Goal: Task Accomplishment & Management: Manage account settings

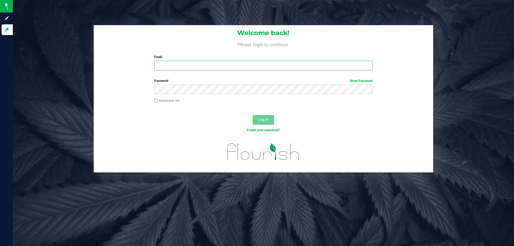
type input "testes@netacare.org"
click at [266, 122] on span "Log In" at bounding box center [263, 120] width 10 height 4
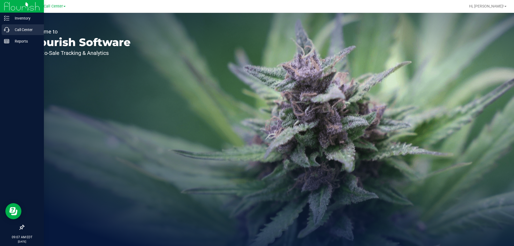
click at [7, 29] on icon at bounding box center [6, 29] width 5 height 5
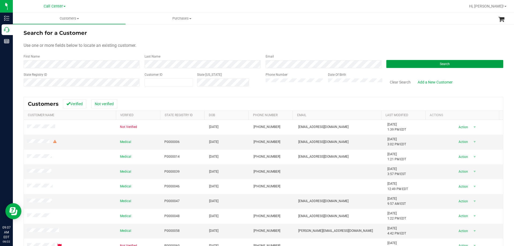
click at [446, 60] on button "Search" at bounding box center [445, 64] width 117 height 8
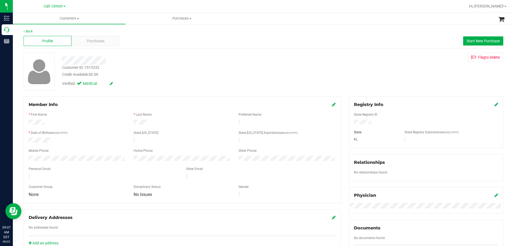
click at [97, 69] on div "Customer ID: 1513232" at bounding box center [80, 68] width 37 height 6
copy div "1513232"
click at [82, 44] on div "Purchases" at bounding box center [96, 41] width 48 height 10
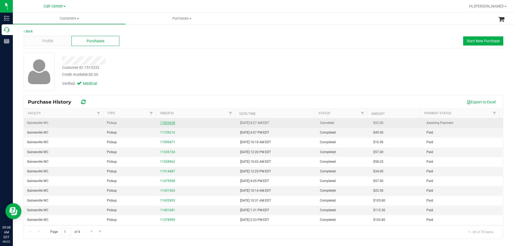
click at [165, 124] on link "11826628" at bounding box center [167, 123] width 15 height 4
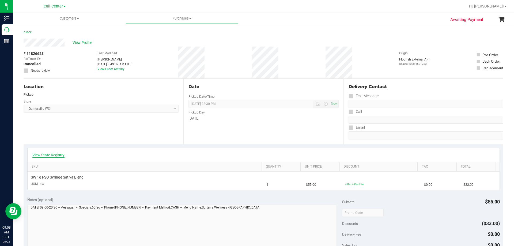
click at [54, 157] on link "View State Registry" at bounding box center [48, 154] width 32 height 5
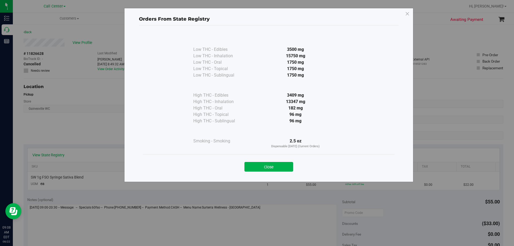
drag, startPoint x: 288, startPoint y: 107, endPoint x: 296, endPoint y: 107, distance: 8.0
click at [296, 107] on div "182 mg" at bounding box center [296, 108] width 98 height 6
click at [344, 106] on div "182 mg" at bounding box center [296, 108] width 98 height 6
drag, startPoint x: 289, startPoint y: 114, endPoint x: 293, endPoint y: 114, distance: 4.8
click at [293, 114] on div "96 mg" at bounding box center [296, 114] width 98 height 6
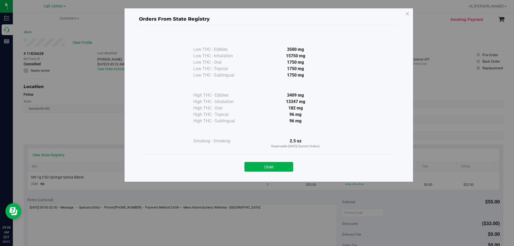
click at [331, 114] on div "96 mg" at bounding box center [296, 114] width 98 height 6
click at [407, 15] on icon at bounding box center [407, 14] width 5 height 9
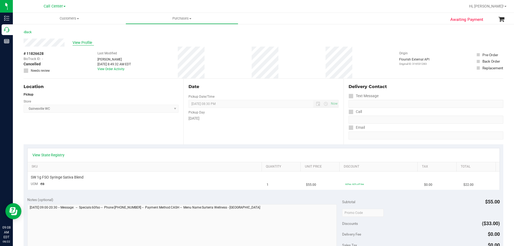
click at [79, 45] on span "View Profile" at bounding box center [83, 43] width 21 height 6
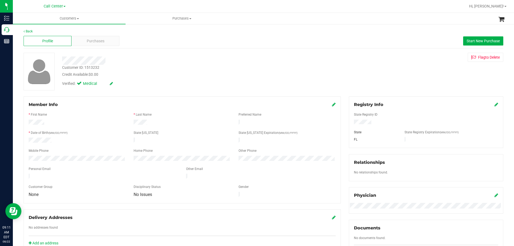
click at [84, 135] on div "* Date of Birth (MM/DD/YYYY)" at bounding box center [77, 133] width 105 height 6
click at [216, 74] on div "Credit Available: $0.00" at bounding box center [180, 75] width 236 height 6
click at [110, 38] on div "Purchases" at bounding box center [96, 41] width 48 height 10
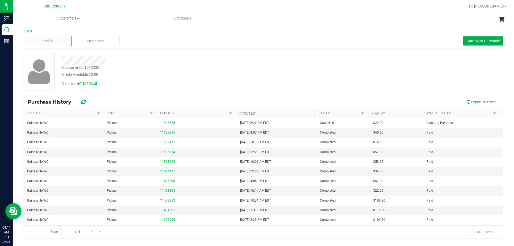
click at [147, 61] on div at bounding box center [180, 61] width 244 height 8
click at [148, 61] on div at bounding box center [180, 61] width 244 height 8
click at [47, 40] on span "Profile" at bounding box center [47, 41] width 11 height 6
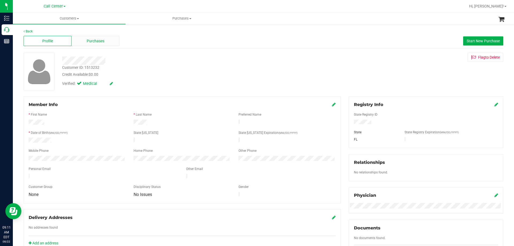
click at [110, 36] on div "Purchases" at bounding box center [96, 41] width 48 height 10
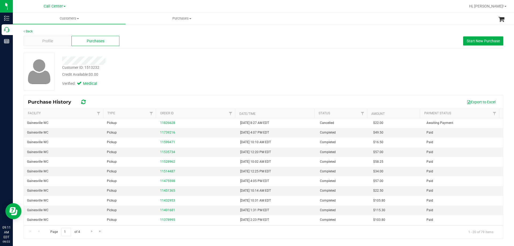
click at [160, 72] on div "Credit Available: $0.00" at bounding box center [180, 75] width 236 height 6
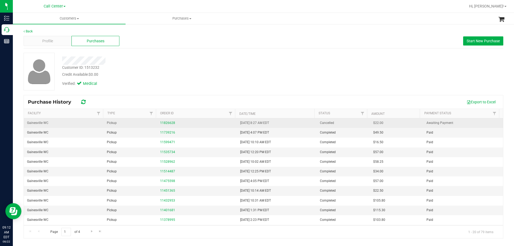
drag, startPoint x: 218, startPoint y: 123, endPoint x: 290, endPoint y: 125, distance: 72.4
click at [290, 126] on tr "Gainesville WC Pickup 11826628 8/22/2025 8:27 AM EDT Cancelled $22.00 Awaiting …" at bounding box center [264, 123] width 480 height 10
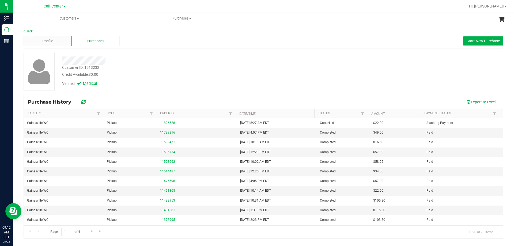
click at [279, 85] on div "Verified: Medical" at bounding box center [180, 83] width 244 height 12
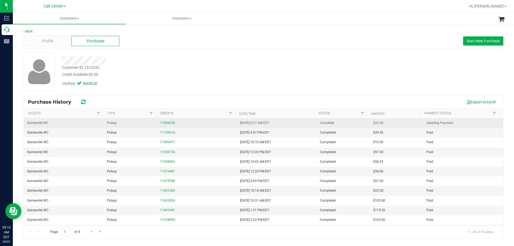
drag, startPoint x: 234, startPoint y: 124, endPoint x: 291, endPoint y: 126, distance: 57.4
click at [291, 126] on tr "Gainesville WC Pickup 11826628 8/22/2025 8:27 AM EDT Cancelled $22.00 Awaiting …" at bounding box center [264, 123] width 480 height 10
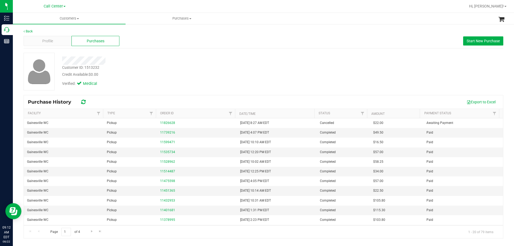
click at [271, 75] on div "Credit Available: $0.00" at bounding box center [180, 75] width 236 height 6
click at [474, 41] on span "Start New Purchase" at bounding box center [483, 41] width 33 height 4
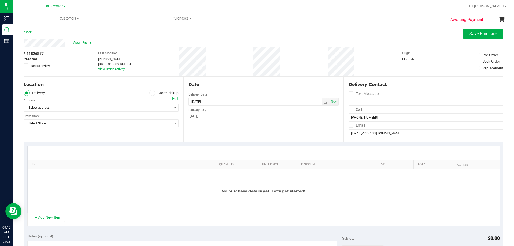
click at [153, 92] on span at bounding box center [153, 93] width 6 height 6
click at [0, 0] on input "Store Pickup" at bounding box center [0, 0] width 0 height 0
click at [92, 107] on span "Select Store" at bounding box center [98, 108] width 148 height 8
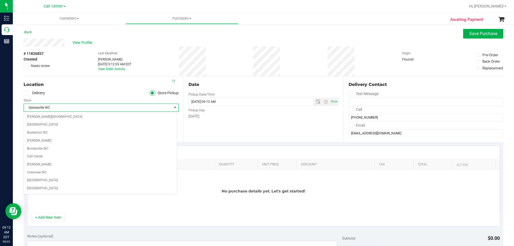
scroll to position [39, 0]
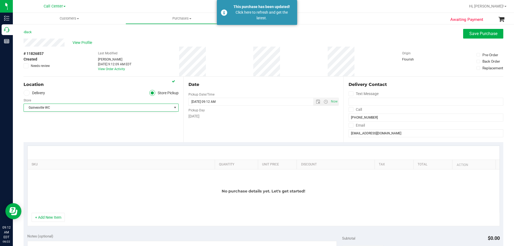
click at [77, 89] on div "Location Delivery Store Pickup Store Gainesville WC Select Store Bonita Springs…" at bounding box center [104, 110] width 160 height 66
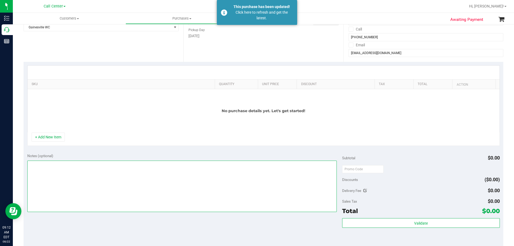
click at [96, 185] on textarea at bounding box center [182, 186] width 310 height 51
paste textarea "Order Submitted by Customer Care - CC TNE 08/22/2025"
type textarea "Order Submitted by Customer Care - CC TNE 08/22/2025"
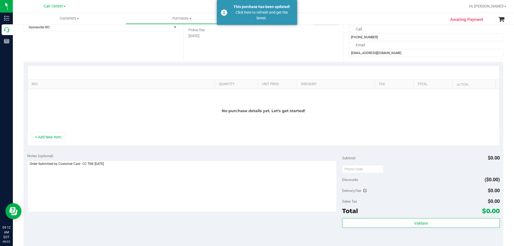
click at [118, 113] on div "No purchase details yet. Let's get started!" at bounding box center [264, 110] width 472 height 43
click at [59, 139] on button "+ Add New Item" at bounding box center [48, 137] width 33 height 9
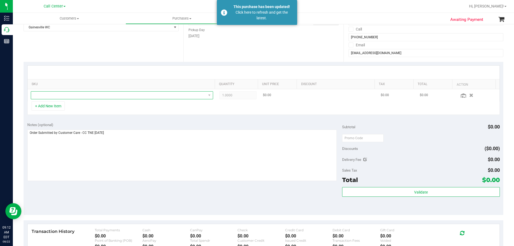
click at [120, 96] on span "NO DATA FOUND" at bounding box center [118, 96] width 175 height 8
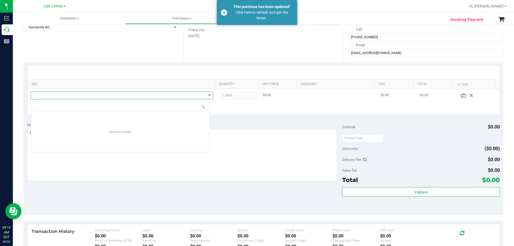
scroll to position [8, 179]
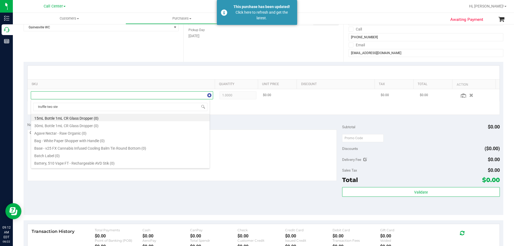
type input "truffle two step"
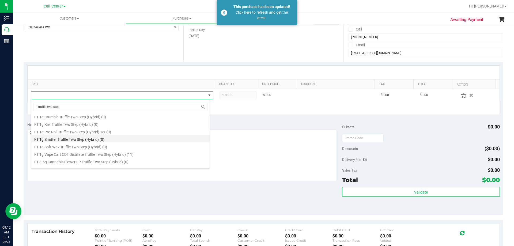
scroll to position [44, 0]
click at [125, 135] on li "FT 1g Vape Cart CDT Distillate Truffle Two Step (Hybrid) (11)" at bounding box center [120, 134] width 179 height 8
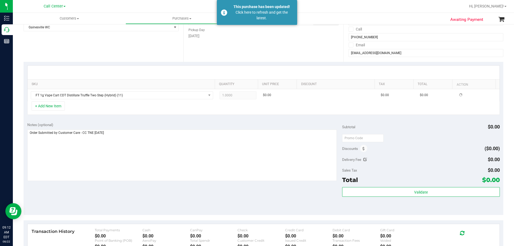
click at [100, 113] on div "+ Add New Item" at bounding box center [263, 108] width 473 height 13
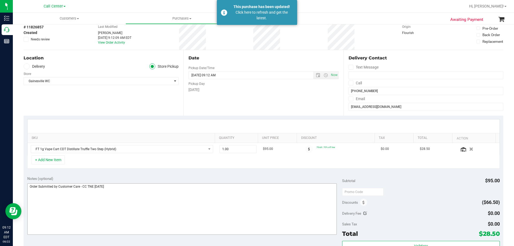
scroll to position [27, 0]
click at [132, 162] on div "+ Add New Item" at bounding box center [263, 161] width 473 height 13
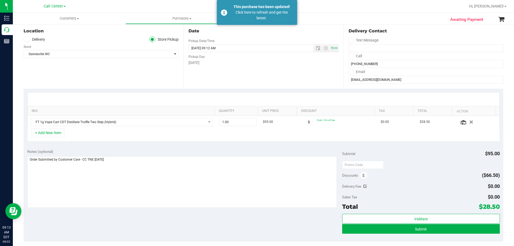
click at [201, 221] on div "Notes (optional) Subtotal $95.00 Discounts ($66.50) Delivery Fee $0.00 Sales Ta…" at bounding box center [264, 193] width 480 height 96
click at [215, 174] on textarea at bounding box center [182, 181] width 310 height 51
click at [190, 226] on div "Notes (optional) Subtotal $95.00 Discounts ($66.50) Delivery Fee $0.00 Sales Ta…" at bounding box center [264, 193] width 480 height 96
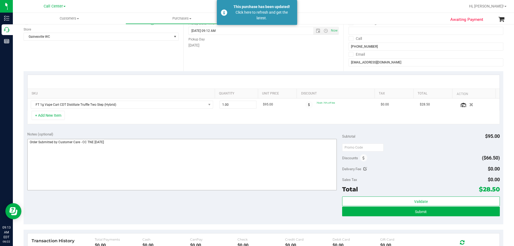
scroll to position [80, 0]
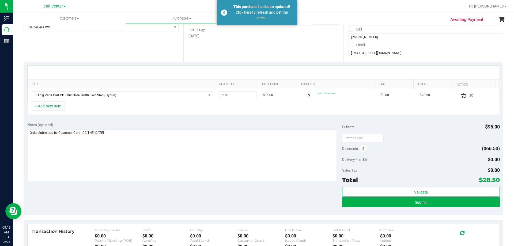
click at [200, 190] on div "Notes (optional) Subtotal $95.00 Discounts ($66.50) Delivery Fee $0.00 Sales Ta…" at bounding box center [264, 167] width 480 height 96
click at [225, 196] on div "Notes (optional) Subtotal $95.00 Discounts ($66.50) Delivery Fee $0.00 Sales Ta…" at bounding box center [264, 167] width 480 height 96
click at [208, 188] on div "Notes (optional) Subtotal $95.00 Discounts ($66.50) Delivery Fee $0.00 Sales Ta…" at bounding box center [264, 167] width 480 height 96
drag, startPoint x: 480, startPoint y: 178, endPoint x: 495, endPoint y: 180, distance: 15.6
click at [495, 180] on span "$28.50" at bounding box center [489, 180] width 21 height 8
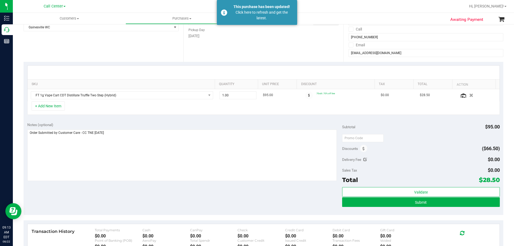
copy span "28.50"
click at [447, 158] on div "Delivery Fee $0.00" at bounding box center [421, 160] width 158 height 10
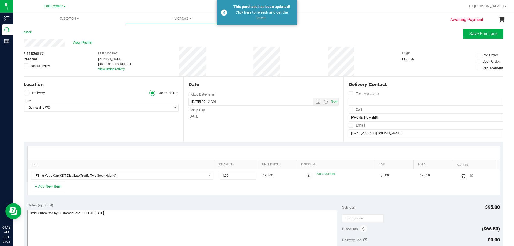
scroll to position [107, 0]
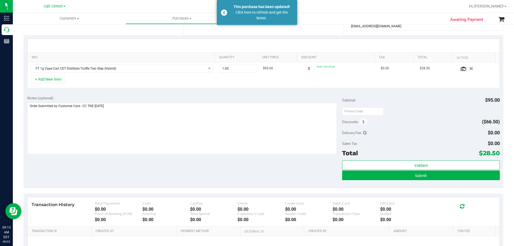
drag, startPoint x: 478, startPoint y: 153, endPoint x: 495, endPoint y: 153, distance: 17.2
click at [495, 153] on span "$28.50" at bounding box center [489, 154] width 21 height 8
copy span "28.50"
click at [421, 144] on div "Sales Tax $0.00" at bounding box center [421, 144] width 158 height 10
click at [449, 109] on div at bounding box center [421, 111] width 158 height 10
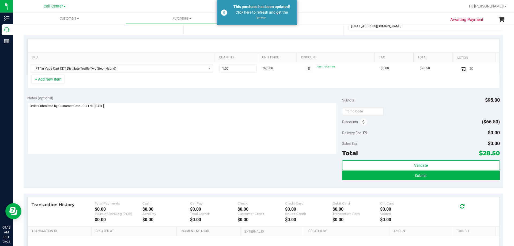
drag, startPoint x: 479, startPoint y: 151, endPoint x: 495, endPoint y: 152, distance: 15.6
click at [495, 152] on span "$28.50" at bounding box center [489, 154] width 21 height 8
copy span "28.50"
click at [252, 157] on div "Notes (optional) Subtotal $95.00 Discounts ($66.50) Delivery Fee $0.00 Sales Ta…" at bounding box center [264, 140] width 480 height 96
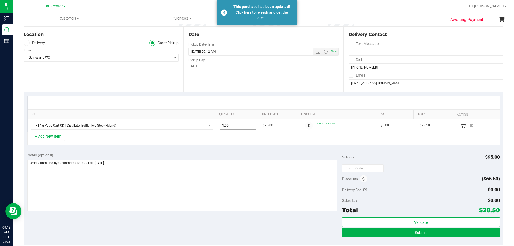
scroll to position [134, 0]
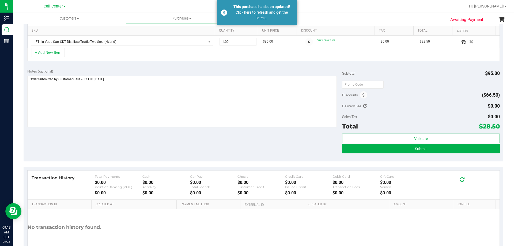
click at [225, 152] on div "Notes (optional) Subtotal $95.00 Discounts ($66.50) Delivery Fee $0.00 Sales Ta…" at bounding box center [264, 113] width 480 height 96
click at [415, 150] on span "Submit" at bounding box center [421, 149] width 12 height 4
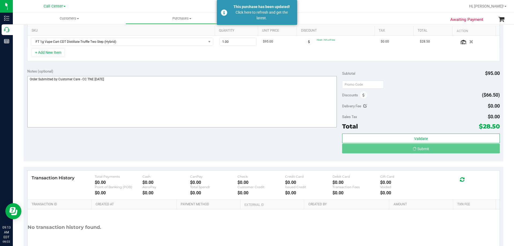
scroll to position [0, 0]
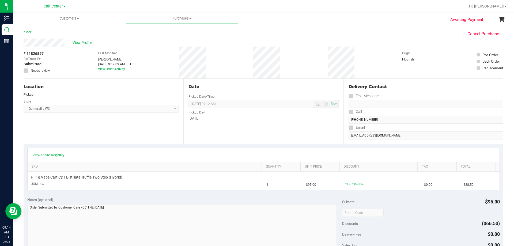
click at [52, 152] on div "View State Registry" at bounding box center [264, 155] width 472 height 14
click at [51, 156] on link "View State Registry" at bounding box center [48, 154] width 32 height 5
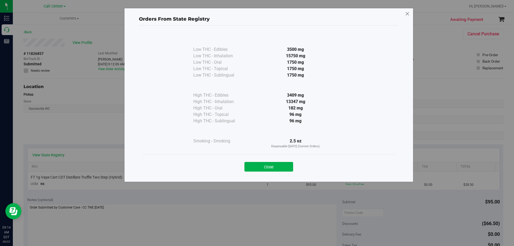
click at [409, 14] on icon at bounding box center [407, 14] width 5 height 9
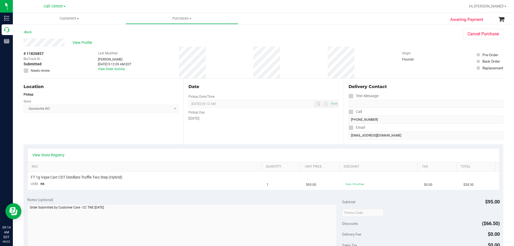
click at [81, 38] on div "Back Cancel Purchase" at bounding box center [264, 34] width 480 height 10
click at [80, 46] on div "View Profile" at bounding box center [238, 43] width 429 height 8
click at [80, 44] on span "View Profile" at bounding box center [83, 43] width 21 height 6
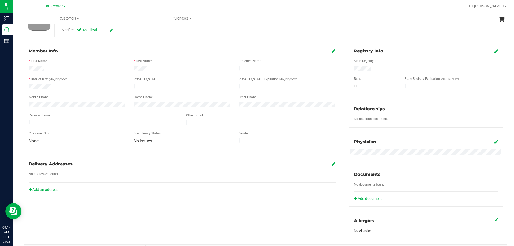
scroll to position [27, 0]
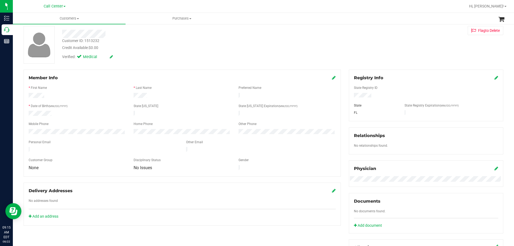
click at [54, 154] on div at bounding box center [182, 156] width 307 height 4
click at [122, 60] on div "Verified: Medical" at bounding box center [98, 58] width 81 height 8
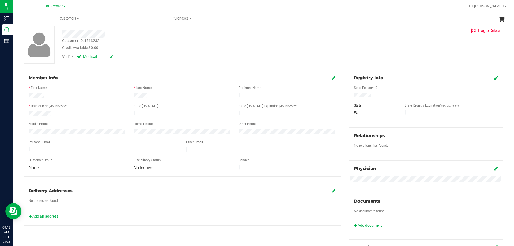
click at [83, 141] on div "Personal Email" at bounding box center [104, 143] width 158 height 6
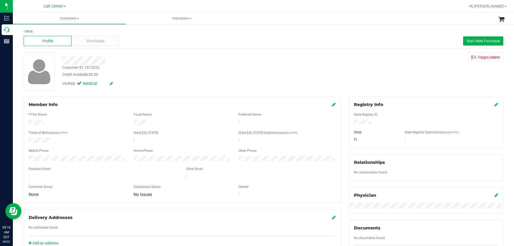
click at [230, 91] on div "Back Profile Purchases Start New Purchase Customer ID: 1513232 Credit Available…" at bounding box center [264, 200] width 480 height 342
click at [224, 82] on div "Verified: Medical" at bounding box center [180, 83] width 244 height 12
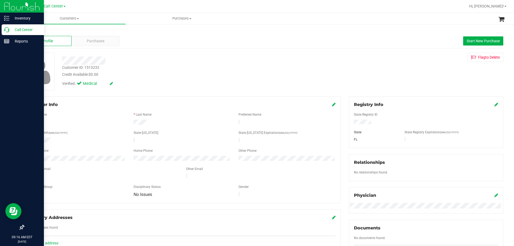
click at [15, 28] on p "Call Center" at bounding box center [25, 30] width 32 height 6
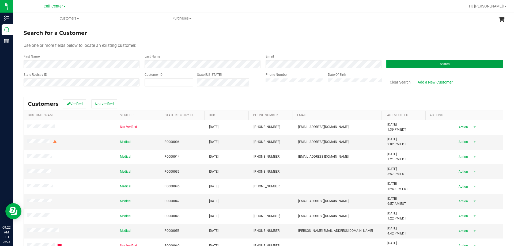
click at [409, 64] on button "Search" at bounding box center [445, 64] width 117 height 8
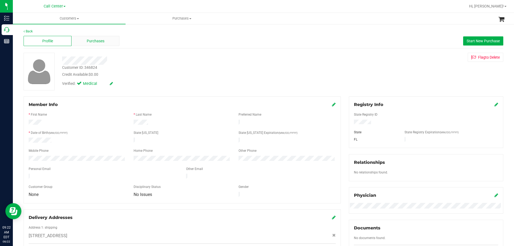
click at [98, 39] on span "Purchases" at bounding box center [96, 41] width 18 height 6
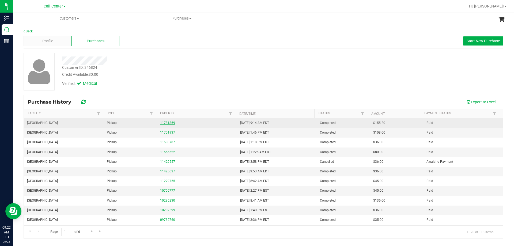
click at [163, 124] on link "11781369" at bounding box center [167, 123] width 15 height 4
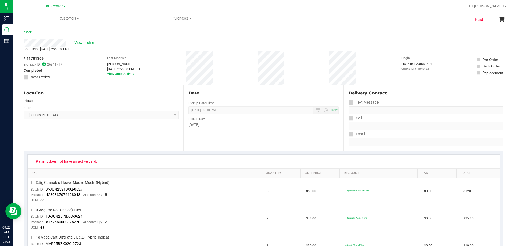
click at [110, 135] on div "Location Pickup Store North Port WC Select Store Bonita Springs WC Boynton Beac…" at bounding box center [104, 118] width 160 height 66
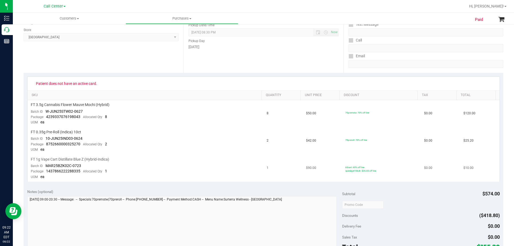
scroll to position [27, 0]
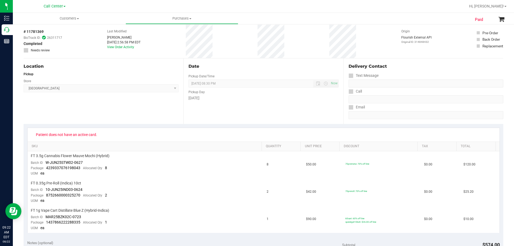
click at [100, 102] on div "Location Pickup Store North Port WC Select Store Bonita Springs WC Boynton Beac…" at bounding box center [104, 91] width 160 height 66
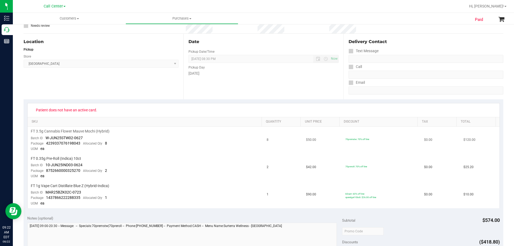
scroll to position [80, 0]
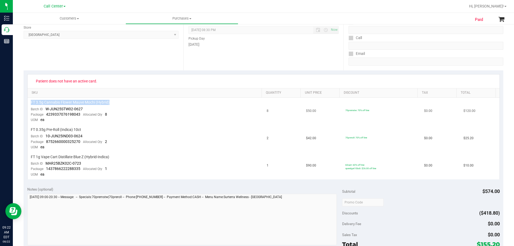
drag, startPoint x: 31, startPoint y: 101, endPoint x: 132, endPoint y: 102, distance: 101.3
click at [132, 102] on div "FT 3.5g Cannabis Flower Mauve Mochi (Hybrid)" at bounding box center [146, 102] width 230 height 5
click at [132, 104] on div "FT 3.5g Cannabis Flower Mauve Mochi (Hybrid)" at bounding box center [146, 102] width 230 height 5
drag, startPoint x: 31, startPoint y: 102, endPoint x: 114, endPoint y: 107, distance: 83.2
click at [114, 107] on td "FT 3.5g Cannabis Flower Mauve Mochi (Hybrid) Batch ID W-JUN25STW02-0627 Package…" at bounding box center [146, 111] width 236 height 27
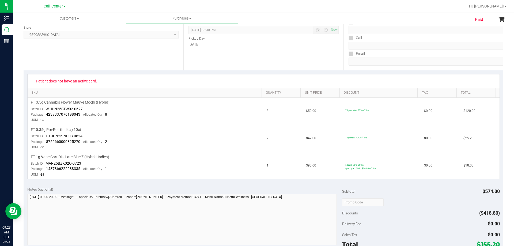
click at [114, 107] on td "FT 3.5g Cannabis Flower Mauve Mochi (Hybrid) Batch ID W-JUN25STW02-0627 Package…" at bounding box center [146, 111] width 236 height 27
click at [123, 106] on td "FT 3.5g Cannabis Flower Mauve Mochi (Hybrid) Batch ID W-JUN25STW02-0627 Package…" at bounding box center [146, 111] width 236 height 27
drag, startPoint x: 31, startPoint y: 102, endPoint x: 131, endPoint y: 103, distance: 100.0
click at [131, 103] on div "FT 3.5g Cannabis Flower Mauve Mochi (Hybrid)" at bounding box center [146, 102] width 230 height 5
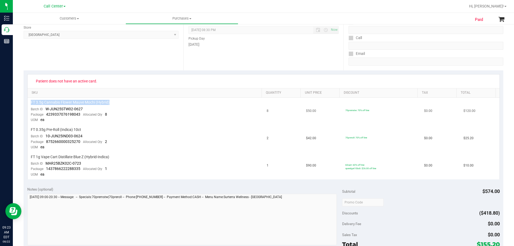
drag, startPoint x: 31, startPoint y: 101, endPoint x: 113, endPoint y: 105, distance: 82.3
click at [113, 105] on div "FT 3.5g Cannabis Flower Mauve Mochi (Hybrid)" at bounding box center [146, 102] width 230 height 5
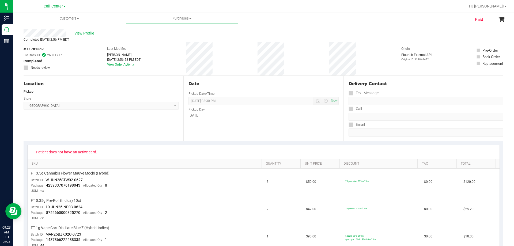
scroll to position [0, 0]
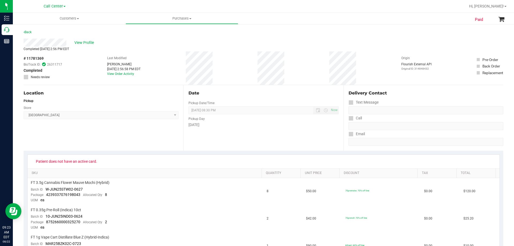
click at [81, 46] on div "View Profile" at bounding box center [264, 43] width 480 height 8
click at [84, 42] on span "View Profile" at bounding box center [84, 43] width 21 height 6
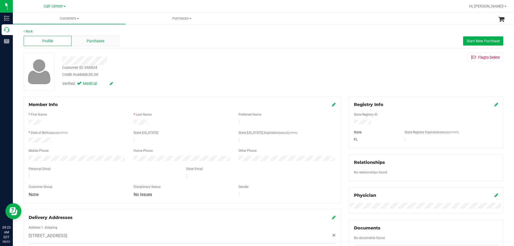
click at [105, 41] on div "Purchases" at bounding box center [96, 41] width 48 height 10
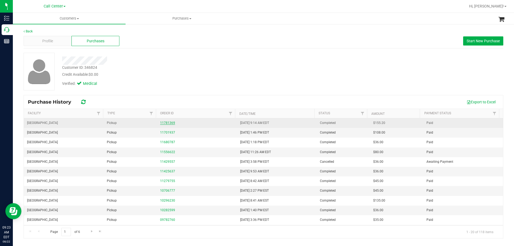
click at [161, 122] on link "11781369" at bounding box center [167, 123] width 15 height 4
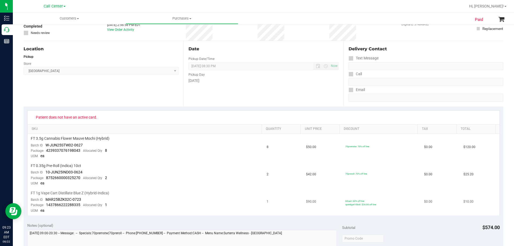
scroll to position [54, 0]
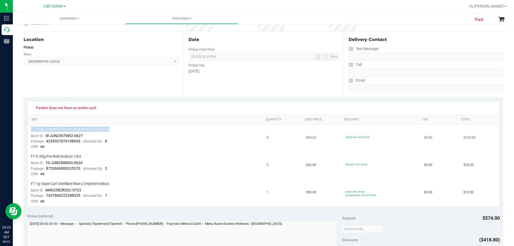
drag, startPoint x: 31, startPoint y: 129, endPoint x: 115, endPoint y: 132, distance: 83.9
click at [115, 132] on div "FT 3.5g Cannabis Flower Mauve Mochi (Hybrid)" at bounding box center [146, 129] width 230 height 5
click at [150, 138] on td "FT 3.5g Cannabis Flower Mauve Mochi (Hybrid) Batch ID W-JUN25STW02-0627 Package…" at bounding box center [146, 138] width 236 height 27
click at [135, 170] on td "FT 0.35g Pre-Roll (Indica) 10ct Batch ID 10-JUN25IND03-0624 Package 87526600003…" at bounding box center [146, 165] width 236 height 27
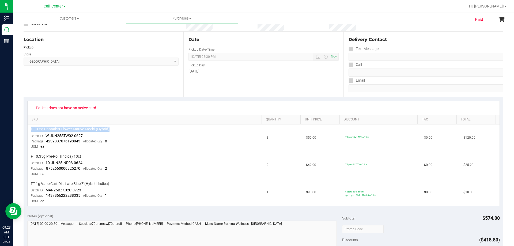
drag, startPoint x: 31, startPoint y: 129, endPoint x: 120, endPoint y: 129, distance: 88.4
click at [120, 129] on div "FT 3.5g Cannabis Flower Mauve Mochi (Hybrid)" at bounding box center [146, 129] width 230 height 5
click at [63, 130] on span "FT 3.5g Cannabis Flower Mauve Mochi (Hybrid)" at bounding box center [70, 129] width 79 height 5
click at [85, 128] on span "FT 3.5g Cannabis Flower Mauve Mochi (Hybrid)" at bounding box center [70, 129] width 79 height 5
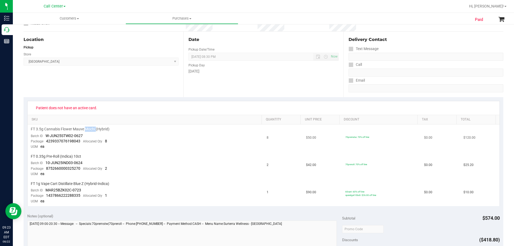
click at [85, 128] on span "FT 3.5g Cannabis Flower Mauve Mochi (Hybrid)" at bounding box center [70, 129] width 79 height 5
copy div "FT 3.5g Cannabis Flower Mauve Mochi (Hybrid)"
click at [48, 135] on span "W-JUN25STW02-0627" at bounding box center [64, 136] width 37 height 4
drag, startPoint x: 45, startPoint y: 135, endPoint x: 87, endPoint y: 134, distance: 42.1
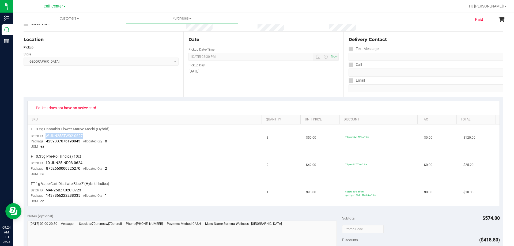
click at [87, 134] on td "FT 3.5g Cannabis Flower Mauve Mochi (Hybrid) Batch ID W-JUN25STW02-0627 Package…" at bounding box center [146, 138] width 236 height 27
copy span "W-JUN25STW02-0627"
click at [47, 139] on span "4239337076198043" at bounding box center [63, 141] width 34 height 4
drag, startPoint x: 45, startPoint y: 140, endPoint x: 79, endPoint y: 140, distance: 33.2
click at [79, 140] on div "Package 4239337076198043 Allocated Qty 8" at bounding box center [69, 141] width 76 height 5
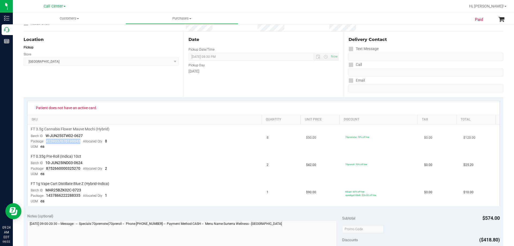
copy span "4239337076198043"
click at [115, 170] on td "FT 0.35g Pre-Roll (Indica) 10ct Batch ID 10-JUN25IND03-0624 Package 87526600003…" at bounding box center [146, 165] width 236 height 27
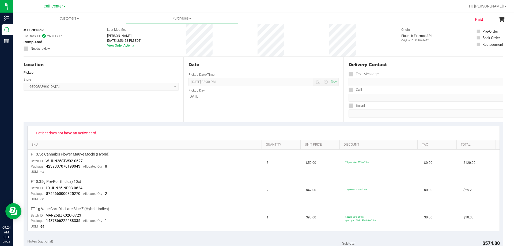
scroll to position [0, 0]
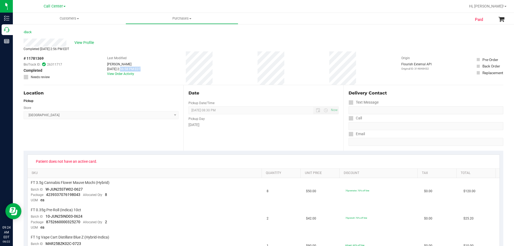
drag, startPoint x: 104, startPoint y: 69, endPoint x: 124, endPoint y: 69, distance: 19.6
click at [124, 69] on div "# 11781369 BioTrack ID: 26311717 Completed Needs review Last Modified Shane Lay…" at bounding box center [264, 67] width 480 height 33
copy div "Aug 13, 2025"
click at [88, 43] on span "View Profile" at bounding box center [84, 43] width 21 height 6
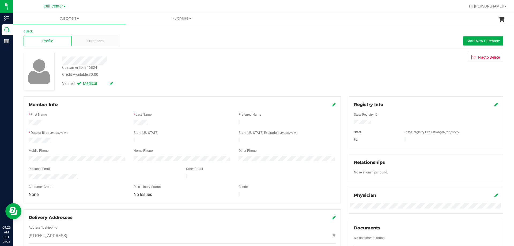
click at [94, 66] on div "Customer ID: 346824" at bounding box center [79, 68] width 35 height 6
copy div "346824"
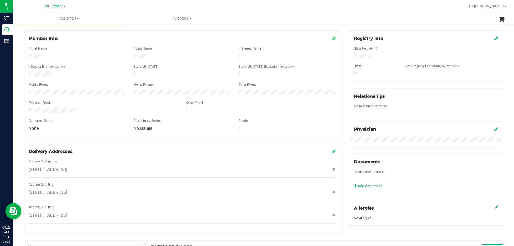
scroll to position [134, 0]
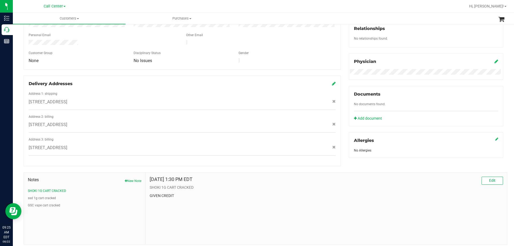
click at [191, 204] on div "Aug 20, 2022 1:30 PM EDT Edit SHOKI 1G CART CRACKED GIVEN CREDIT" at bounding box center [327, 209] width 362 height 72
click at [131, 179] on button "New Note" at bounding box center [133, 181] width 17 height 5
click at [184, 191] on input "Note Title" at bounding box center [327, 195] width 354 height 8
type input "Complaint: Product - POSSIBLE EXCHANGE"
click at [206, 209] on textarea "* Note" at bounding box center [327, 219] width 354 height 21
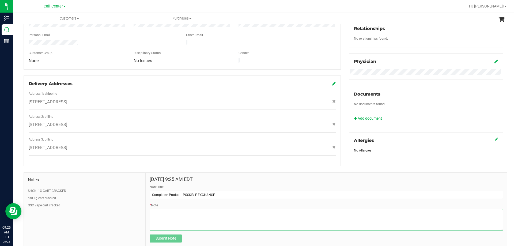
paste textarea "Order Number: Product Name: FT 3.5g Cannabis Flower Mauve Mochi (Hybrid) Batch …"
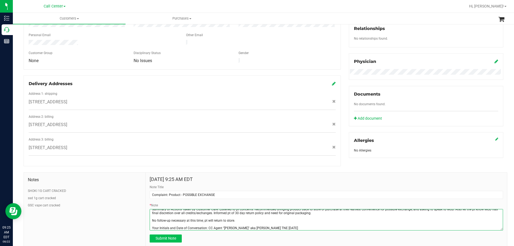
type textarea "Order Number: Product Name: FT 3.5g Cannabis Flower Mauve Mochi (Hybrid) Batch …"
click at [171, 236] on span "Submit Note" at bounding box center [166, 238] width 21 height 4
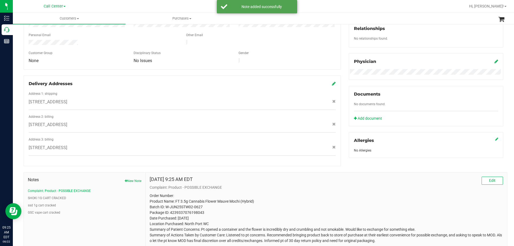
scroll to position [170, 0]
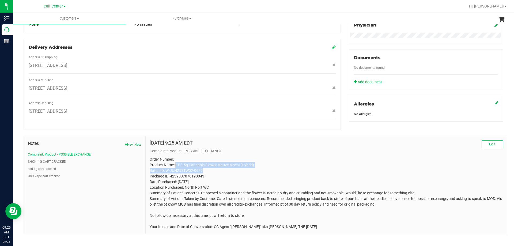
drag, startPoint x: 176, startPoint y: 160, endPoint x: 322, endPoint y: 168, distance: 147.0
click at [322, 168] on p "Order Number: Product Name: FT 3.5g Cannabis Flower Mauve Mochi (Hybrid) Batch …" at bounding box center [327, 193] width 354 height 73
drag, startPoint x: 182, startPoint y: 184, endPoint x: 340, endPoint y: 182, distance: 158.1
click at [340, 182] on p "Order Number: Product Name: FT 3.5g Cannabis Flower Mauve Mochi (Hybrid) Batch …" at bounding box center [327, 193] width 354 height 73
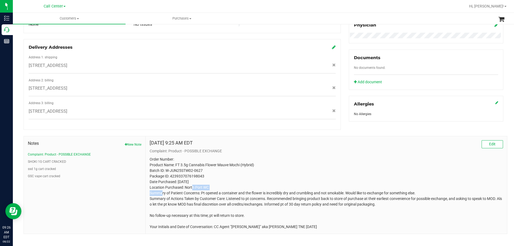
click at [342, 182] on p "Order Number: Product Name: FT 3.5g Cannabis Flower Mauve Mochi (Hybrid) Batch …" at bounding box center [327, 193] width 354 height 73
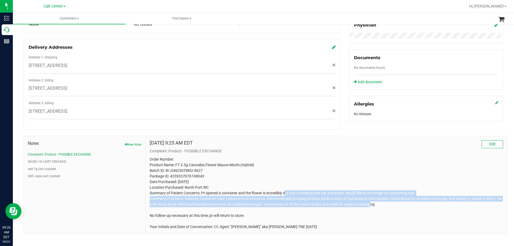
drag, startPoint x: 366, startPoint y: 200, endPoint x: 277, endPoint y: 190, distance: 90.0
click at [277, 190] on p "Order Number: Product Name: FT 3.5g Cannabis Flower Mauve Mochi (Hybrid) Batch …" at bounding box center [327, 193] width 354 height 73
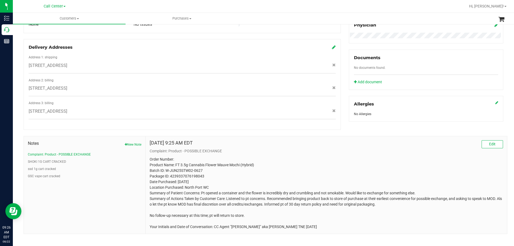
click at [261, 186] on p "Order Number: Product Name: FT 3.5g Cannabis Flower Mauve Mochi (Hybrid) Batch …" at bounding box center [327, 193] width 354 height 73
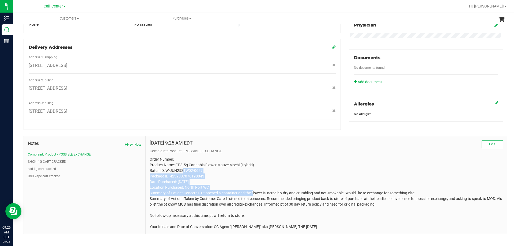
drag, startPoint x: 182, startPoint y: 165, endPoint x: 244, endPoint y: 191, distance: 67.2
click at [244, 191] on p "Order Number: Product Name: FT 3.5g Cannabis Flower Mauve Mochi (Hybrid) Batch …" at bounding box center [327, 193] width 354 height 73
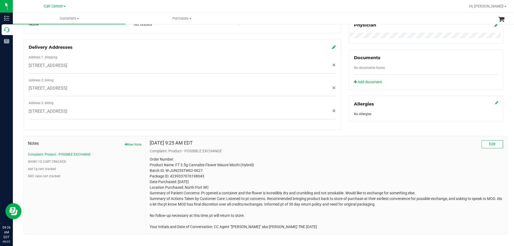
click at [264, 191] on p "Order Number: Product Name: FT 3.5g Cannabis Flower Mauve Mochi (Hybrid) Batch …" at bounding box center [327, 193] width 354 height 73
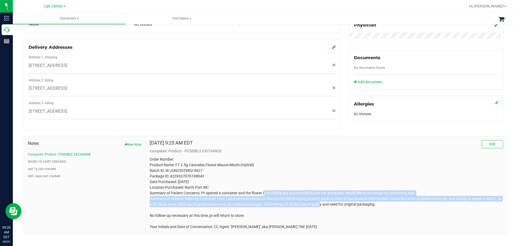
drag, startPoint x: 316, startPoint y: 200, endPoint x: 253, endPoint y: 188, distance: 63.7
click at [253, 188] on p "Order Number: Product Name: FT 3.5g Cannabis Flower Mauve Mochi (Hybrid) Batch …" at bounding box center [327, 193] width 354 height 73
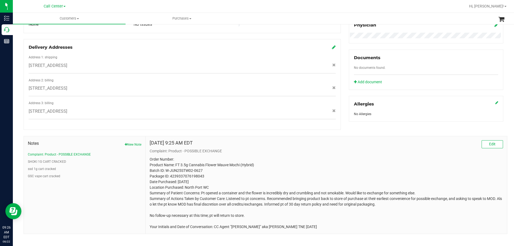
click at [234, 184] on p "Order Number: Product Name: FT 3.5g Cannabis Flower Mauve Mochi (Hybrid) Batch …" at bounding box center [327, 193] width 354 height 73
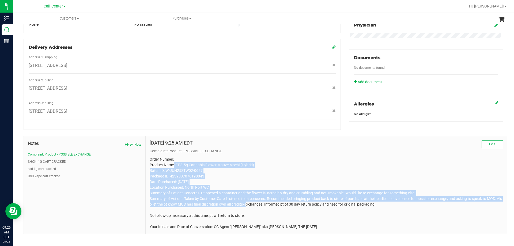
drag, startPoint x: 173, startPoint y: 159, endPoint x: 242, endPoint y: 198, distance: 79.0
click at [242, 198] on p "Order Number: Product Name: FT 3.5g Cannabis Flower Mauve Mochi (Hybrid) Batch …" at bounding box center [327, 193] width 354 height 73
click at [260, 192] on p "Order Number: Product Name: FT 3.5g Cannabis Flower Mauve Mochi (Hybrid) Batch …" at bounding box center [327, 193] width 354 height 73
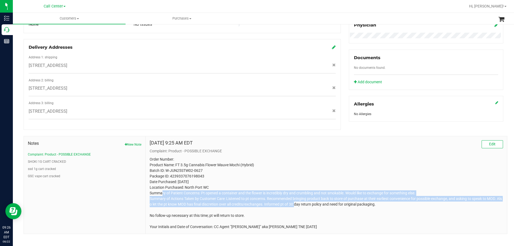
drag, startPoint x: 290, startPoint y: 199, endPoint x: 221, endPoint y: 185, distance: 70.5
click at [221, 185] on p "Order Number: Product Name: FT 3.5g Cannabis Flower Mauve Mochi (Hybrid) Batch …" at bounding box center [327, 193] width 354 height 73
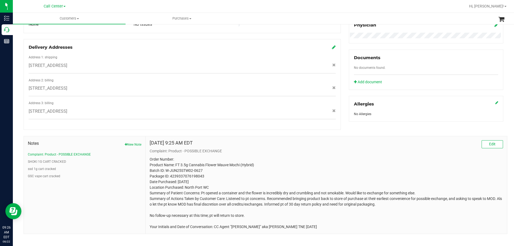
click at [231, 174] on p "Order Number: Product Name: FT 3.5g Cannabis Flower Mauve Mochi (Hybrid) Batch …" at bounding box center [327, 193] width 354 height 73
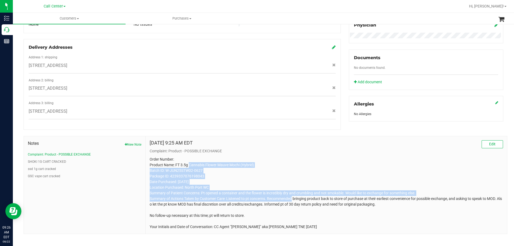
drag, startPoint x: 189, startPoint y: 159, endPoint x: 278, endPoint y: 191, distance: 95.3
click at [278, 191] on p "Order Number: Product Name: FT 3.5g Cannabis Flower Mauve Mochi (Hybrid) Batch …" at bounding box center [327, 193] width 354 height 73
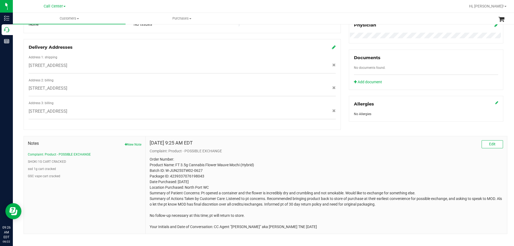
click at [301, 193] on p "Order Number: Product Name: FT 3.5g Cannabis Flower Mauve Mochi (Hybrid) Batch …" at bounding box center [327, 193] width 354 height 73
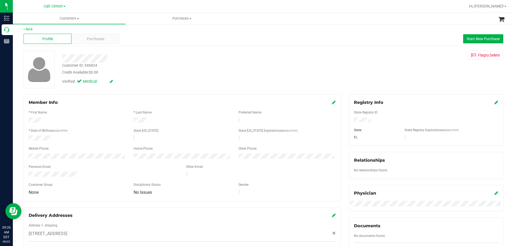
scroll to position [0, 0]
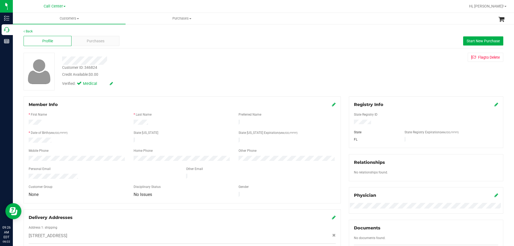
click at [52, 159] on div at bounding box center [77, 159] width 105 height 6
click at [52, 173] on div at bounding box center [182, 173] width 307 height 1
click at [98, 43] on span "Purchases" at bounding box center [96, 41] width 18 height 6
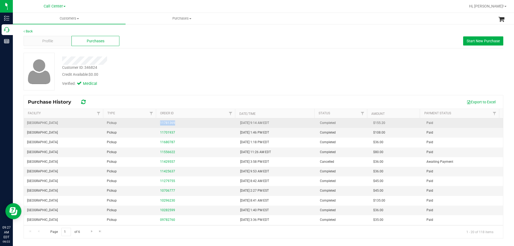
drag, startPoint x: 177, startPoint y: 124, endPoint x: 159, endPoint y: 123, distance: 18.0
click at [159, 123] on td "11781369" at bounding box center [197, 123] width 80 height 10
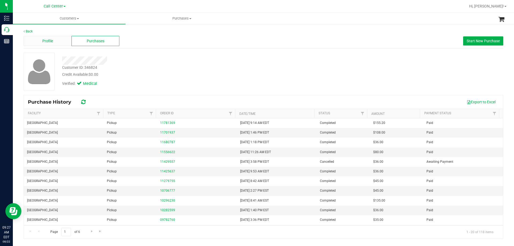
click at [54, 37] on div "Profile" at bounding box center [48, 41] width 48 height 10
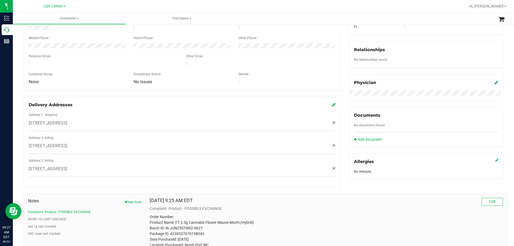
scroll to position [161, 0]
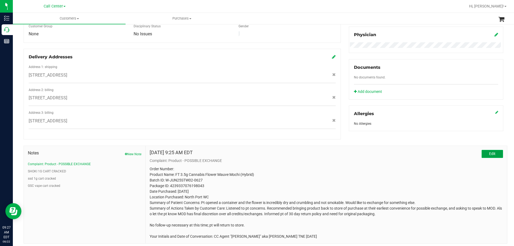
click at [484, 150] on button "Edit" at bounding box center [492, 154] width 21 height 8
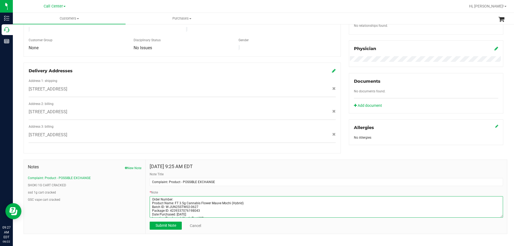
click at [181, 196] on textarea "* Note" at bounding box center [327, 206] width 354 height 21
paste textarea "11781369"
type textarea "Order Number: 11781369 Product Name: FT 3.5g Cannabis Flower Mauve Mochi (Hybri…"
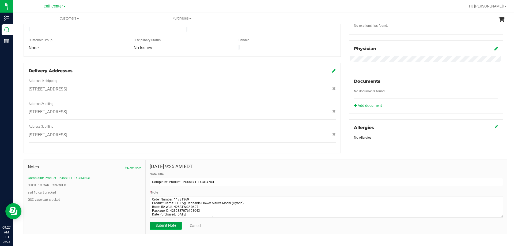
click at [163, 223] on span "Submit Note" at bounding box center [166, 225] width 21 height 4
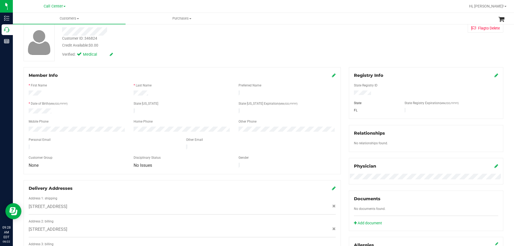
scroll to position [0, 0]
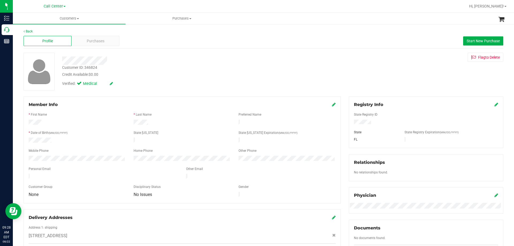
click at [154, 77] on div "Credit Available: $0.00" at bounding box center [180, 75] width 236 height 6
click at [139, 61] on div at bounding box center [180, 61] width 244 height 8
click at [161, 59] on div at bounding box center [180, 61] width 244 height 8
click at [145, 76] on div "Credit Available: $0.00" at bounding box center [180, 75] width 236 height 6
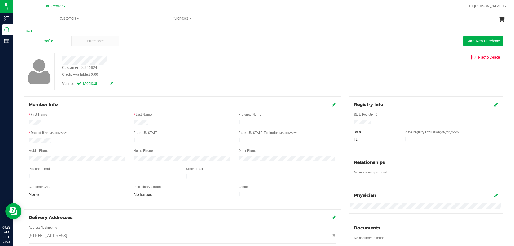
click at [180, 77] on div "Verified: Medical" at bounding box center [180, 83] width 244 height 12
click at [87, 138] on div at bounding box center [77, 141] width 105 height 6
click at [163, 70] on div "Customer ID: 346824 Credit Available: $0.00" at bounding box center [180, 71] width 244 height 13
click at [165, 88] on div "Verified: Medical" at bounding box center [180, 83] width 244 height 12
click at [103, 128] on div at bounding box center [182, 128] width 307 height 4
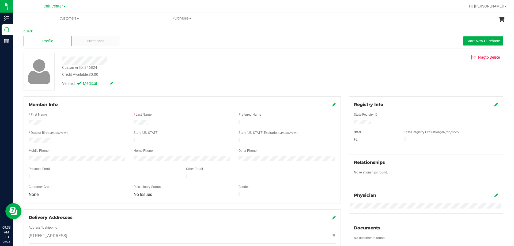
click at [54, 140] on div at bounding box center [77, 141] width 105 height 6
click at [89, 149] on div "Mobile Phone" at bounding box center [77, 151] width 105 height 6
click at [163, 73] on div "Credit Available: $0.00" at bounding box center [180, 75] width 236 height 6
click at [162, 74] on div "Credit Available: $0.00" at bounding box center [180, 75] width 236 height 6
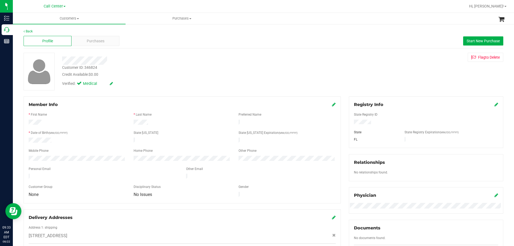
click at [162, 74] on div "Credit Available: $0.00" at bounding box center [180, 75] width 236 height 6
click at [179, 63] on div at bounding box center [180, 61] width 244 height 8
click at [172, 62] on div at bounding box center [180, 61] width 244 height 8
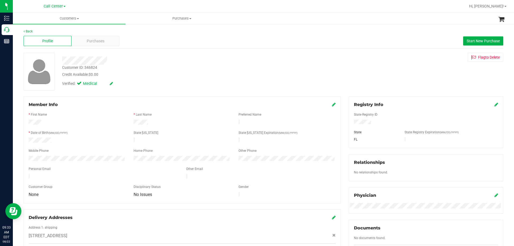
click at [173, 62] on div at bounding box center [180, 61] width 244 height 8
click at [166, 77] on div "Verified: Medical" at bounding box center [180, 83] width 244 height 12
click at [140, 73] on div "Credit Available: $0.00" at bounding box center [180, 75] width 236 height 6
click at [157, 62] on div at bounding box center [180, 61] width 244 height 8
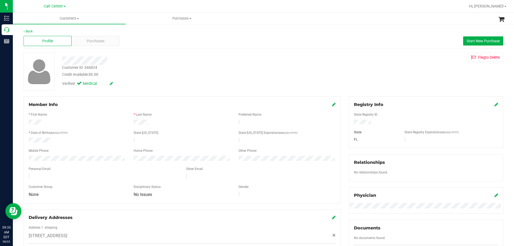
click at [117, 62] on div at bounding box center [180, 61] width 244 height 8
click at [120, 62] on div at bounding box center [180, 61] width 244 height 8
click at [108, 58] on div at bounding box center [180, 61] width 244 height 8
click at [124, 60] on div at bounding box center [180, 61] width 244 height 8
click at [127, 59] on div at bounding box center [180, 61] width 244 height 8
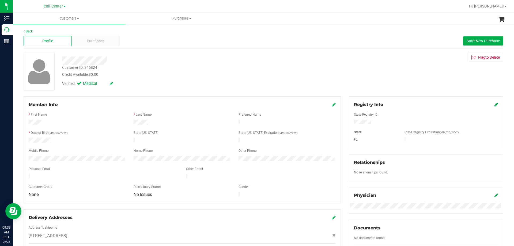
click at [147, 62] on div at bounding box center [180, 61] width 244 height 8
click at [193, 58] on div at bounding box center [180, 61] width 244 height 8
click at [283, 59] on div at bounding box center [180, 61] width 244 height 8
click at [192, 74] on div "Credit Available: $0.00" at bounding box center [180, 75] width 236 height 6
click at [179, 124] on div at bounding box center [182, 123] width 315 height 6
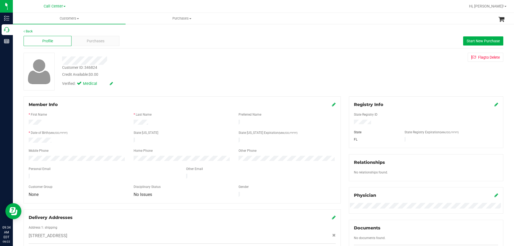
click at [180, 124] on div at bounding box center [182, 123] width 105 height 6
drag, startPoint x: 28, startPoint y: 120, endPoint x: 181, endPoint y: 136, distance: 154.1
click at [210, 140] on form "Member Info * First Name * Last Name Preferred Name * Date of Birth (MM/DD/YYYY…" at bounding box center [182, 150] width 307 height 97
click at [181, 137] on div at bounding box center [182, 137] width 307 height 1
click at [278, 145] on form "Member Info * First Name * Last Name Preferred Name * Date of Birth (MM/DD/YYYY…" at bounding box center [182, 150] width 307 height 97
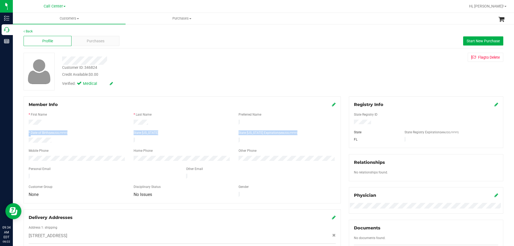
click at [279, 145] on div at bounding box center [182, 146] width 307 height 4
click at [218, 69] on div "Customer ID: 346824 Credit Available: $0.00" at bounding box center [180, 71] width 244 height 13
click at [109, 163] on form "Member Info * First Name * Last Name Preferred Name * Date of Birth (MM/DD/YYYY…" at bounding box center [182, 150] width 307 height 97
click at [109, 167] on div "Personal Email" at bounding box center [104, 170] width 158 height 6
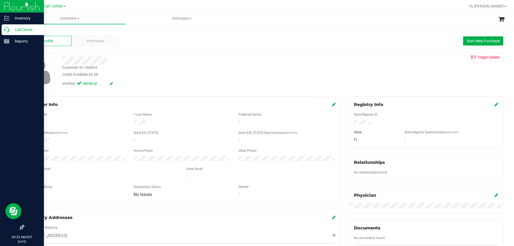
click at [14, 31] on p "Call Center" at bounding box center [25, 30] width 32 height 6
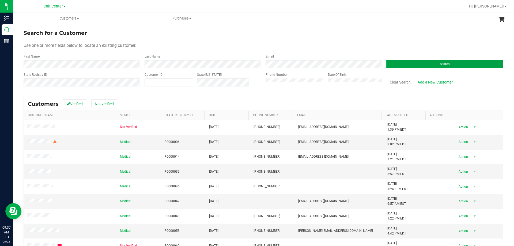
click at [407, 66] on button "Search" at bounding box center [445, 64] width 117 height 8
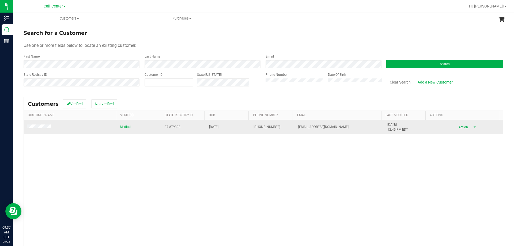
click at [168, 127] on span "P7MT9398" at bounding box center [173, 127] width 16 height 5
click at [211, 126] on span "04/01/1961" at bounding box center [213, 127] width 9 height 5
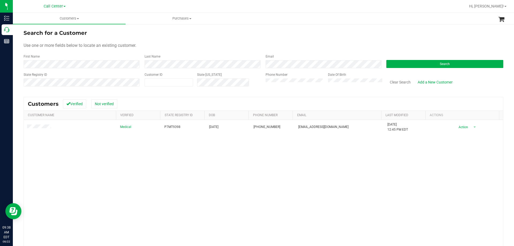
click at [233, 78] on div "State Registry ID Customer ID State ID Phone Number Date Of Birth Clear Search …" at bounding box center [264, 81] width 480 height 19
click at [432, 67] on button "Search" at bounding box center [445, 64] width 117 height 8
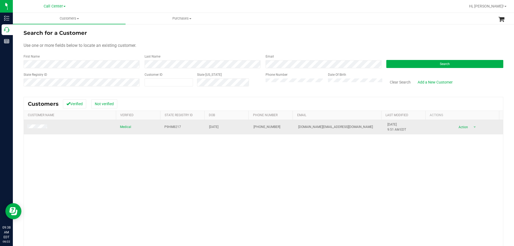
click at [170, 126] on span "P9HM8217" at bounding box center [173, 127] width 17 height 5
click at [214, 128] on span "03/03/1976" at bounding box center [213, 127] width 9 height 5
click at [214, 127] on span "03/03/1976" at bounding box center [213, 127] width 9 height 5
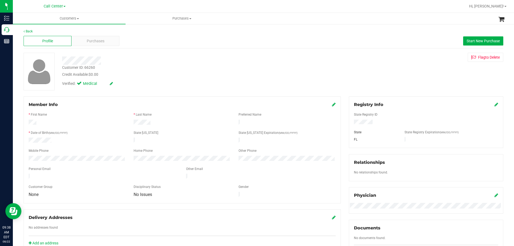
click at [159, 60] on div at bounding box center [180, 61] width 244 height 8
click at [95, 40] on span "Purchases" at bounding box center [96, 41] width 18 height 6
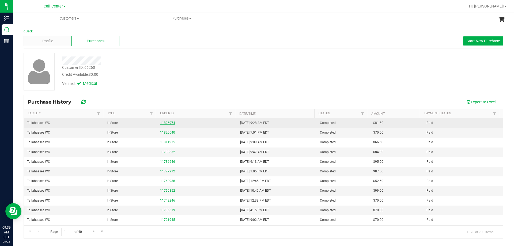
click at [164, 124] on link "11826974" at bounding box center [167, 123] width 15 height 4
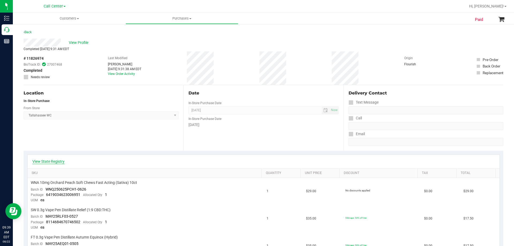
click at [50, 162] on link "View State Registry" at bounding box center [48, 161] width 32 height 5
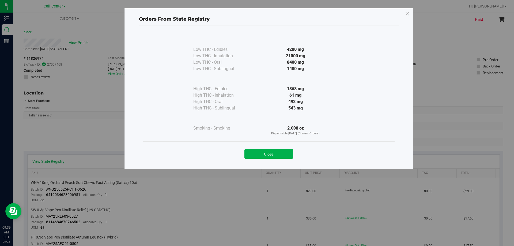
click at [409, 12] on icon at bounding box center [407, 14] width 5 height 9
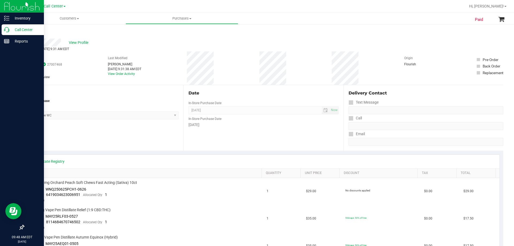
click at [26, 30] on p "Call Center" at bounding box center [25, 30] width 32 height 6
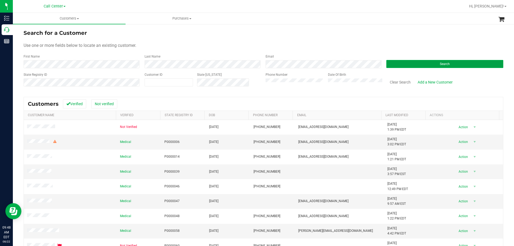
click at [428, 64] on button "Search" at bounding box center [445, 64] width 117 height 8
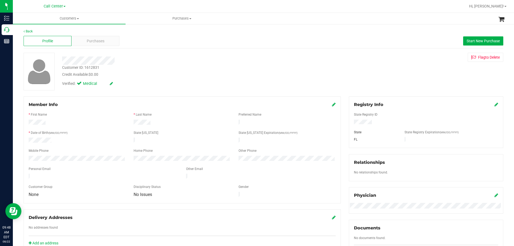
click at [222, 60] on div at bounding box center [180, 61] width 244 height 8
click at [185, 73] on div "Credit Available: $0.00" at bounding box center [180, 75] width 236 height 6
click at [163, 59] on div at bounding box center [180, 61] width 244 height 8
click at [195, 64] on div at bounding box center [180, 61] width 244 height 8
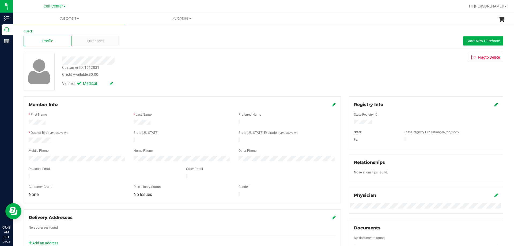
click at [195, 64] on div at bounding box center [180, 61] width 244 height 8
click at [165, 60] on div at bounding box center [180, 61] width 244 height 8
click at [132, 59] on div at bounding box center [180, 61] width 244 height 8
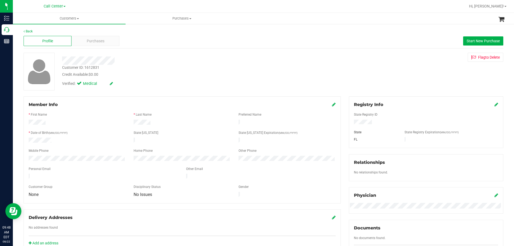
click at [151, 66] on div "Customer ID: 1612831 Credit Available: $0.00" at bounding box center [180, 71] width 244 height 13
click at [151, 67] on div "Customer ID: 1612831 Credit Available: $0.00" at bounding box center [180, 71] width 244 height 13
click at [54, 168] on div "Personal Email" at bounding box center [104, 170] width 158 height 6
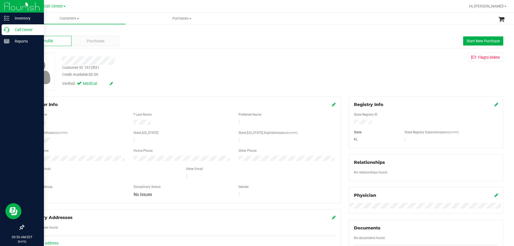
click at [17, 27] on p "Call Center" at bounding box center [25, 30] width 32 height 6
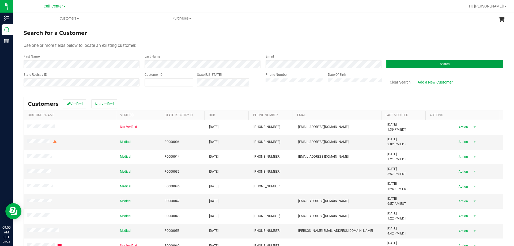
click at [401, 66] on button "Search" at bounding box center [445, 64] width 117 height 8
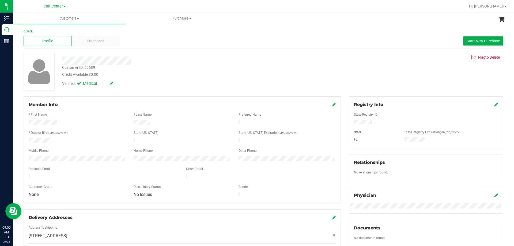
click at [94, 67] on div "Customer ID: 50689" at bounding box center [78, 68] width 33 height 6
click at [102, 40] on span "Purchases" at bounding box center [96, 41] width 18 height 6
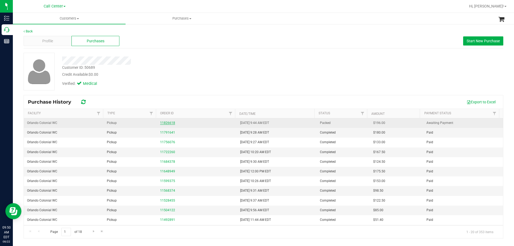
click at [169, 122] on link "11826618" at bounding box center [167, 123] width 15 height 4
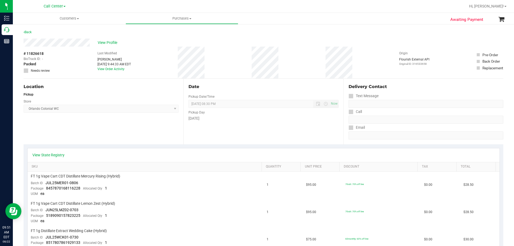
click at [161, 47] on div "# 11826618 BioTrack ID: - Packed Needs review Last Modified Jorge Pagan Aug 22,…" at bounding box center [264, 63] width 480 height 32
drag, startPoint x: 95, startPoint y: 54, endPoint x: 293, endPoint y: 62, distance: 197.9
click at [293, 62] on div "# 11826618 BioTrack ID: - Packed Needs review Last Modified Jorge Pagan Aug 22,…" at bounding box center [264, 63] width 480 height 32
drag, startPoint x: 91, startPoint y: 55, endPoint x: 303, endPoint y: 61, distance: 212.6
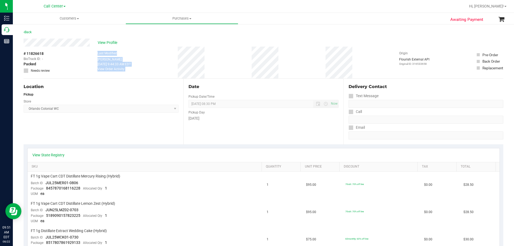
click at [303, 61] on div "# 11826618 BioTrack ID: - Packed Needs review Last Modified Jorge Pagan Aug 22,…" at bounding box center [264, 63] width 480 height 32
click at [146, 46] on div "View Profile" at bounding box center [264, 43] width 480 height 8
click at [157, 45] on div "View Profile" at bounding box center [264, 43] width 480 height 8
click at [169, 47] on div "# 11826618 BioTrack ID: - Packed Needs review Last Modified Jorge Pagan Aug 22,…" at bounding box center [264, 63] width 480 height 32
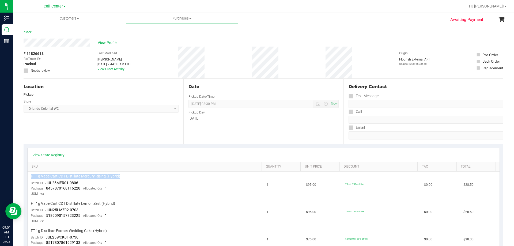
drag, startPoint x: 31, startPoint y: 174, endPoint x: 186, endPoint y: 178, distance: 154.7
click at [186, 178] on div "FT 1g Vape Cart CDT Distillate Mercury Rising (Hybrid)" at bounding box center [146, 176] width 230 height 5
drag, startPoint x: 85, startPoint y: 52, endPoint x: 219, endPoint y: 69, distance: 135.3
click at [219, 69] on div "# 11826618 BioTrack ID: - Packed Needs review Last Modified Jorge Pagan Aug 22,…" at bounding box center [264, 63] width 480 height 32
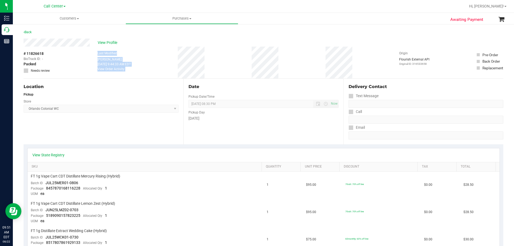
click at [219, 67] on div "# 11826618 BioTrack ID: - Packed Needs review Last Modified Jorge Pagan Aug 22,…" at bounding box center [264, 63] width 480 height 32
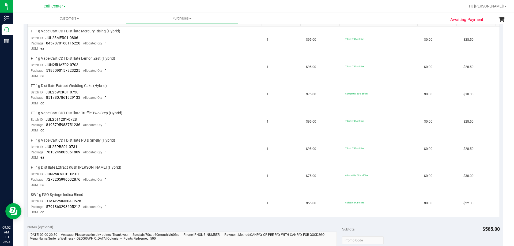
scroll to position [80, 0]
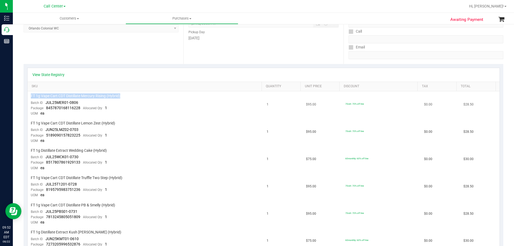
drag, startPoint x: 30, startPoint y: 96, endPoint x: 156, endPoint y: 98, distance: 126.0
click at [156, 98] on td "FT 1g Vape Cart CDT Distillate Mercury Rising (Hybrid) Batch ID JUL25MER01-0806…" at bounding box center [146, 104] width 236 height 27
click at [156, 99] on div "FT 1g Vape Cart CDT Distillate Mercury Rising (Hybrid)" at bounding box center [146, 96] width 230 height 5
click at [211, 164] on td "FT 1g Distillate Extract Wedding Cake (Hybrid) Batch ID JUL25WCK01-0730 Package…" at bounding box center [146, 159] width 236 height 27
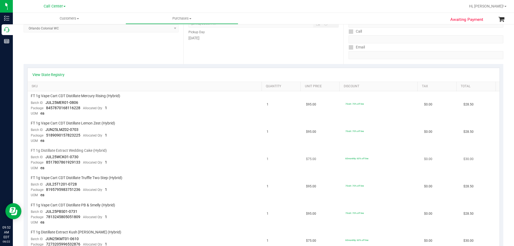
click at [211, 164] on td "FT 1g Distillate Extract Wedding Cake (Hybrid) Batch ID JUL25WCK01-0730 Package…" at bounding box center [146, 159] width 236 height 27
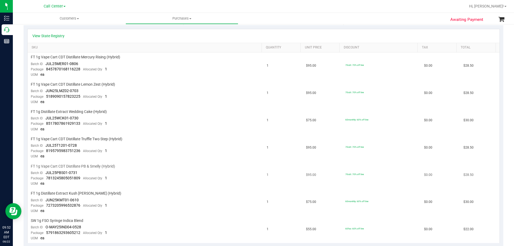
scroll to position [161, 0]
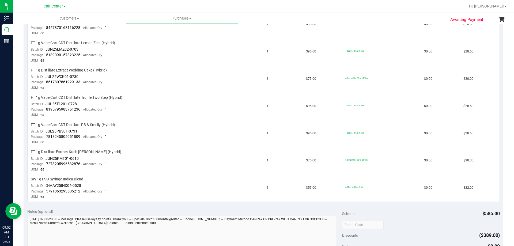
click at [96, 215] on div "Notes (optional)" at bounding box center [184, 239] width 315 height 60
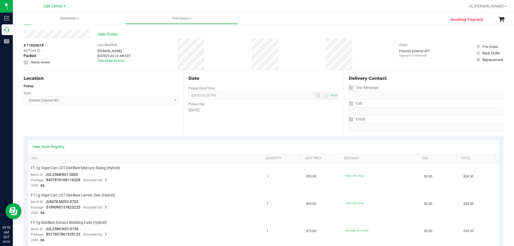
scroll to position [0, 0]
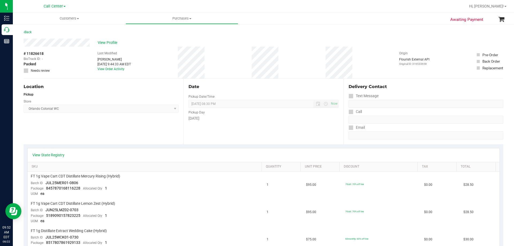
click at [142, 44] on div "View Profile" at bounding box center [264, 43] width 480 height 8
click at [93, 40] on div "View Profile" at bounding box center [264, 43] width 480 height 8
click at [73, 66] on div "# 11826618 BioTrack ID: - Packed Needs review Last Modified Jorge Pagan Aug 22,…" at bounding box center [264, 63] width 480 height 32
click at [145, 50] on div "# 11826618 BioTrack ID: - Packed Needs review Last Modified Jorge Pagan Aug 22,…" at bounding box center [264, 63] width 480 height 32
click at [104, 43] on span "View Profile" at bounding box center [108, 43] width 21 height 6
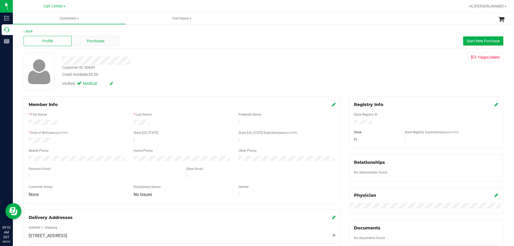
click at [97, 42] on span "Purchases" at bounding box center [96, 41] width 18 height 6
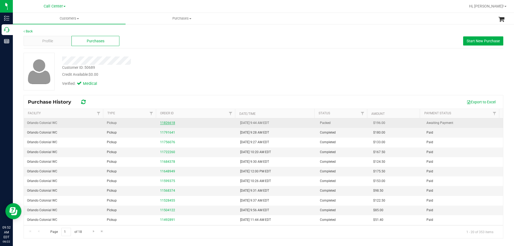
click at [173, 122] on link "11826618" at bounding box center [167, 123] width 15 height 4
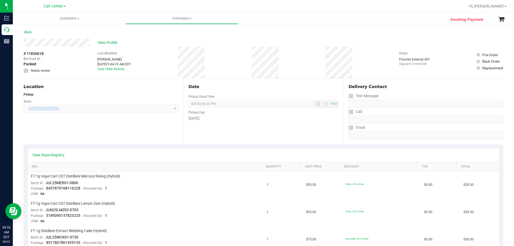
drag, startPoint x: 26, startPoint y: 110, endPoint x: 80, endPoint y: 109, distance: 53.9
click at [80, 109] on span "Orlando Colonial WC Select Store Bonita Springs WC Boynton Beach WC Bradenton W…" at bounding box center [101, 109] width 155 height 8
click at [64, 129] on div "Location Pickup Store Orlando Colonial WC Select Store Bonita Springs WC Boynto…" at bounding box center [104, 112] width 160 height 66
drag, startPoint x: 27, startPoint y: 109, endPoint x: 85, endPoint y: 111, distance: 57.9
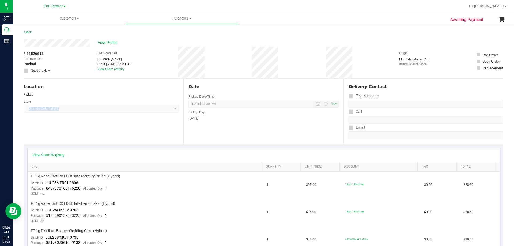
click at [85, 111] on span "Orlando Colonial WC Select Store Bonita Springs WC Boynton Beach WC Bradenton W…" at bounding box center [101, 109] width 155 height 8
click at [74, 125] on div "Location Pickup Store Orlando Colonial WC Select Store Bonita Springs WC Boynto…" at bounding box center [104, 112] width 160 height 66
drag, startPoint x: 27, startPoint y: 108, endPoint x: 84, endPoint y: 109, distance: 56.5
click at [84, 109] on span "Orlando Colonial WC Select Store Bonita Springs WC Boynton Beach WC Bradenton W…" at bounding box center [101, 109] width 155 height 8
click at [76, 122] on div "Location Pickup Store Orlando Colonial WC Select Store Bonita Springs WC Boynto…" at bounding box center [104, 112] width 160 height 66
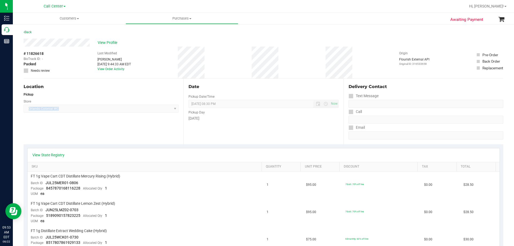
drag, startPoint x: 27, startPoint y: 108, endPoint x: 80, endPoint y: 110, distance: 52.8
click at [80, 110] on span "Orlando Colonial WC Select Store Bonita Springs WC Boynton Beach WC Bradenton W…" at bounding box center [101, 109] width 155 height 8
click at [77, 125] on div "Location Pickup Store Orlando Colonial WC Select Store Bonita Springs WC Boynto…" at bounding box center [104, 112] width 160 height 66
click at [117, 43] on span "View Profile" at bounding box center [108, 43] width 21 height 6
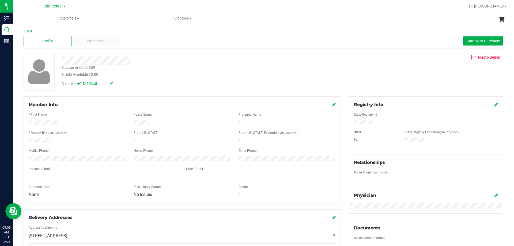
click at [91, 66] on div "Customer ID: 50689" at bounding box center [78, 68] width 33 height 6
click at [90, 66] on div "Customer ID: 50689" at bounding box center [78, 68] width 33 height 6
click at [94, 41] on span "Purchases" at bounding box center [96, 41] width 18 height 6
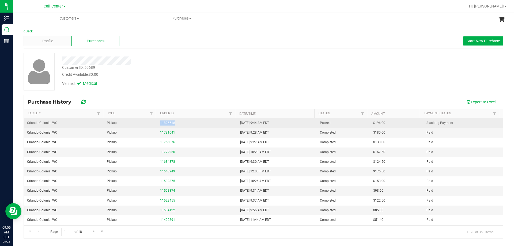
click at [159, 123] on td "11826618" at bounding box center [197, 123] width 80 height 10
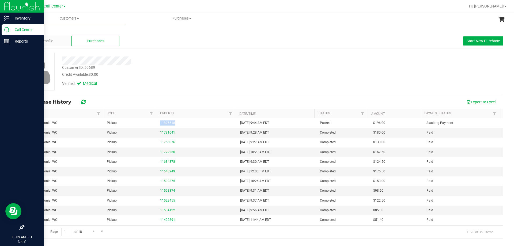
click at [18, 29] on p "Call Center" at bounding box center [25, 30] width 32 height 6
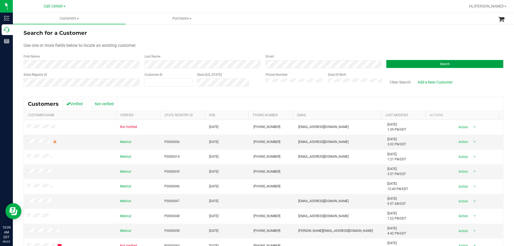
click at [412, 63] on button "Search" at bounding box center [445, 64] width 117 height 8
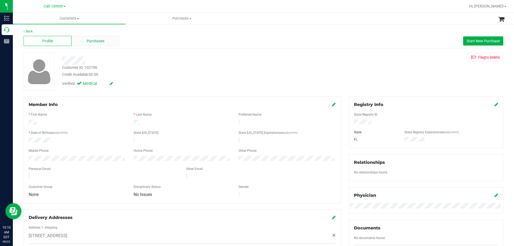
click at [97, 43] on span "Purchases" at bounding box center [96, 41] width 18 height 6
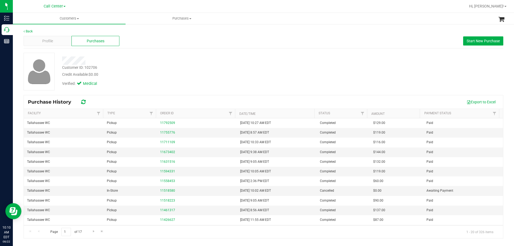
click at [183, 83] on div "Verified: Medical" at bounding box center [180, 83] width 244 height 12
click at [180, 61] on div at bounding box center [180, 61] width 244 height 8
click at [55, 40] on div "Profile" at bounding box center [48, 41] width 48 height 10
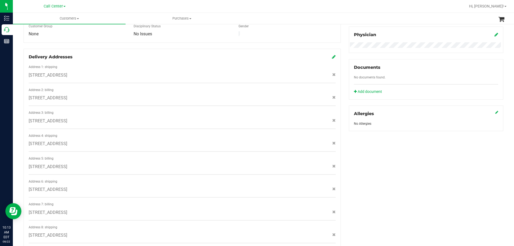
scroll to position [282, 0]
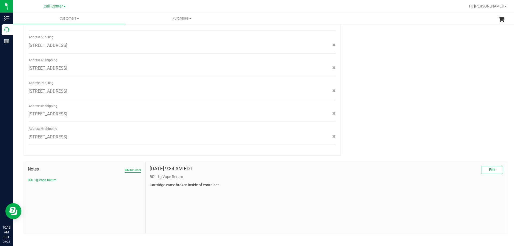
click at [136, 168] on button "New Note" at bounding box center [133, 170] width 17 height 5
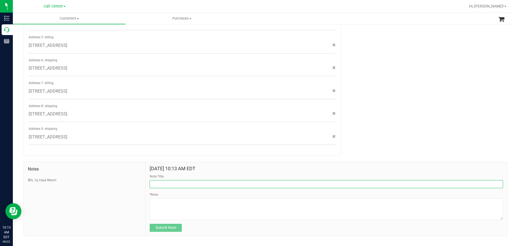
click at [168, 182] on input "Note Title" at bounding box center [327, 184] width 354 height 8
type input "B"
type input "Handle With Care - Patient has had terrible accident"
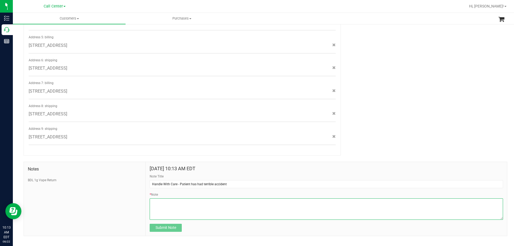
click at [168, 205] on textarea "* Note" at bounding box center [327, 209] width 354 height 21
click at [381, 199] on textarea "* Note" at bounding box center [327, 209] width 354 height 21
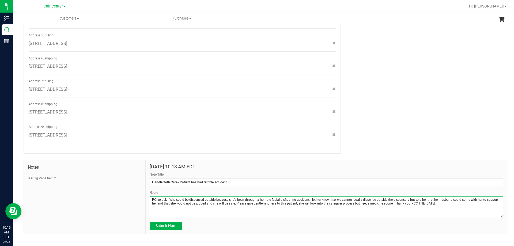
scroll to position [284, 0]
type textarea "PCI to ask if she could be dispensed outside because she's been through a horri…"
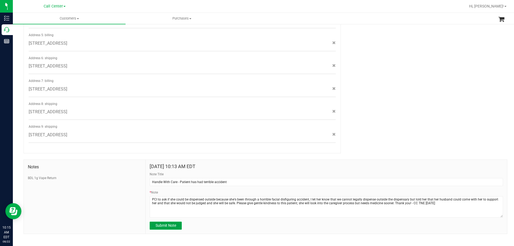
click at [173, 223] on span "Submit Note" at bounding box center [166, 225] width 21 height 4
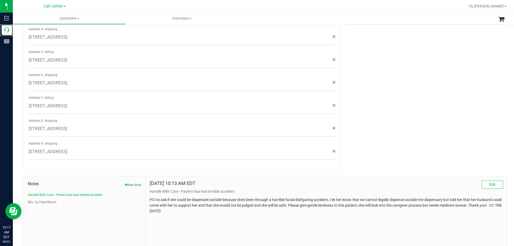
scroll to position [282, 0]
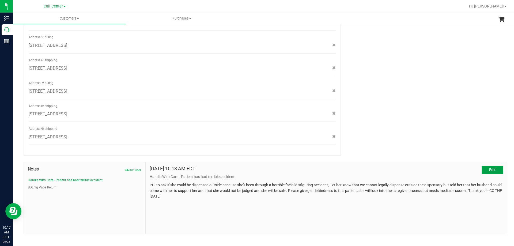
click at [490, 168] on span "Edit" at bounding box center [493, 170] width 6 height 4
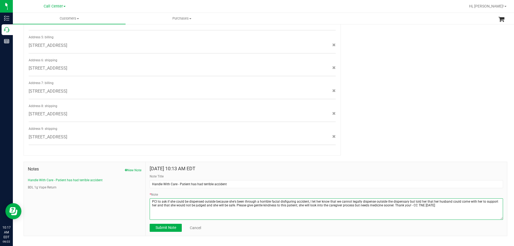
click at [265, 199] on textarea "* Note" at bounding box center [327, 209] width 354 height 21
type textarea "PCI to ask if she could be dispensed outside because she's been through a traum…"
click at [164, 226] on span "Submit Note" at bounding box center [166, 228] width 21 height 4
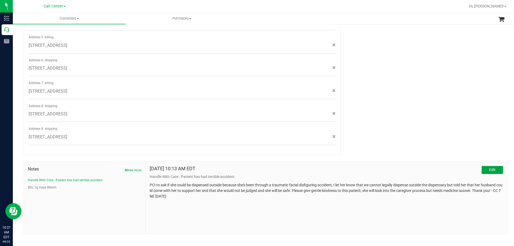
click at [493, 166] on button "Edit" at bounding box center [492, 170] width 21 height 8
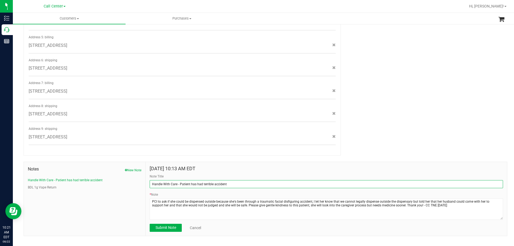
click at [201, 180] on input "Handle With Care - Patient has had terrible accident" at bounding box center [327, 184] width 354 height 8
type input "Handle With Care - Patient has had disfiguring accident"
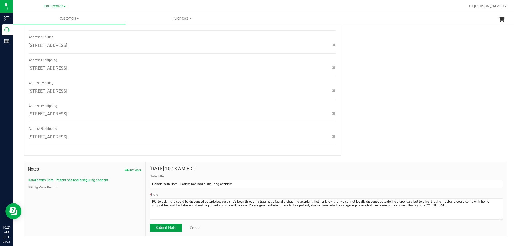
click at [157, 226] on span "Submit Note" at bounding box center [166, 228] width 21 height 4
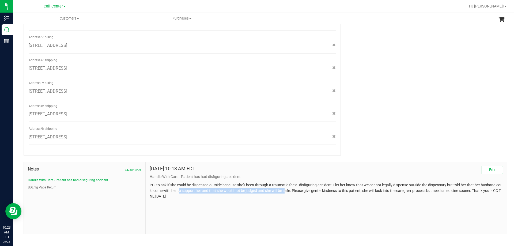
drag, startPoint x: 185, startPoint y: 185, endPoint x: 291, endPoint y: 188, distance: 105.6
click at [291, 188] on p "PCI to ask if she could be dispensed outside because she's been through a traum…" at bounding box center [327, 190] width 354 height 17
click at [324, 185] on p "PCI to ask if she could be dispensed outside because she's been through a traum…" at bounding box center [327, 190] width 354 height 17
drag, startPoint x: 215, startPoint y: 185, endPoint x: 358, endPoint y: 183, distance: 143.1
click at [358, 183] on p "PCI to ask if she could be dispensed outside because she's been through a traum…" at bounding box center [327, 190] width 354 height 17
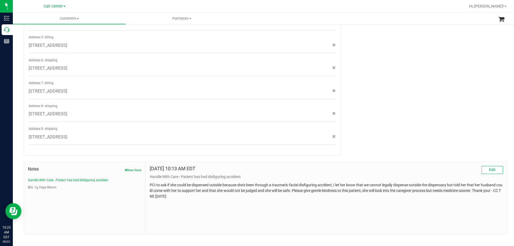
click at [360, 183] on p "PCI to ask if she could be dispensed outside because she's been through a traum…" at bounding box center [327, 190] width 354 height 17
drag, startPoint x: 275, startPoint y: 187, endPoint x: 395, endPoint y: 182, distance: 120.9
click at [395, 182] on p "PCI to ask if she could be dispensed outside because she's been through a traum…" at bounding box center [327, 190] width 354 height 17
click at [403, 182] on p "PCI to ask if she could be dispensed outside because she's been through a traum…" at bounding box center [327, 190] width 354 height 17
click at [490, 168] on span "Edit" at bounding box center [493, 170] width 6 height 4
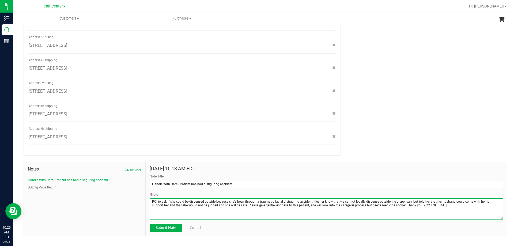
click at [392, 199] on textarea "* Note" at bounding box center [327, 209] width 354 height 21
type textarea "PCI to ask if she could be dispensed outside because she's been through a traum…"
click at [176, 224] on button "Submit Note" at bounding box center [166, 228] width 32 height 8
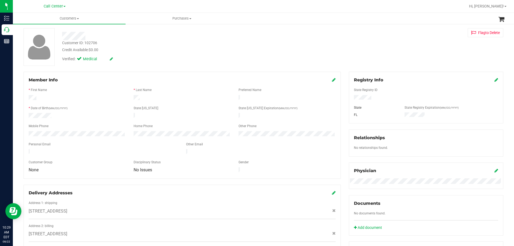
scroll to position [0, 0]
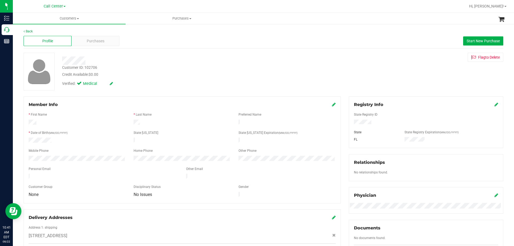
click at [90, 66] on div "Customer ID: 102706" at bounding box center [79, 68] width 35 height 6
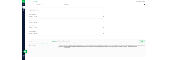
scroll to position [281, 0]
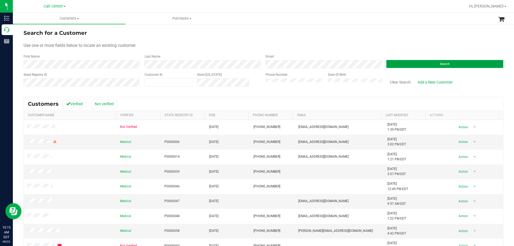
click at [405, 62] on button "Search" at bounding box center [445, 64] width 117 height 8
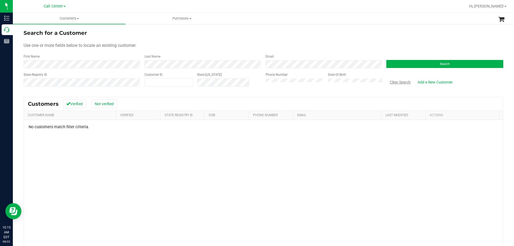
click at [405, 81] on button "Clear Search" at bounding box center [401, 82] width 28 height 9
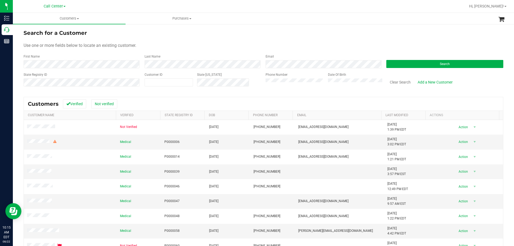
drag, startPoint x: 139, startPoint y: 58, endPoint x: 324, endPoint y: 57, distance: 186.0
click at [324, 57] on div "First Name Last Name Email Search" at bounding box center [264, 61] width 480 height 14
click at [294, 46] on div "Use one or more fields below to locate an existing customer." at bounding box center [264, 45] width 480 height 6
drag, startPoint x: 141, startPoint y: 55, endPoint x: 278, endPoint y: 54, distance: 136.7
click at [278, 54] on div "First Name Last Name Email Search" at bounding box center [264, 61] width 480 height 14
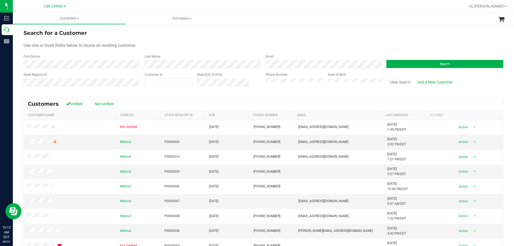
click at [278, 54] on div "Email" at bounding box center [322, 61] width 121 height 14
drag, startPoint x: 136, startPoint y: 56, endPoint x: 311, endPoint y: 53, distance: 175.3
click at [311, 53] on form "Search for a Customer Use one or more fields below to locate an existing custom…" at bounding box center [264, 60] width 480 height 62
drag, startPoint x: 143, startPoint y: 55, endPoint x: 286, endPoint y: 53, distance: 143.1
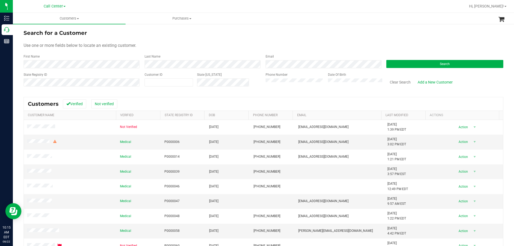
click at [286, 53] on form "Search for a Customer Use one or more fields below to locate an existing custom…" at bounding box center [264, 60] width 480 height 62
click at [283, 49] on form "Search for a Customer Use one or more fields below to locate an existing custom…" at bounding box center [264, 60] width 480 height 62
drag, startPoint x: 142, startPoint y: 56, endPoint x: 306, endPoint y: 56, distance: 164.0
click at [306, 56] on div "First Name Last Name Email Search" at bounding box center [264, 61] width 480 height 14
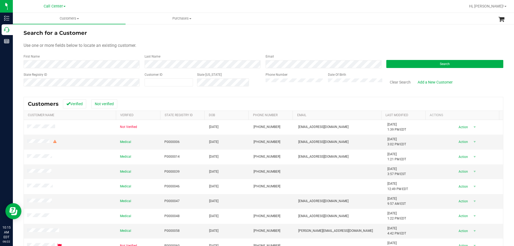
click at [306, 55] on div "Email" at bounding box center [322, 61] width 121 height 14
click at [289, 61] on div "First Name Last Name Email Search" at bounding box center [264, 61] width 480 height 14
click at [288, 51] on form "Search for a Customer Use one or more fields below to locate an existing custom…" at bounding box center [264, 60] width 480 height 62
drag, startPoint x: 141, startPoint y: 56, endPoint x: 318, endPoint y: 52, distance: 177.4
click at [318, 52] on form "Search for a Customer Use one or more fields below to locate an existing custom…" at bounding box center [264, 60] width 480 height 62
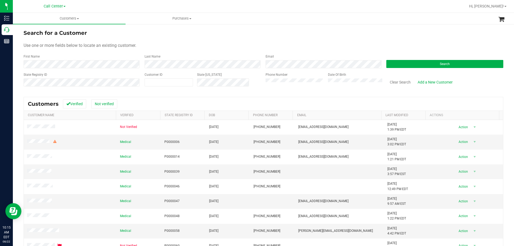
click at [318, 52] on form "Search for a Customer Use one or more fields below to locate an existing custom…" at bounding box center [264, 60] width 480 height 62
drag, startPoint x: 137, startPoint y: 56, endPoint x: 278, endPoint y: 53, distance: 140.7
click at [278, 53] on form "Search for a Customer Use one or more fields below to locate an existing custom…" at bounding box center [264, 60] width 480 height 62
click at [286, 51] on form "Search for a Customer Use one or more fields below to locate an existing custom…" at bounding box center [264, 60] width 480 height 62
drag, startPoint x: 139, startPoint y: 57, endPoint x: 277, endPoint y: 55, distance: 137.2
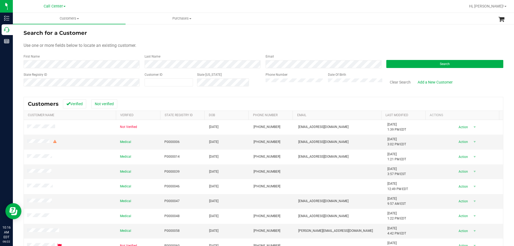
click at [277, 55] on div "First Name Last Name Email Search" at bounding box center [264, 61] width 480 height 14
click at [277, 55] on div "Email" at bounding box center [322, 61] width 121 height 14
drag, startPoint x: 142, startPoint y: 56, endPoint x: 300, endPoint y: 54, distance: 158.6
click at [300, 54] on div "First Name Last Name Email Search" at bounding box center [264, 61] width 480 height 14
drag, startPoint x: 296, startPoint y: 49, endPoint x: 267, endPoint y: 48, distance: 29.5
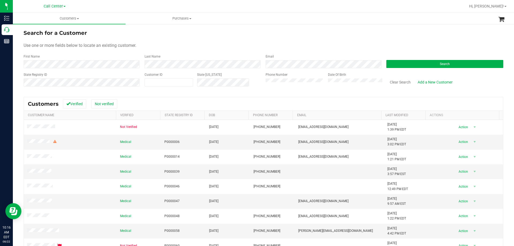
click at [296, 49] on form "Search for a Customer Use one or more fields below to locate an existing custom…" at bounding box center [264, 60] width 480 height 62
drag, startPoint x: 140, startPoint y: 57, endPoint x: 305, endPoint y: 56, distance: 165.9
click at [305, 56] on div "First Name Last Name Email Search" at bounding box center [264, 61] width 480 height 14
click at [305, 54] on form "Search for a Customer Use one or more fields below to locate an existing custom…" at bounding box center [264, 60] width 480 height 62
drag, startPoint x: 141, startPoint y: 56, endPoint x: 299, endPoint y: 50, distance: 157.7
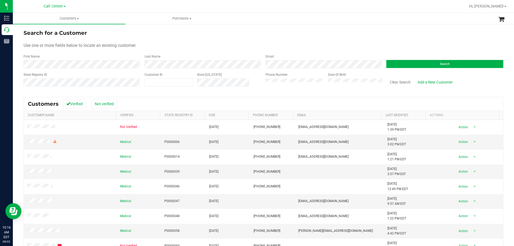
click at [275, 54] on form "Search for a Customer Use one or more fields below to locate an existing custom…" at bounding box center [264, 60] width 480 height 62
click at [299, 50] on form "Search for a Customer Use one or more fields below to locate an existing custom…" at bounding box center [264, 60] width 480 height 62
drag, startPoint x: 140, startPoint y: 55, endPoint x: 325, endPoint y: 53, distance: 185.4
click at [325, 53] on form "Search for a Customer Use one or more fields below to locate an existing custom…" at bounding box center [264, 60] width 480 height 62
click at [306, 51] on form "Search for a Customer Use one or more fields below to locate an existing custom…" at bounding box center [264, 60] width 480 height 62
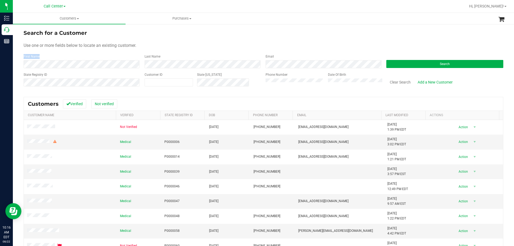
drag, startPoint x: 140, startPoint y: 55, endPoint x: 290, endPoint y: 45, distance: 151.1
click at [290, 45] on form "Search for a Customer Use one or more fields below to locate an existing custom…" at bounding box center [264, 60] width 480 height 62
click at [246, 52] on form "Search for a Customer Use one or more fields below to locate an existing custom…" at bounding box center [264, 60] width 480 height 62
drag, startPoint x: 144, startPoint y: 56, endPoint x: 307, endPoint y: 49, distance: 163.3
click at [307, 49] on form "Search for a Customer Use one or more fields below to locate an existing custom…" at bounding box center [264, 60] width 480 height 62
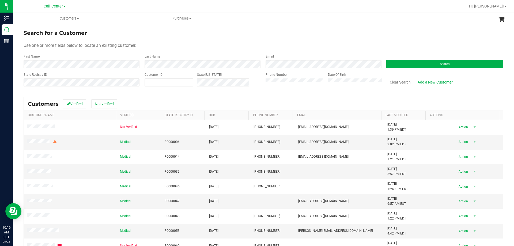
click at [307, 47] on div "Use one or more fields below to locate an existing customer." at bounding box center [264, 45] width 480 height 6
click at [401, 65] on button "Search" at bounding box center [445, 64] width 117 height 8
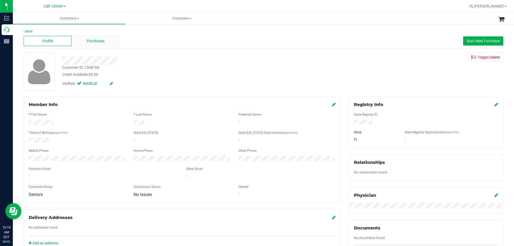
click at [89, 40] on span "Purchases" at bounding box center [96, 41] width 18 height 6
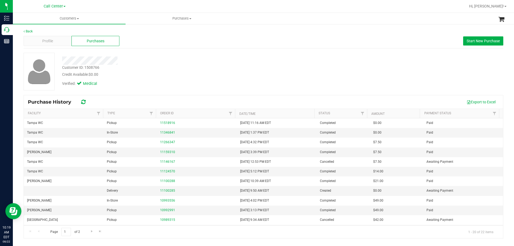
click at [223, 85] on div "Verified: Medical" at bounding box center [180, 83] width 244 height 12
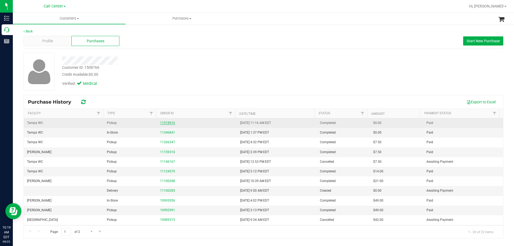
click at [162, 122] on link "11518916" at bounding box center [167, 123] width 15 height 4
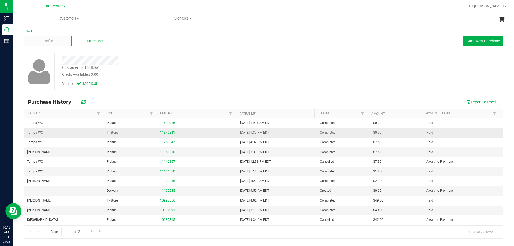
click at [167, 134] on div "11346841" at bounding box center [196, 132] width 73 height 5
click at [167, 133] on link "11346841" at bounding box center [167, 133] width 15 height 4
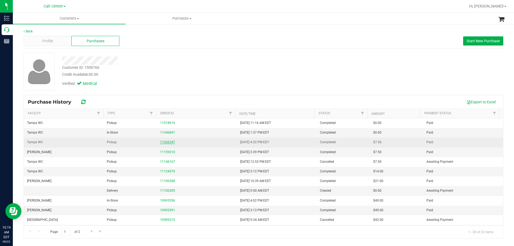
click at [162, 141] on link "11266347" at bounding box center [167, 142] width 15 height 4
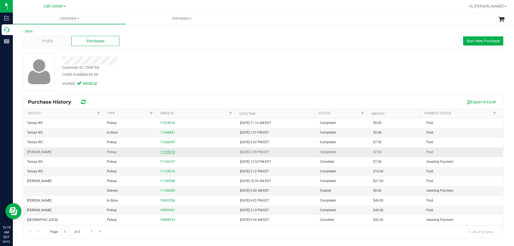
click at [170, 152] on link "11159310" at bounding box center [167, 152] width 15 height 4
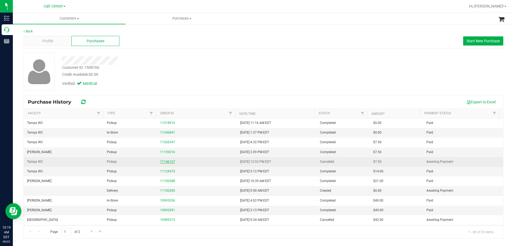
click at [167, 162] on link "11146167" at bounding box center [167, 162] width 15 height 4
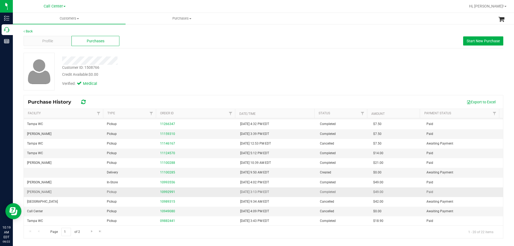
scroll to position [87, 0]
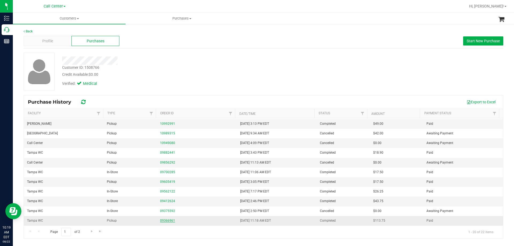
click at [167, 221] on link "09366961" at bounding box center [167, 221] width 15 height 4
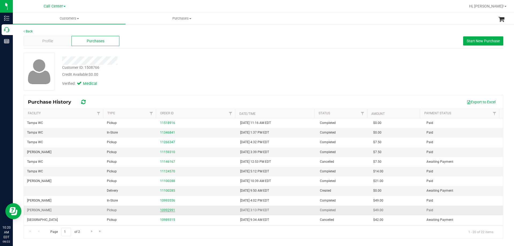
click at [166, 211] on link "10992991" at bounding box center [167, 210] width 15 height 4
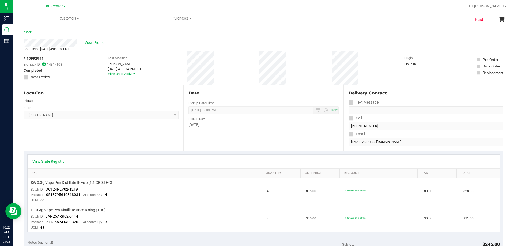
drag, startPoint x: 155, startPoint y: 212, endPoint x: 106, endPoint y: 137, distance: 89.6
click at [106, 137] on div "Location Pickup Store Brandon WC Select Store Bonita Springs WC Boynton Beach W…" at bounding box center [104, 118] width 160 height 66
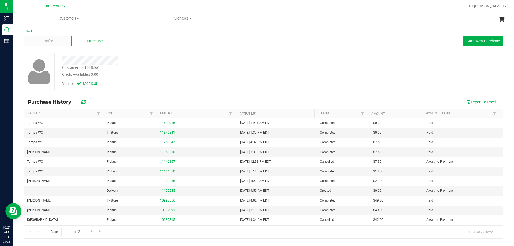
click at [207, 72] on div "Credit Available: $0.00" at bounding box center [180, 75] width 236 height 6
click at [218, 69] on div "Customer ID: 1508766 Credit Available: $0.00" at bounding box center [180, 71] width 244 height 13
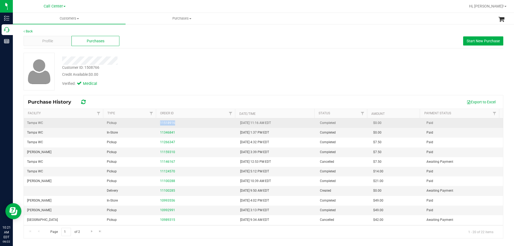
drag, startPoint x: 155, startPoint y: 124, endPoint x: 195, endPoint y: 124, distance: 40.5
click at [195, 124] on tr "Tampa WC Pickup 11518916 6/24/2025 11:16 AM EDT Completed $0.00 Paid" at bounding box center [264, 123] width 480 height 10
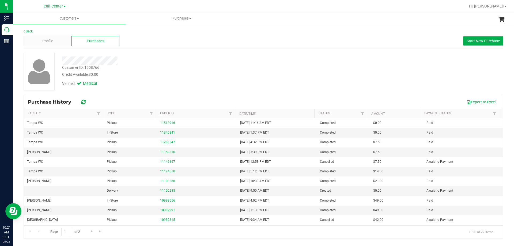
click at [191, 69] on div "Customer ID: 1508766 Credit Available: $0.00" at bounding box center [180, 71] width 244 height 13
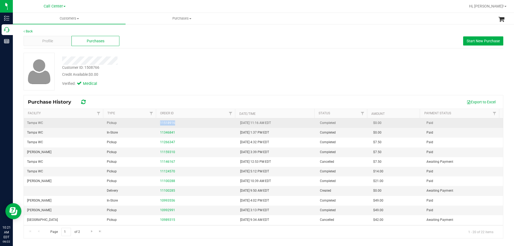
drag, startPoint x: 145, startPoint y: 122, endPoint x: 197, endPoint y: 123, distance: 52.5
click at [197, 123] on tr "Tampa WC Pickup 11518916 6/24/2025 11:16 AM EDT Completed $0.00 Paid" at bounding box center [264, 123] width 480 height 10
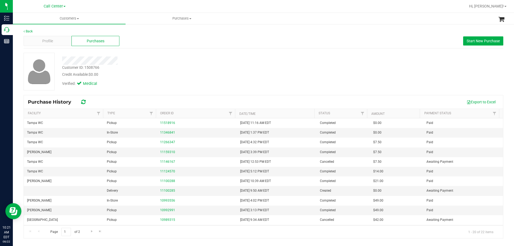
click at [200, 61] on div at bounding box center [180, 61] width 244 height 8
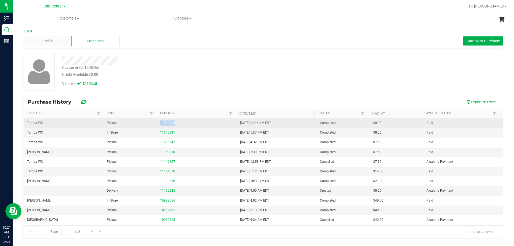
drag, startPoint x: 150, startPoint y: 120, endPoint x: 202, endPoint y: 122, distance: 51.7
click at [202, 122] on tr "Tampa WC Pickup 11518916 6/24/2025 11:16 AM EDT Completed $0.00 Paid" at bounding box center [264, 123] width 480 height 10
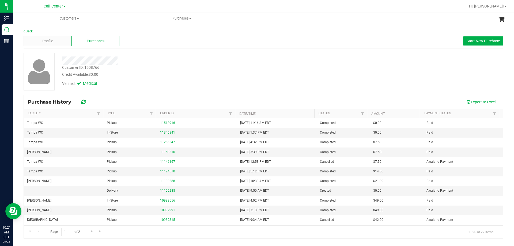
click at [193, 65] on div "Customer ID: 1508766 Credit Available: $0.00" at bounding box center [180, 71] width 244 height 13
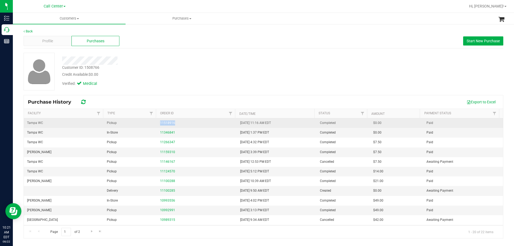
drag, startPoint x: 145, startPoint y: 124, endPoint x: 199, endPoint y: 122, distance: 53.6
click at [199, 122] on tr "Tampa WC Pickup 11518916 6/24/2025 11:16 AM EDT Completed $0.00 Paid" at bounding box center [264, 123] width 480 height 10
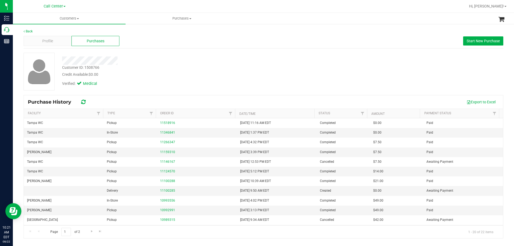
click at [204, 62] on div at bounding box center [180, 61] width 244 height 8
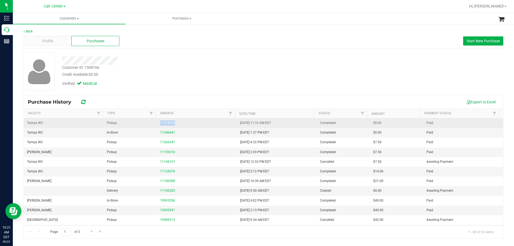
drag, startPoint x: 148, startPoint y: 124, endPoint x: 193, endPoint y: 123, distance: 45.0
click at [193, 123] on tr "Tampa WC Pickup 11518916 6/24/2025 11:16 AM EDT Completed $0.00 Paid" at bounding box center [264, 123] width 480 height 10
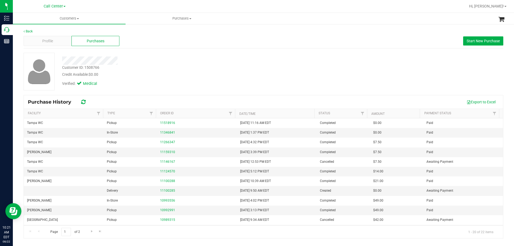
click at [197, 77] on div "Credit Available: $0.00" at bounding box center [180, 75] width 236 height 6
click at [184, 88] on div "Verified: Medical" at bounding box center [180, 83] width 244 height 12
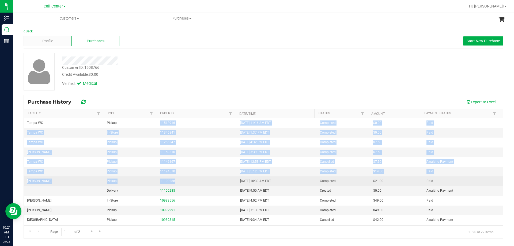
drag, startPoint x: 153, startPoint y: 121, endPoint x: 211, endPoint y: 179, distance: 82.2
click at [211, 179] on tbody "Tampa WC Pickup 11518916 6/24/2025 11:16 AM EDT Completed $0.00 Paid Tampa WC I…" at bounding box center [264, 215] width 480 height 194
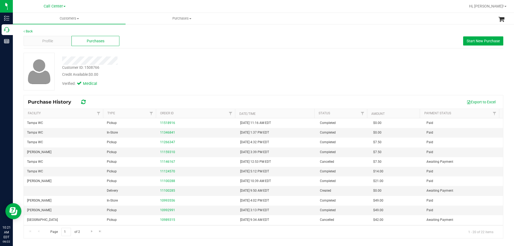
click at [195, 33] on div "Back" at bounding box center [264, 31] width 480 height 5
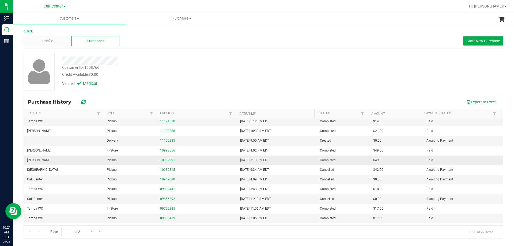
scroll to position [87, 0]
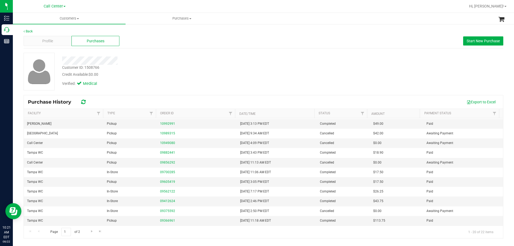
click at [204, 63] on div at bounding box center [180, 61] width 244 height 8
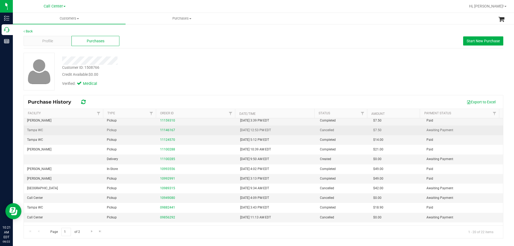
scroll to position [0, 0]
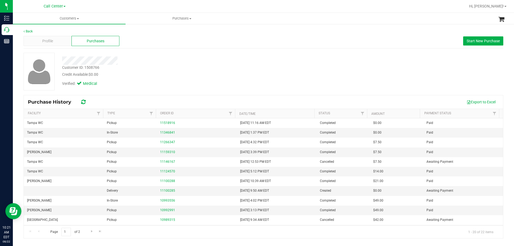
click at [209, 66] on div "Customer ID: 1508766 Credit Available: $0.00" at bounding box center [180, 71] width 244 height 13
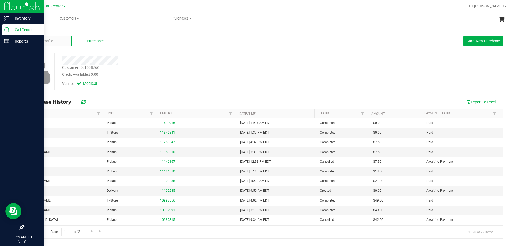
click at [25, 28] on p "Call Center" at bounding box center [25, 30] width 32 height 6
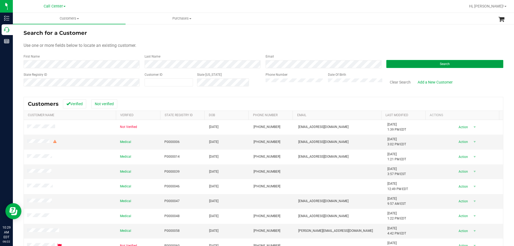
click at [396, 64] on button "Search" at bounding box center [445, 64] width 117 height 8
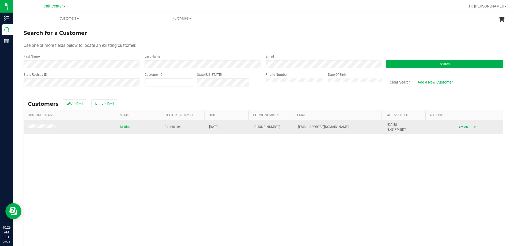
click at [170, 125] on span "P4HH0104" at bounding box center [173, 127] width 16 height 5
copy span "P4HH0104"
click at [215, 126] on span "10/31/1977" at bounding box center [213, 127] width 9 height 5
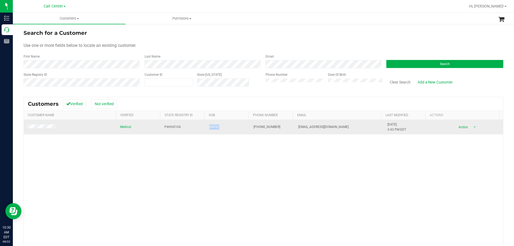
click at [215, 126] on span "10/31/1977" at bounding box center [213, 127] width 9 height 5
copy span "10/31/1977"
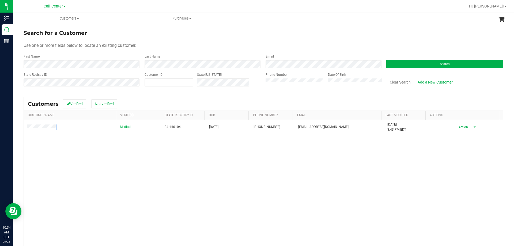
drag, startPoint x: 59, startPoint y: 127, endPoint x: 70, endPoint y: 145, distance: 21.4
click at [28, 130] on td at bounding box center [70, 127] width 93 height 14
click at [75, 145] on div "Medical P4HH0104 10/31/1977 (850) 333-3008 claylandingham@aol.com 8/9/2025 3:43…" at bounding box center [264, 197] width 480 height 155
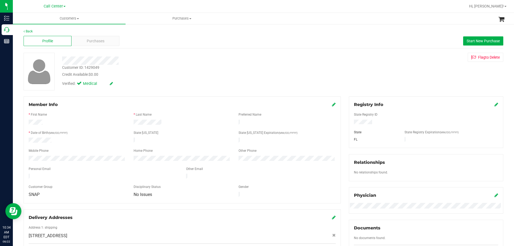
click at [165, 122] on div at bounding box center [182, 123] width 105 height 6
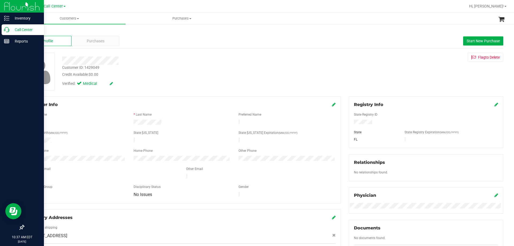
click at [16, 30] on p "Call Center" at bounding box center [25, 30] width 32 height 6
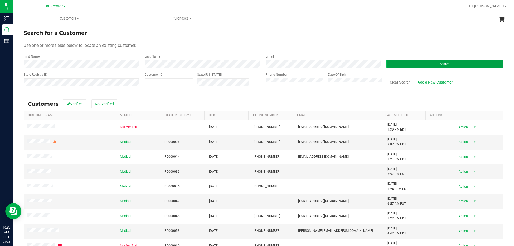
click at [405, 65] on button "Search" at bounding box center [445, 64] width 117 height 8
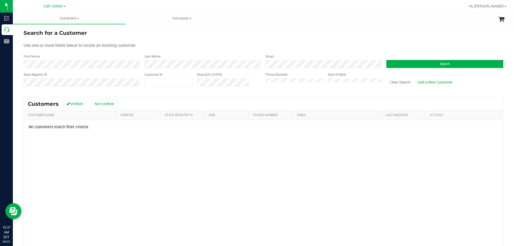
click at [283, 45] on div "Use one or more fields below to locate an existing customer." at bounding box center [264, 45] width 480 height 6
click at [394, 80] on button "Clear Search" at bounding box center [401, 82] width 28 height 9
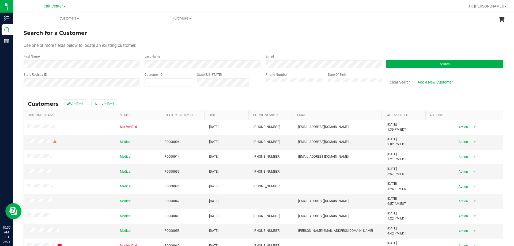
click at [269, 50] on form "Search for a Customer Use one or more fields below to locate an existing custom…" at bounding box center [264, 60] width 480 height 62
drag, startPoint x: 141, startPoint y: 54, endPoint x: 311, endPoint y: 56, distance: 170.4
click at [311, 56] on form "Search for a Customer Use one or more fields below to locate an existing custom…" at bounding box center [264, 60] width 480 height 62
click at [311, 56] on div "Email" at bounding box center [322, 61] width 121 height 14
click at [316, 61] on form "Search for a Customer Use one or more fields below to locate an existing custom…" at bounding box center [264, 60] width 480 height 62
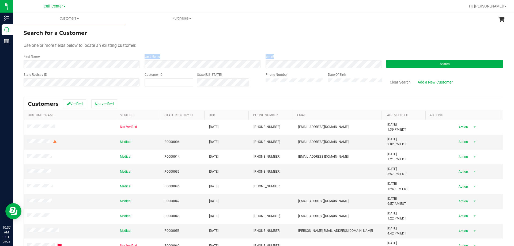
click at [314, 55] on div "Email" at bounding box center [322, 61] width 121 height 14
drag, startPoint x: 226, startPoint y: 58, endPoint x: 315, endPoint y: 56, distance: 89.5
click at [315, 56] on div "First Name Last Name Email Search" at bounding box center [264, 61] width 480 height 14
click at [304, 48] on div "Use one or more fields below to locate an existing customer." at bounding box center [264, 45] width 480 height 6
click at [212, 43] on div "Use one or more fields below to locate an existing customer." at bounding box center [264, 45] width 480 height 6
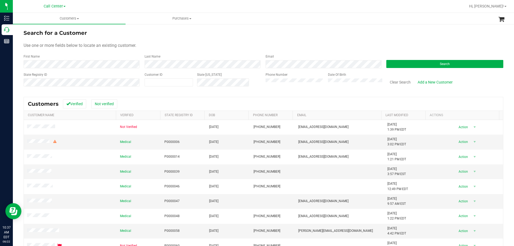
click at [215, 60] on div "Search for a Customer Use one or more fields below to locate an existing custom…" at bounding box center [264, 159] width 502 height 270
click at [200, 49] on form "Search for a Customer Use one or more fields below to locate an existing custom…" at bounding box center [264, 60] width 480 height 62
drag, startPoint x: 59, startPoint y: 56, endPoint x: 205, endPoint y: 59, distance: 146.3
click at [205, 59] on div "Search for a Customer Use one or more fields below to locate an existing custom…" at bounding box center [264, 159] width 502 height 270
click at [199, 52] on form "Search for a Customer Use one or more fields below to locate an existing custom…" at bounding box center [264, 60] width 480 height 62
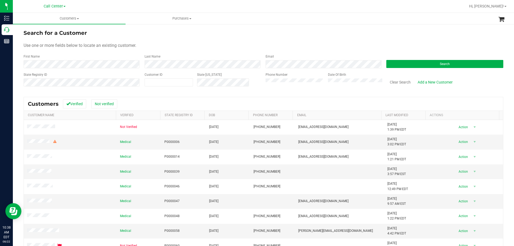
drag, startPoint x: 23, startPoint y: 56, endPoint x: 190, endPoint y: 56, distance: 167.7
click at [190, 56] on div "Search for a Customer Use one or more fields below to locate an existing custom…" at bounding box center [264, 159] width 502 height 270
click at [190, 54] on div "Last Name" at bounding box center [201, 61] width 121 height 14
drag, startPoint x: 20, startPoint y: 55, endPoint x: 188, endPoint y: 57, distance: 167.2
click at [188, 57] on div "Search for a Customer Use one or more fields below to locate an existing custom…" at bounding box center [264, 159] width 502 height 270
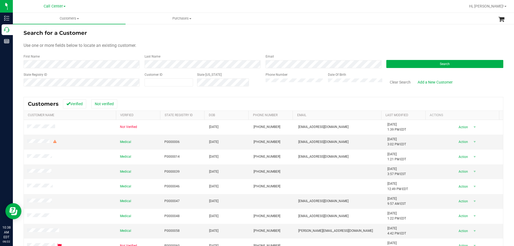
click at [188, 56] on div "Last Name" at bounding box center [201, 61] width 121 height 14
click at [197, 43] on div "Use one or more fields below to locate an existing customer." at bounding box center [264, 45] width 480 height 6
click at [184, 63] on div "Search for a Customer Use one or more fields below to locate an existing custom…" at bounding box center [264, 159] width 502 height 270
click at [184, 49] on form "Search for a Customer Use one or more fields below to locate an existing custom…" at bounding box center [264, 60] width 480 height 62
drag, startPoint x: 24, startPoint y: 55, endPoint x: 163, endPoint y: 54, distance: 139.6
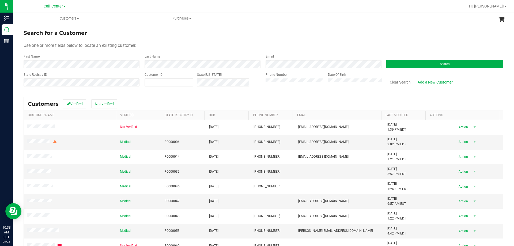
click at [163, 54] on form "Search for a Customer Use one or more fields below to locate an existing custom…" at bounding box center [264, 60] width 480 height 62
click at [196, 51] on form "Search for a Customer Use one or more fields below to locate an existing custom…" at bounding box center [264, 60] width 480 height 62
drag, startPoint x: 23, startPoint y: 57, endPoint x: 194, endPoint y: 57, distance: 171.0
click at [194, 57] on div "Search for a Customer Use one or more fields below to locate an existing custom…" at bounding box center [264, 159] width 502 height 270
click at [197, 45] on div "Use one or more fields below to locate an existing customer." at bounding box center [264, 45] width 480 height 6
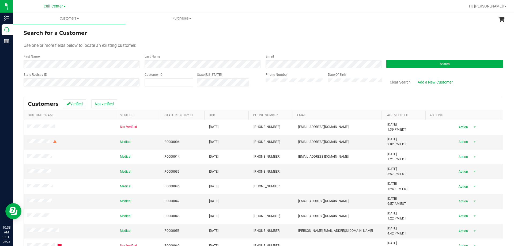
drag, startPoint x: 24, startPoint y: 44, endPoint x: 199, endPoint y: 50, distance: 175.6
click at [199, 50] on form "Search for a Customer Use one or more fields below to locate an existing custom…" at bounding box center [264, 60] width 480 height 62
click at [191, 43] on div "Use one or more fields below to locate an existing customer." at bounding box center [264, 45] width 480 height 6
drag, startPoint x: 25, startPoint y: 45, endPoint x: 158, endPoint y: 49, distance: 133.0
click at [158, 49] on form "Search for a Customer Use one or more fields below to locate an existing custom…" at bounding box center [264, 60] width 480 height 62
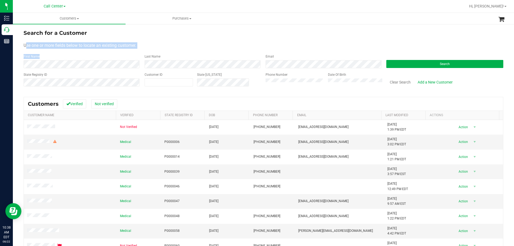
click at [158, 49] on form "Search for a Customer Use one or more fields below to locate an existing custom…" at bounding box center [264, 60] width 480 height 62
drag, startPoint x: 24, startPoint y: 46, endPoint x: 186, endPoint y: 44, distance: 162.1
click at [186, 44] on div "Use one or more fields below to locate an existing customer." at bounding box center [264, 45] width 480 height 6
click at [184, 45] on div "Use one or more fields below to locate an existing customer." at bounding box center [264, 45] width 480 height 6
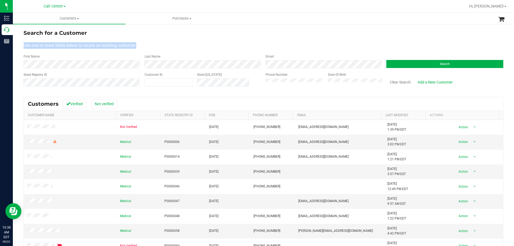
drag, startPoint x: 25, startPoint y: 45, endPoint x: 153, endPoint y: 44, distance: 128.6
click at [153, 44] on div "Use one or more fields below to locate an existing customer." at bounding box center [264, 45] width 480 height 6
click at [163, 44] on div "Use one or more fields below to locate an existing customer." at bounding box center [264, 45] width 480 height 6
click at [233, 44] on div "Use one or more fields below to locate an existing customer." at bounding box center [264, 45] width 480 height 6
click at [206, 42] on form "Search for a Customer Use one or more fields below to locate an existing custom…" at bounding box center [264, 60] width 480 height 62
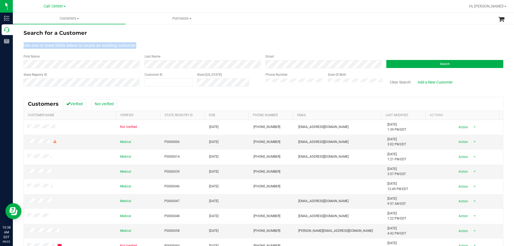
drag, startPoint x: 24, startPoint y: 45, endPoint x: 192, endPoint y: 44, distance: 168.0
click at [192, 44] on div "Use one or more fields below to locate an existing customer." at bounding box center [264, 45] width 480 height 6
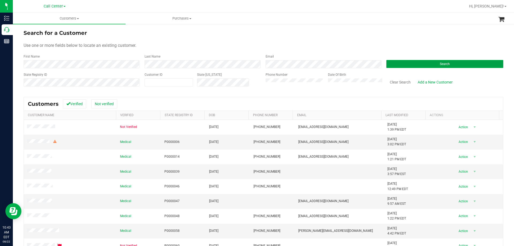
click at [396, 64] on button "Search" at bounding box center [445, 64] width 117 height 8
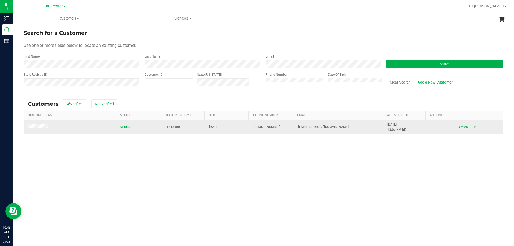
click at [42, 129] on span at bounding box center [38, 127] width 23 height 5
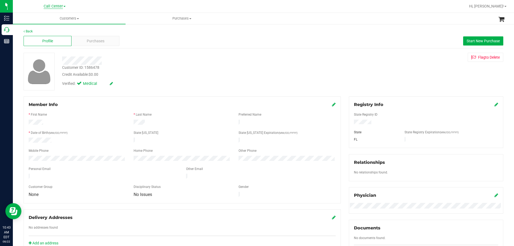
click at [54, 4] on span "Call Center" at bounding box center [53, 6] width 19 height 5
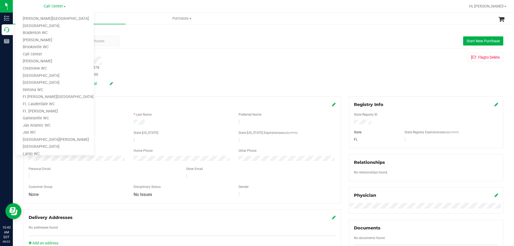
click at [267, 70] on div "Customer ID: 1586478 Credit Available: $0.00" at bounding box center [180, 71] width 244 height 13
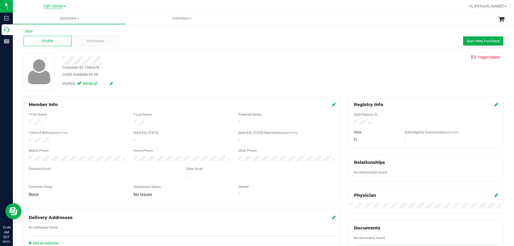
click at [58, 7] on span "Call Center" at bounding box center [53, 6] width 19 height 5
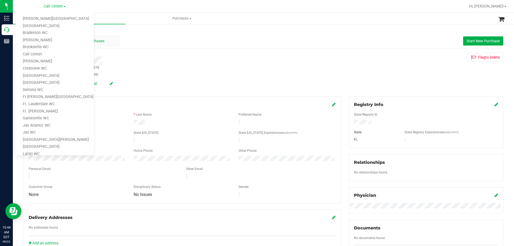
drag, startPoint x: 177, startPoint y: 70, endPoint x: 111, endPoint y: 45, distance: 70.6
click at [177, 70] on div "Customer ID: 1586478 Credit Available: $0.00" at bounding box center [180, 71] width 244 height 13
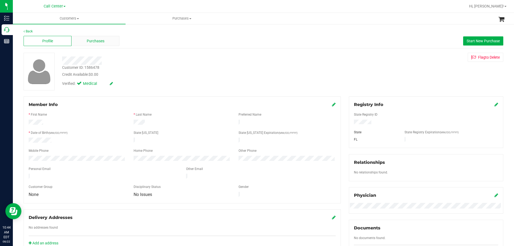
click at [104, 40] on span "Purchases" at bounding box center [96, 41] width 18 height 6
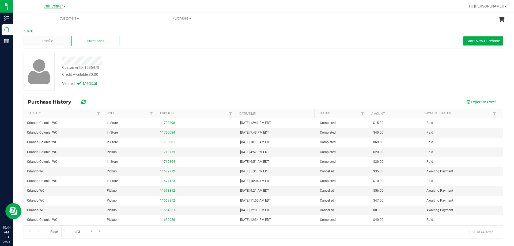
click at [53, 7] on span "Call Center" at bounding box center [53, 6] width 19 height 5
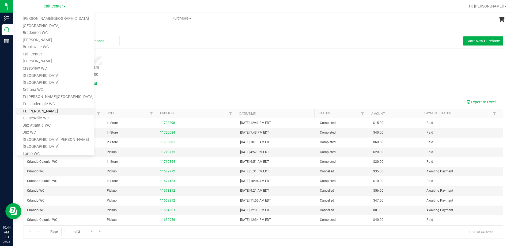
scroll to position [134, 0]
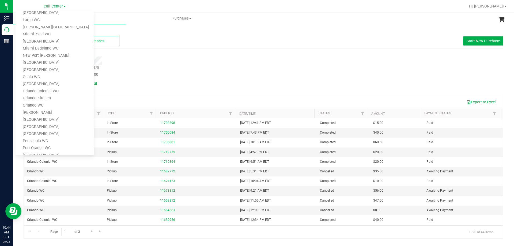
click at [55, 91] on link "Orlando Colonial WC" at bounding box center [55, 91] width 78 height 7
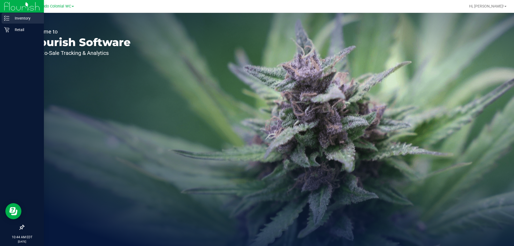
click at [25, 18] on p "Inventory" at bounding box center [25, 18] width 32 height 6
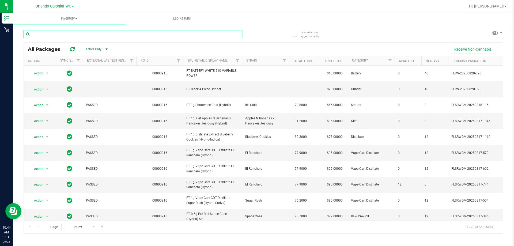
click at [100, 35] on input "text" at bounding box center [133, 34] width 219 height 8
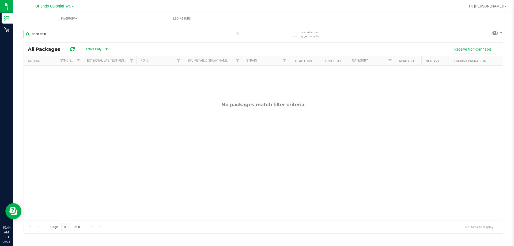
type input "hash coin"
click at [238, 35] on icon at bounding box center [238, 33] width 4 height 6
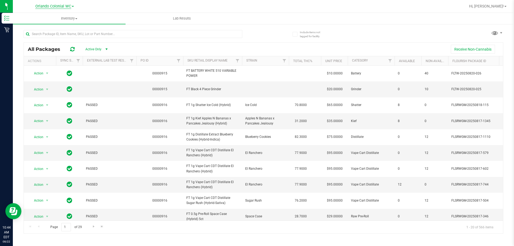
click at [55, 6] on span "Orlando Colonial WC" at bounding box center [53, 6] width 36 height 5
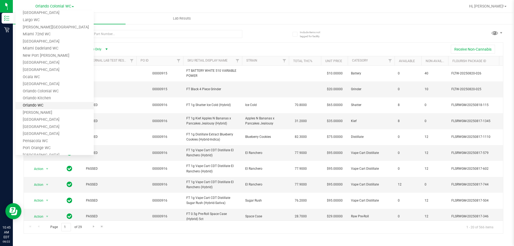
click at [48, 104] on link "Orlando WC" at bounding box center [55, 105] width 78 height 7
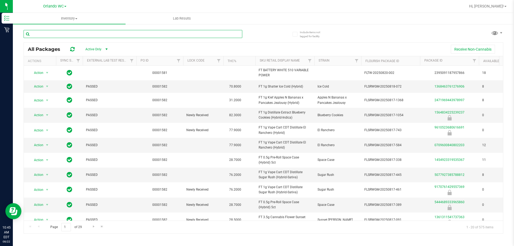
click at [47, 35] on input "text" at bounding box center [133, 34] width 219 height 8
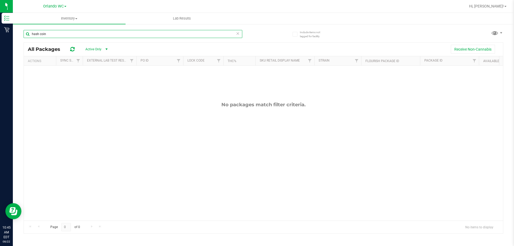
type input "hash coin"
click at [122, 128] on div "No packages match filter criteria." at bounding box center [264, 161] width 480 height 191
click at [238, 32] on icon at bounding box center [238, 33] width 4 height 6
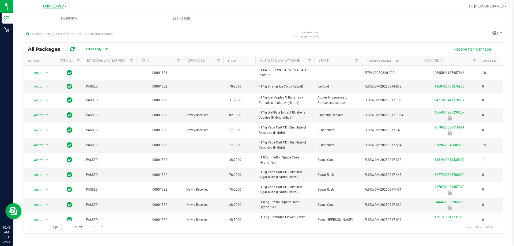
click at [57, 5] on span "Orlando WC" at bounding box center [53, 6] width 21 height 5
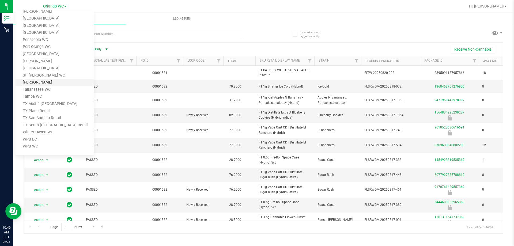
scroll to position [128, 0]
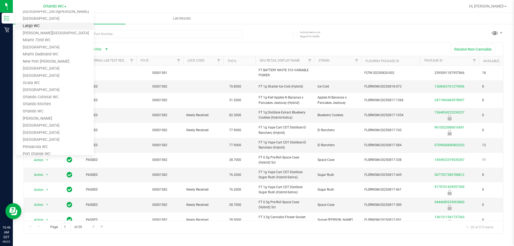
click at [53, 29] on link "Largo WC" at bounding box center [55, 26] width 78 height 7
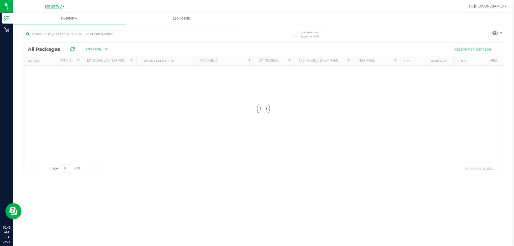
click at [55, 7] on span "Largo WC" at bounding box center [53, 6] width 17 height 5
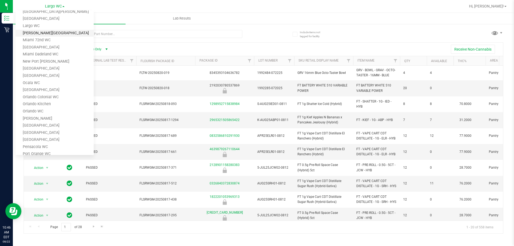
click at [34, 33] on link "[PERSON_NAME][GEOGRAPHIC_DATA]" at bounding box center [55, 33] width 78 height 7
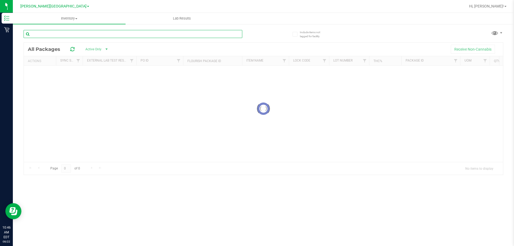
click at [87, 33] on input "text" at bounding box center [133, 34] width 219 height 8
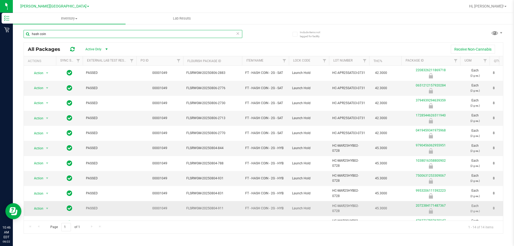
scroll to position [59, 0]
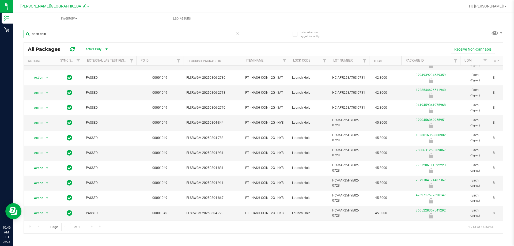
type input "hash coin"
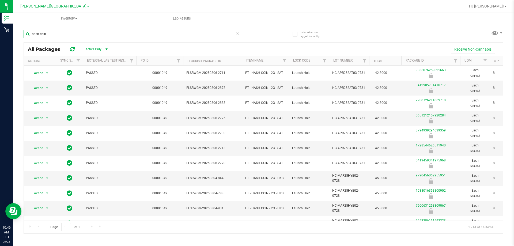
click at [59, 34] on input "hash coin" at bounding box center [133, 34] width 219 height 8
click at [59, 8] on span "[PERSON_NAME][GEOGRAPHIC_DATA]" at bounding box center [53, 6] width 66 height 5
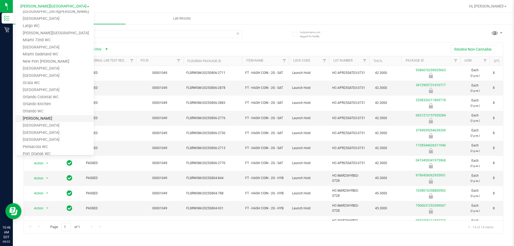
click at [44, 117] on link "[PERSON_NAME]" at bounding box center [55, 118] width 78 height 7
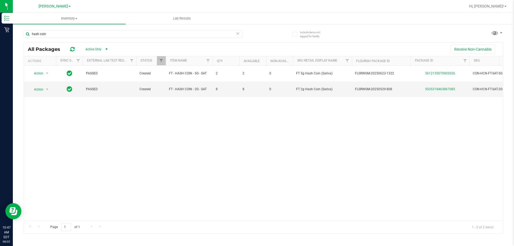
click at [148, 151] on div "Action Action Global inventory Package audit log Print package label Print prod…" at bounding box center [264, 143] width 480 height 155
click at [238, 34] on icon at bounding box center [238, 33] width 4 height 6
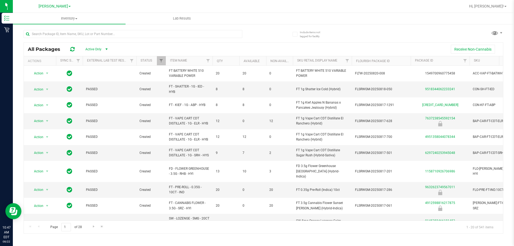
click at [258, 32] on div at bounding box center [144, 33] width 240 height 17
click at [266, 32] on div "All Packages Active Only Active Only Lab Samples Locked All External Internal R…" at bounding box center [264, 129] width 480 height 209
click at [60, 7] on span "[PERSON_NAME]" at bounding box center [53, 6] width 29 height 5
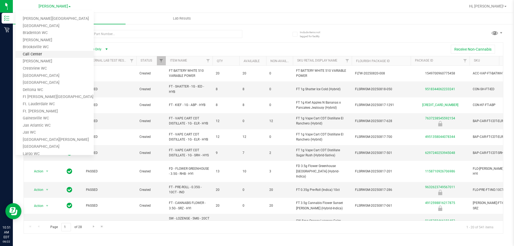
click at [45, 56] on link "Call Center" at bounding box center [55, 54] width 78 height 7
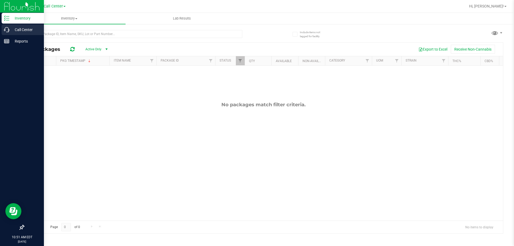
click at [22, 29] on p "Call Center" at bounding box center [25, 30] width 32 height 6
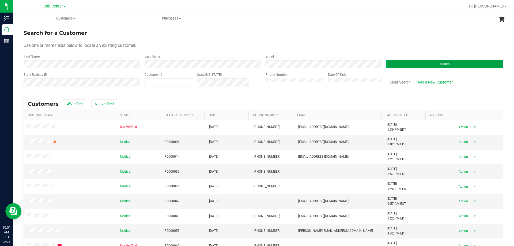
click at [399, 66] on button "Search" at bounding box center [445, 64] width 117 height 8
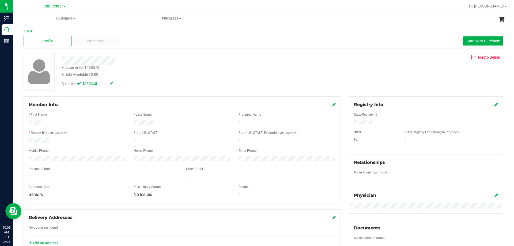
click at [141, 58] on div at bounding box center [180, 61] width 244 height 8
click at [87, 43] on span "Purchases" at bounding box center [96, 41] width 18 height 6
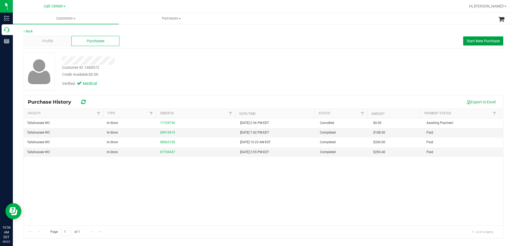
click at [473, 44] on button "Start New Purchase" at bounding box center [484, 40] width 40 height 9
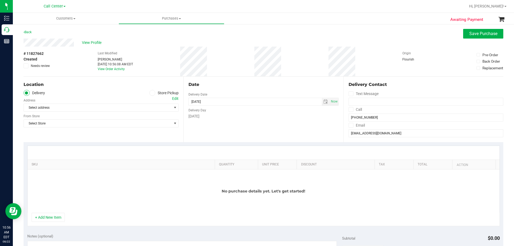
click at [151, 93] on icon at bounding box center [152, 93] width 3 height 0
click at [0, 0] on input "Store Pickup" at bounding box center [0, 0] width 0 height 0
click at [98, 109] on span "Select Store" at bounding box center [98, 108] width 148 height 8
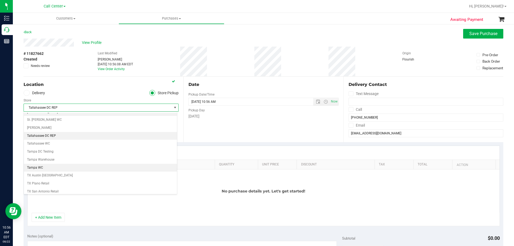
scroll to position [348, 0]
click at [55, 144] on li "Tallahassee WC" at bounding box center [100, 144] width 153 height 8
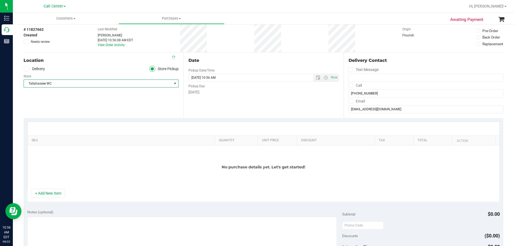
scroll to position [80, 0]
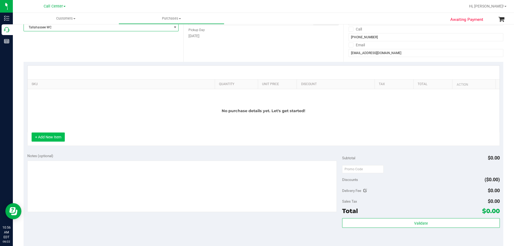
click at [54, 134] on button "+ Add New Item" at bounding box center [48, 137] width 33 height 9
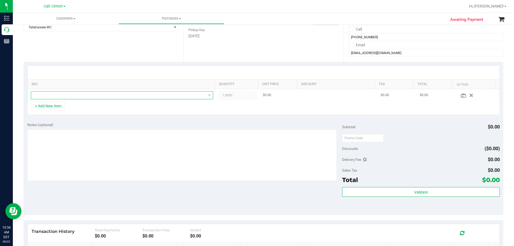
click at [109, 94] on span "NO DATA FOUND" at bounding box center [118, 96] width 175 height 8
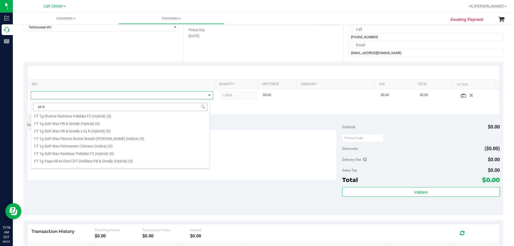
scroll to position [0, 0]
type input "pb & smelly"
click at [90, 145] on li "FT 3.5g Cannabis Flower PB & Smelly (Hybrid) (9)" at bounding box center [120, 146] width 179 height 8
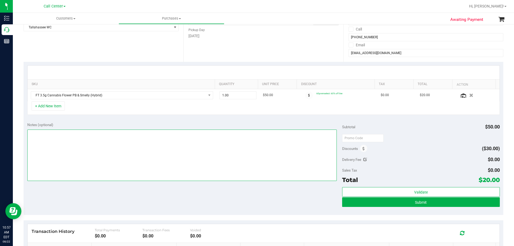
click at [145, 142] on textarea at bounding box center [182, 155] width 310 height 51
paste textarea "Order Submitted by Customer Care - CC TNE 08/22/2025"
type textarea "Order Submitted by Customer Care - CC TNE 08/22/2025"
drag, startPoint x: 236, startPoint y: 93, endPoint x: 205, endPoint y: 94, distance: 30.6
click at [205, 94] on tr "FT 3.5g Cannabis Flower PB & Smelly (Hybrid) 1.00 1 $50.00 60premselect: 60% of…" at bounding box center [264, 95] width 472 height 12
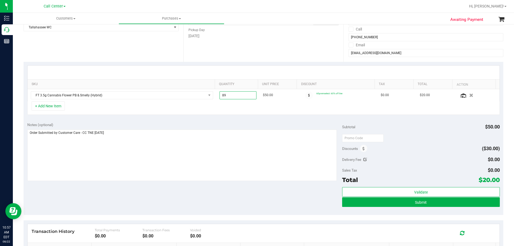
type input "8"
type input "8.00"
click at [215, 118] on div "SKU Quantity Unit Price Discount Tax Total Action FT 3.5g Cannabis Flower PB & …" at bounding box center [264, 90] width 480 height 57
click at [162, 136] on textarea at bounding box center [182, 155] width 310 height 51
drag, startPoint x: 142, startPoint y: 198, endPoint x: 166, endPoint y: 126, distance: 75.7
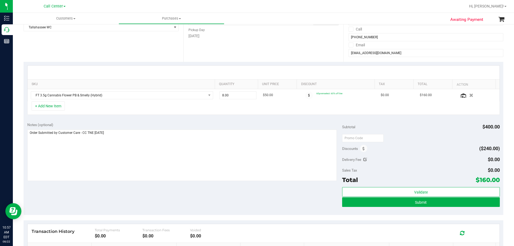
click at [143, 191] on div "Notes (optional) Subtotal $400.00 Discounts ($240.00) Delivery Fee $0.00 Sales …" at bounding box center [264, 167] width 480 height 96
click at [163, 134] on textarea at bounding box center [182, 155] width 310 height 51
click at [164, 188] on div "Notes (optional) Subtotal $400.00 Discounts ($240.00) Delivery Fee $0.00 Sales …" at bounding box center [264, 167] width 480 height 96
click at [162, 136] on textarea at bounding box center [182, 155] width 310 height 51
drag, startPoint x: 147, startPoint y: 197, endPoint x: 158, endPoint y: 169, distance: 29.9
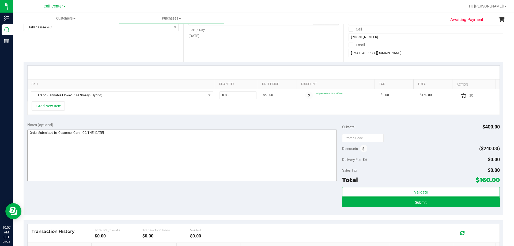
click at [147, 197] on div "Notes (optional) Subtotal $400.00 Discounts ($240.00) Delivery Fee $0.00 Sales …" at bounding box center [264, 167] width 480 height 96
click at [135, 135] on textarea at bounding box center [182, 155] width 310 height 51
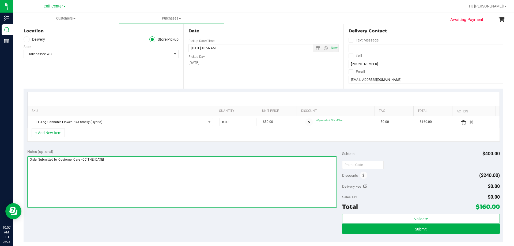
scroll to position [107, 0]
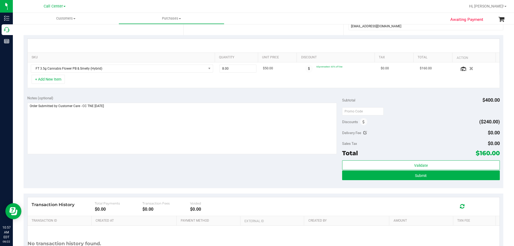
click at [170, 175] on div "Notes (optional) Subtotal $400.00 Discounts ($240.00) Delivery Fee $0.00 Sales …" at bounding box center [264, 140] width 480 height 96
drag, startPoint x: 476, startPoint y: 151, endPoint x: 495, endPoint y: 151, distance: 19.8
click at [495, 151] on span "$160.00" at bounding box center [488, 154] width 24 height 8
copy span "160.00"
click at [255, 177] on div "Notes (optional) Subtotal $400.00 Discounts ($240.00) Delivery Fee $0.00 Sales …" at bounding box center [264, 140] width 480 height 96
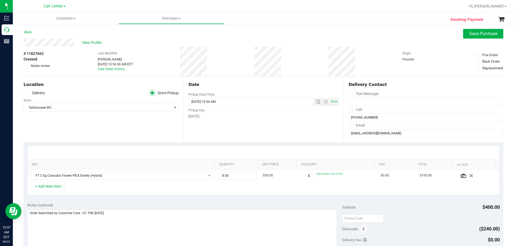
scroll to position [134, 0]
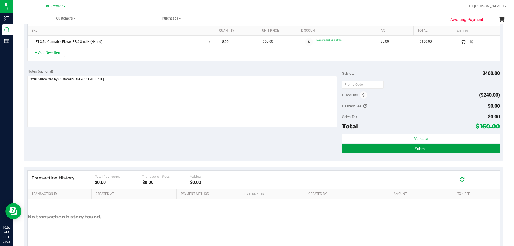
click at [396, 150] on button "Submit" at bounding box center [421, 149] width 158 height 10
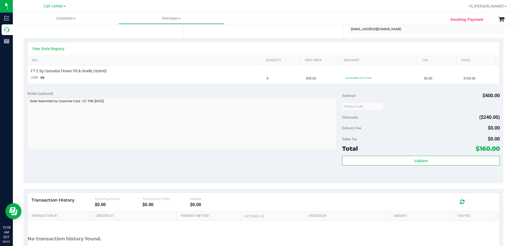
scroll to position [134, 0]
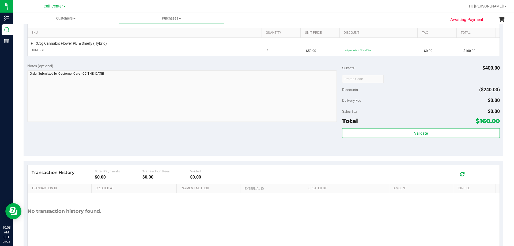
drag, startPoint x: 476, startPoint y: 121, endPoint x: 495, endPoint y: 120, distance: 19.1
click at [495, 120] on span "$160.00" at bounding box center [488, 121] width 24 height 8
copy span "160.00"
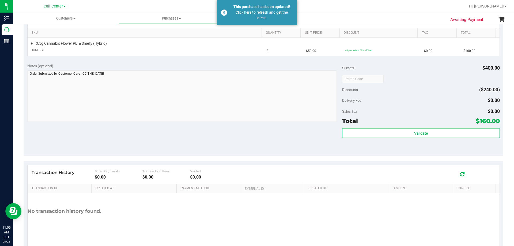
scroll to position [0, 0]
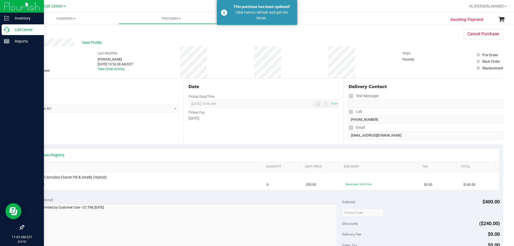
click at [17, 28] on p "Call Center" at bounding box center [25, 30] width 32 height 6
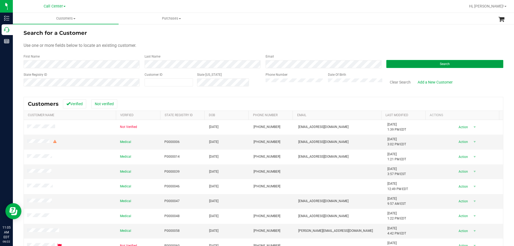
click at [413, 62] on button "Search" at bounding box center [445, 64] width 117 height 8
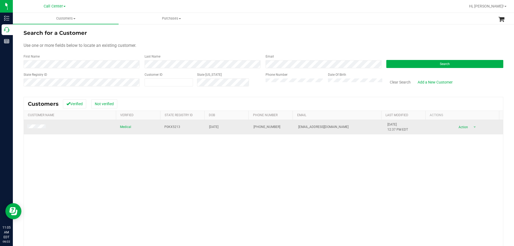
click at [171, 127] on span "P0KX5213" at bounding box center [173, 127] width 16 height 5
copy span "P0KX5213"
click at [212, 125] on span "10/13/1950" at bounding box center [213, 127] width 9 height 5
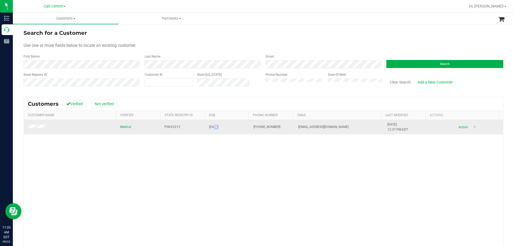
click at [212, 125] on span "10/13/1950" at bounding box center [213, 127] width 9 height 5
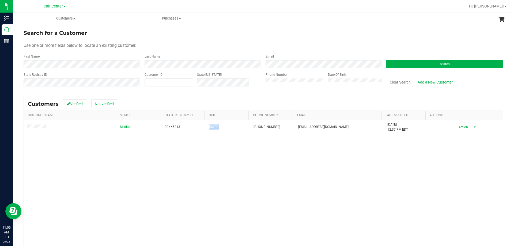
copy span "10/13/1950"
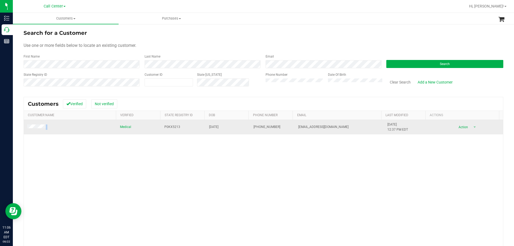
click at [28, 127] on td at bounding box center [70, 127] width 93 height 14
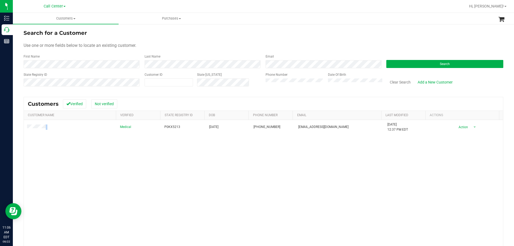
copy span
click at [224, 82] on div "State Registry ID Customer ID State ID Phone Number Date Of Birth Clear Search …" at bounding box center [264, 81] width 480 height 19
click at [421, 61] on button "Search" at bounding box center [445, 64] width 117 height 8
click at [404, 81] on button "Clear Search" at bounding box center [401, 82] width 28 height 9
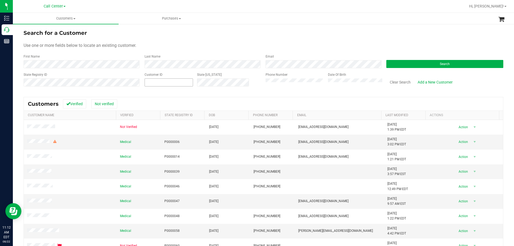
click at [173, 85] on span at bounding box center [169, 83] width 48 height 8
paste input "50689"
type input "50689"
click at [435, 65] on button "Search" at bounding box center [445, 64] width 117 height 8
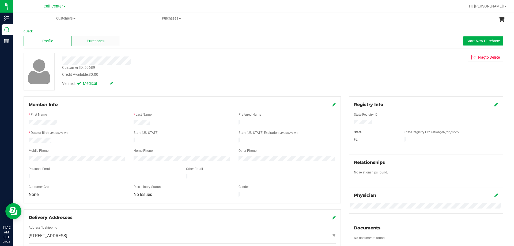
click at [96, 41] on span "Purchases" at bounding box center [96, 41] width 18 height 6
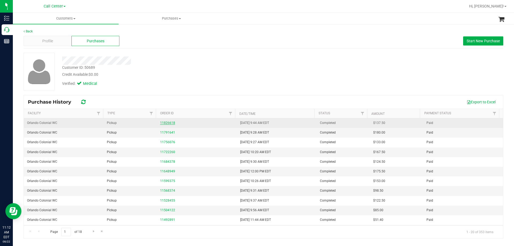
click at [171, 123] on link "11826618" at bounding box center [167, 123] width 15 height 4
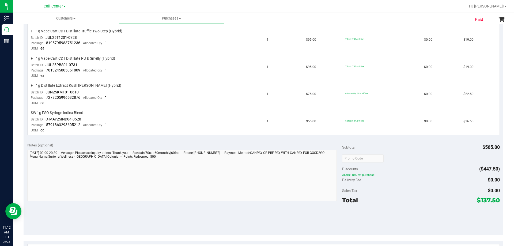
scroll to position [268, 0]
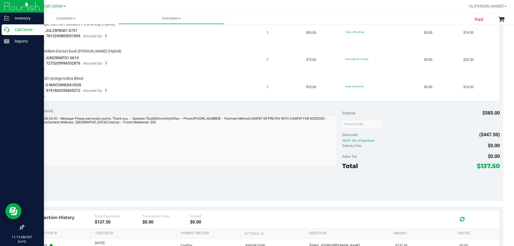
click at [16, 27] on p "Call Center" at bounding box center [25, 30] width 32 height 6
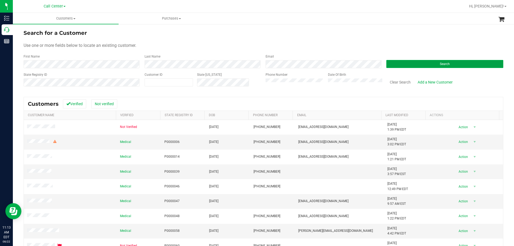
click at [392, 66] on button "Search" at bounding box center [445, 64] width 117 height 8
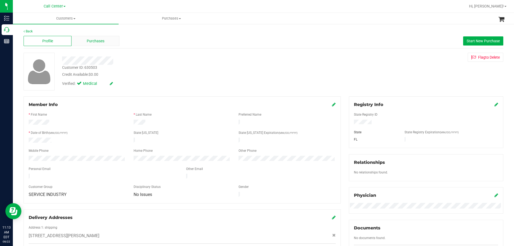
click at [110, 39] on div "Purchases" at bounding box center [96, 41] width 48 height 10
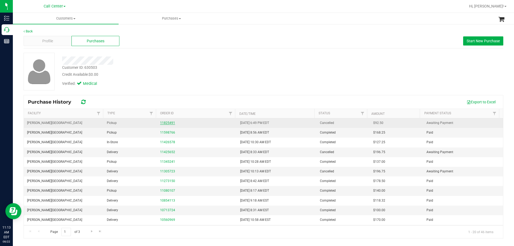
click at [168, 123] on link "11825491" at bounding box center [167, 123] width 15 height 4
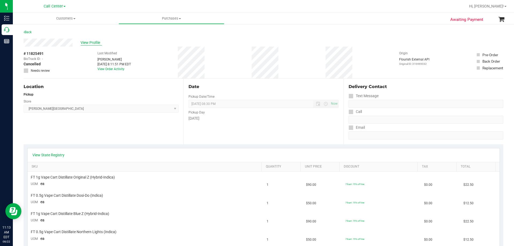
click at [87, 42] on span "View Profile" at bounding box center [91, 43] width 21 height 6
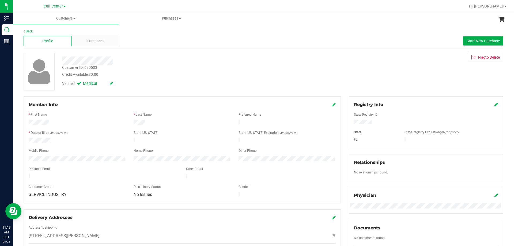
click at [92, 67] on div "Customer ID: 630503" at bounding box center [79, 68] width 35 height 6
copy div "630503"
click at [90, 39] on span "Purchases" at bounding box center [96, 41] width 18 height 6
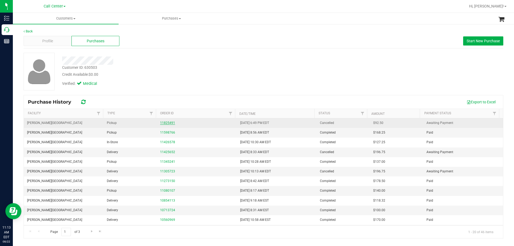
click at [165, 123] on link "11825491" at bounding box center [167, 123] width 15 height 4
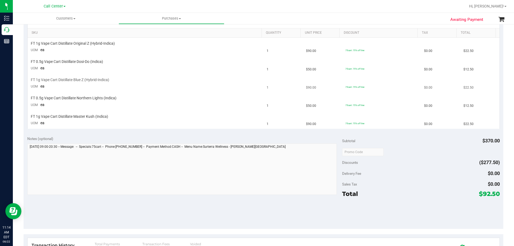
scroll to position [54, 0]
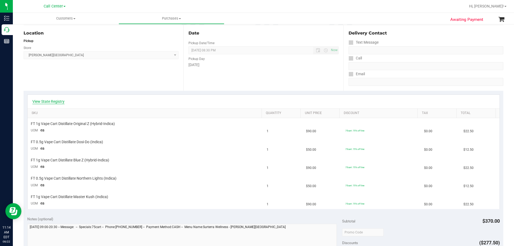
click at [43, 103] on link "View State Registry" at bounding box center [48, 101] width 32 height 5
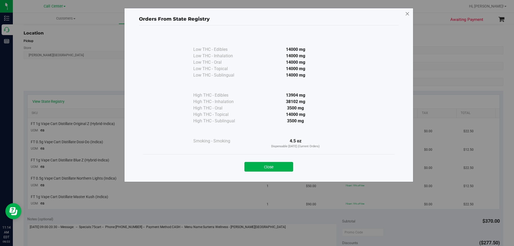
click at [409, 16] on icon at bounding box center [407, 14] width 5 height 9
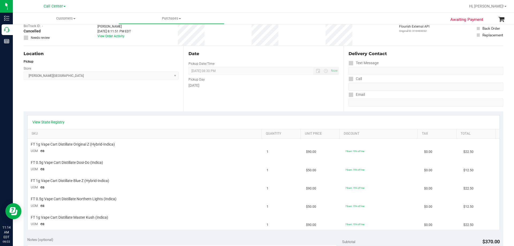
scroll to position [0, 0]
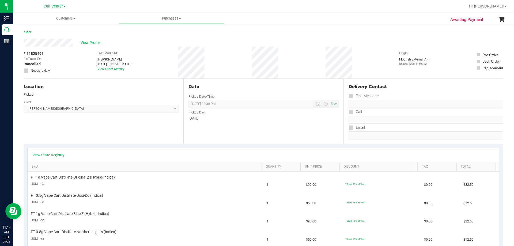
click at [113, 145] on div "View State Registry SKU Quantity Unit Price Discount Tax Total FT 1g Vape Cart …" at bounding box center [264, 205] width 480 height 122
click at [152, 122] on div "Location Pickup Store Bonita Springs WC Select Store Bonita Springs WC Boynton …" at bounding box center [104, 112] width 160 height 66
click at [213, 131] on div "Date Pickup Date/Time 08/22/2025 Now 08/22/2025 08:30 PM Now Pickup Day Friday" at bounding box center [264, 112] width 160 height 66
drag, startPoint x: 185, startPoint y: 85, endPoint x: 232, endPoint y: 124, distance: 61.5
click at [232, 124] on div "Date Pickup Date/Time 08/22/2025 Now 08/22/2025 08:30 PM Now Pickup Day Friday" at bounding box center [264, 112] width 160 height 66
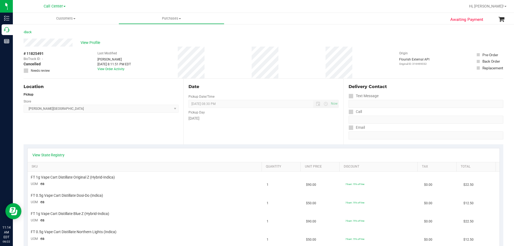
click at [231, 123] on div "Date Pickup Date/Time 08/22/2025 Now 08/22/2025 08:30 PM Now Pickup Day Friday" at bounding box center [264, 112] width 160 height 66
drag, startPoint x: 185, startPoint y: 85, endPoint x: 237, endPoint y: 124, distance: 65.6
click at [237, 124] on div "Date Pickup Date/Time 08/22/2025 Now 08/22/2025 08:30 PM Now Pickup Day Friday" at bounding box center [264, 112] width 160 height 66
click at [236, 122] on div "Date Pickup Date/Time 08/22/2025 Now 08/22/2025 08:30 PM Now Pickup Day Friday" at bounding box center [264, 112] width 160 height 66
click at [178, 86] on div "Location Pickup Store Bonita Springs WC Select Store Bonita Springs WC Boynton …" at bounding box center [104, 112] width 160 height 66
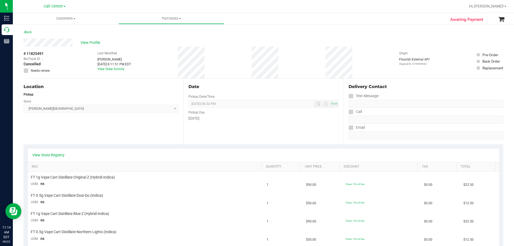
drag, startPoint x: 185, startPoint y: 86, endPoint x: 222, endPoint y: 125, distance: 54.4
click at [222, 125] on div "Date Pickup Date/Time 08/22/2025 Now 08/22/2025 08:30 PM Now Pickup Day Friday" at bounding box center [264, 112] width 160 height 66
click at [223, 123] on div "Date Pickup Date/Time 08/22/2025 Now 08/22/2025 08:30 PM Now Pickup Day Friday" at bounding box center [264, 112] width 160 height 66
click at [213, 127] on div "Date Pickup Date/Time 08/22/2025 Now 08/22/2025 08:30 PM Now Pickup Day Friday" at bounding box center [264, 112] width 160 height 66
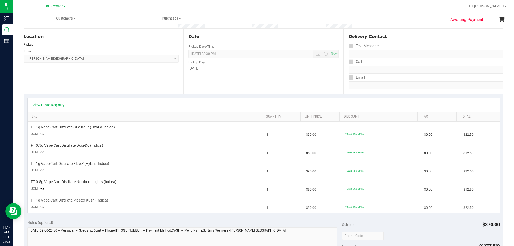
scroll to position [80, 0]
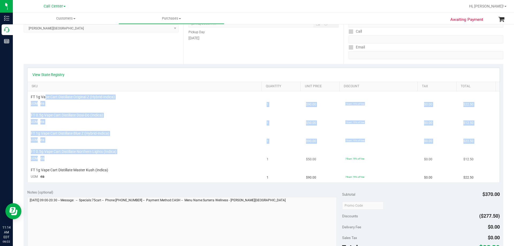
drag, startPoint x: 45, startPoint y: 96, endPoint x: 184, endPoint y: 161, distance: 153.7
click at [184, 161] on tbody "FT 1g Vape Cart Distillate Original Z (Hybrid-Indica) UOM ea 1 $90.00 75cart: 7…" at bounding box center [264, 136] width 472 height 91
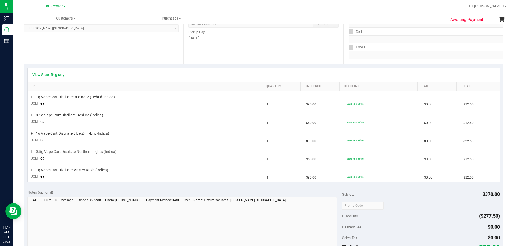
click at [184, 160] on td "FT 0.5g Vape Cart Distillate Northern Lights (Indica) UOM ea" at bounding box center [146, 155] width 236 height 18
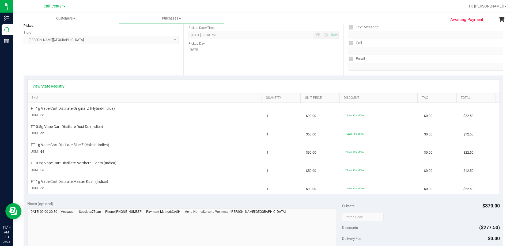
scroll to position [107, 0]
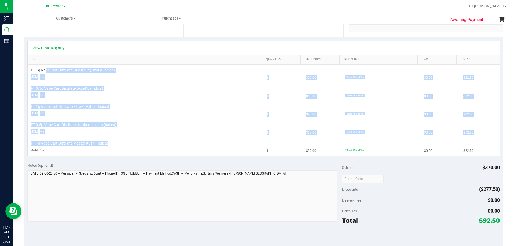
drag, startPoint x: 46, startPoint y: 72, endPoint x: 153, endPoint y: 142, distance: 128.2
click at [153, 142] on tbody "FT 1g Vape Cart Distillate Original Z (Hybrid-Indica) UOM ea 1 $90.00 75cart: 7…" at bounding box center [264, 110] width 472 height 91
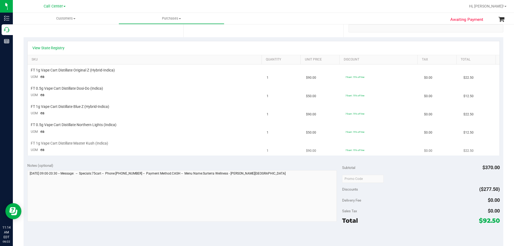
click at [153, 141] on div "FT 1g Vape Cart Distillate Master Kush (Indica)" at bounding box center [146, 143] width 230 height 5
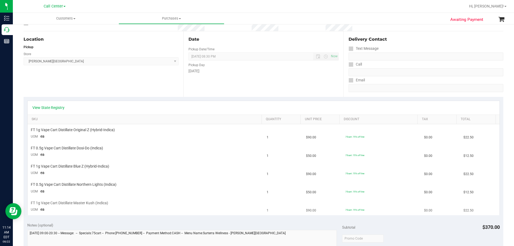
scroll to position [0, 0]
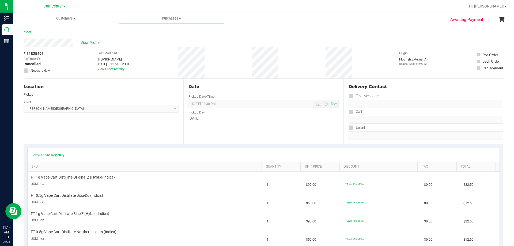
click at [124, 87] on div "Location" at bounding box center [101, 87] width 155 height 6
click at [149, 61] on div "# 11825491 BioTrack ID: - Cancelled Needs review Last Modified Cliff Kobrin Aug…" at bounding box center [264, 63] width 480 height 32
click at [70, 119] on div "Location Pickup Store Bonita Springs WC Select Store Bonita Springs WC Boynton …" at bounding box center [104, 112] width 160 height 66
click at [84, 40] on span "View Profile" at bounding box center [91, 43] width 21 height 6
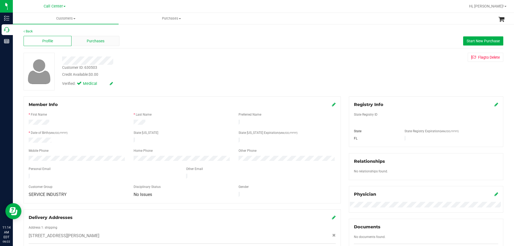
click at [89, 42] on span "Purchases" at bounding box center [96, 41] width 18 height 6
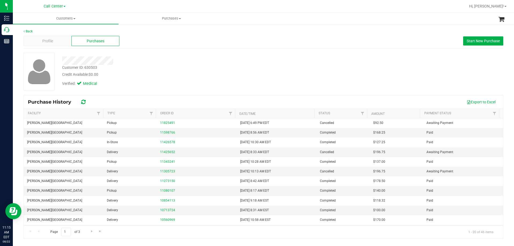
click at [164, 79] on div "Verified: Medical" at bounding box center [180, 83] width 244 height 12
click at [168, 87] on div "Verified: Medical" at bounding box center [180, 83] width 244 height 12
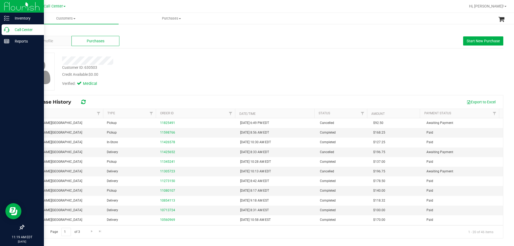
click at [18, 29] on p "Call Center" at bounding box center [25, 30] width 32 height 6
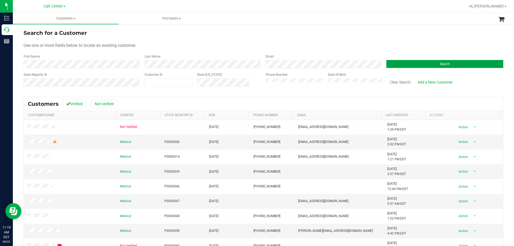
click at [410, 61] on button "Search" at bounding box center [445, 64] width 117 height 8
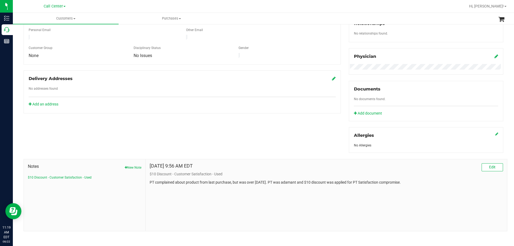
scroll to position [141, 0]
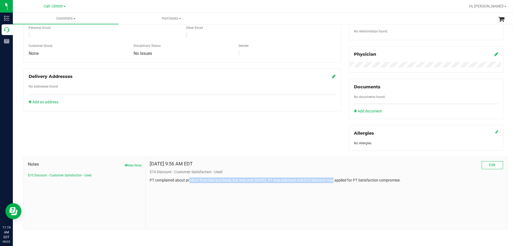
drag, startPoint x: 188, startPoint y: 180, endPoint x: 332, endPoint y: 180, distance: 143.9
click at [332, 180] on p "PT complained about product from last purchase, but was over 30 days ago. PT wa…" at bounding box center [327, 181] width 354 height 6
click at [345, 179] on p "PT complained about product from last purchase, but was over 30 days ago. PT wa…" at bounding box center [327, 181] width 354 height 6
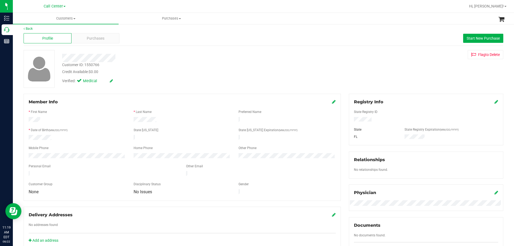
scroll to position [0, 0]
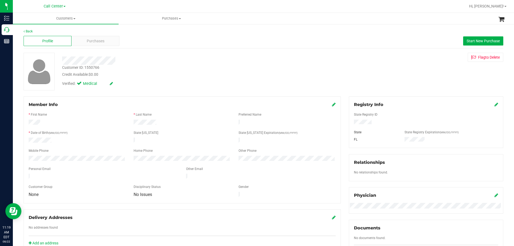
click at [188, 76] on div "Credit Available: $0.00" at bounding box center [180, 75] width 236 height 6
click at [188, 77] on div "Credit Available: $0.00" at bounding box center [180, 75] width 236 height 6
click at [91, 156] on div at bounding box center [77, 159] width 105 height 6
click at [99, 41] on span "Purchases" at bounding box center [96, 41] width 18 height 6
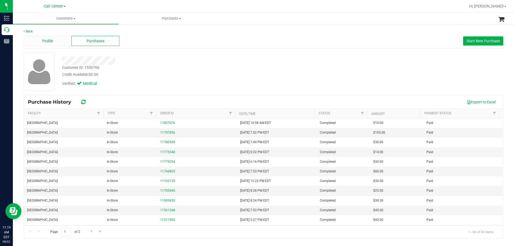
click at [52, 38] on span "Profile" at bounding box center [47, 41] width 11 height 6
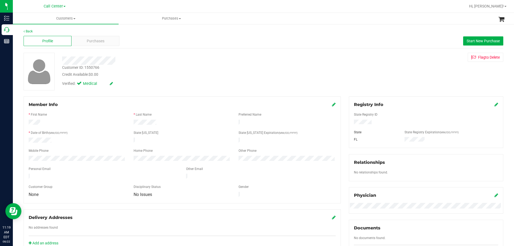
drag, startPoint x: 124, startPoint y: 123, endPoint x: 208, endPoint y: 146, distance: 86.9
click at [208, 146] on form "Member Info * First Name * Last Name Preferred Name * Date of Birth (MM/DD/YYYY…" at bounding box center [182, 150] width 307 height 97
click at [95, 38] on div "Purchases" at bounding box center [96, 41] width 48 height 10
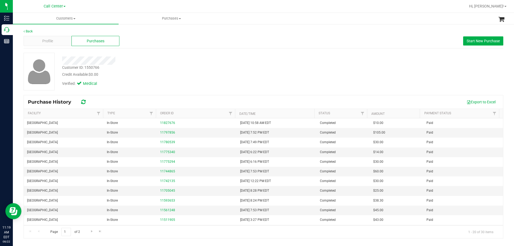
click at [245, 70] on div "Customer ID: 1550766 Credit Available: $0.00" at bounding box center [180, 71] width 244 height 13
click at [213, 72] on div "Credit Available: $0.00" at bounding box center [180, 75] width 236 height 6
click at [209, 74] on div "Credit Available: $0.00" at bounding box center [180, 75] width 236 height 6
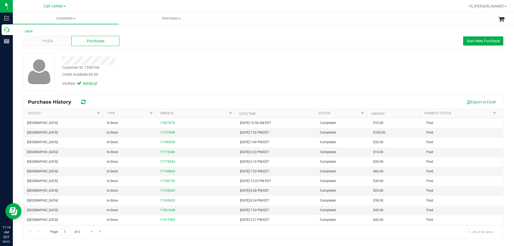
click at [209, 74] on div "Credit Available: $0.00" at bounding box center [180, 75] width 236 height 6
click at [55, 39] on div "Profile" at bounding box center [48, 41] width 48 height 10
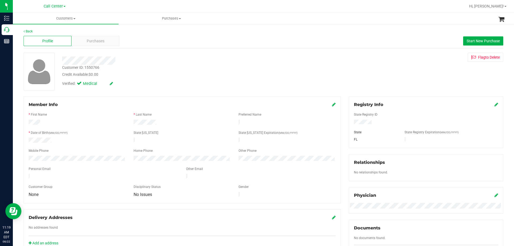
click at [142, 70] on div "Customer ID: 1550766 Credit Available: $0.00" at bounding box center [180, 71] width 244 height 13
drag, startPoint x: 60, startPoint y: 61, endPoint x: 151, endPoint y: 62, distance: 90.6
click at [151, 62] on div at bounding box center [180, 61] width 244 height 8
click at [153, 69] on div "Customer ID: 1550766 Credit Available: $0.00" at bounding box center [180, 71] width 244 height 13
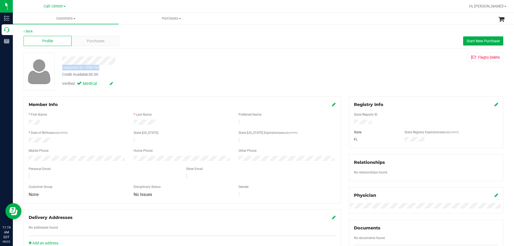
click at [151, 68] on div "Customer ID: 1550766 Credit Available: $0.00 Verified: Medical" at bounding box center [180, 71] width 244 height 36
click at [151, 68] on div "Customer ID: 1550766 Credit Available: $0.00" at bounding box center [180, 71] width 244 height 13
click at [147, 70] on div "Customer ID: 1550766 Credit Available: $0.00" at bounding box center [180, 71] width 244 height 13
click at [163, 66] on div "Customer ID: 1550766 Credit Available: $0.00 Verified: Medical" at bounding box center [180, 71] width 244 height 36
click at [163, 66] on div "Customer ID: 1550766 Credit Available: $0.00" at bounding box center [180, 71] width 244 height 13
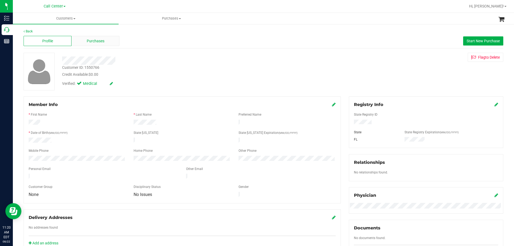
click at [93, 40] on span "Purchases" at bounding box center [96, 41] width 18 height 6
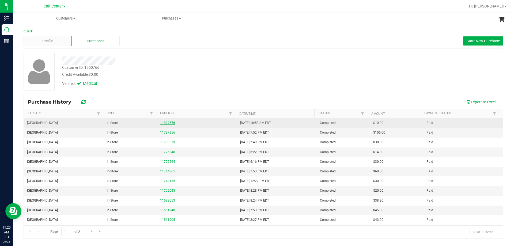
click at [170, 122] on link "11827676" at bounding box center [167, 123] width 15 height 4
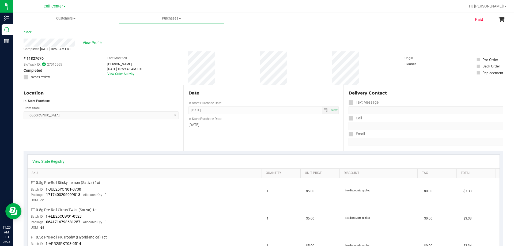
click at [162, 41] on div "View Profile" at bounding box center [264, 43] width 480 height 8
click at [173, 52] on div "# 11827676 BioTrack ID: 27016565 Completed Needs review Last Modified Christoph…" at bounding box center [264, 67] width 480 height 33
drag, startPoint x: 98, startPoint y: 61, endPoint x: 230, endPoint y: 62, distance: 132.1
click at [230, 62] on div "# 11827676 BioTrack ID: 27016565 Completed Needs review Last Modified Christoph…" at bounding box center [264, 67] width 480 height 33
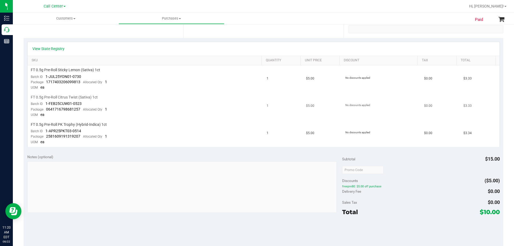
scroll to position [80, 0]
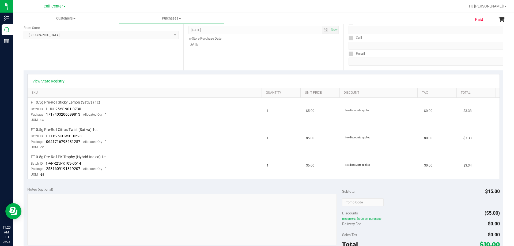
click at [63, 102] on span "FT 0.5g Pre-Roll Sticky Lemon (Sativa) 1ct" at bounding box center [65, 102] width 69 height 5
click at [135, 105] on div "FT 0.5g Pre-Roll Sticky Lemon (Sativa) 1ct" at bounding box center [146, 102] width 230 height 5
click at [70, 103] on span "FT 0.5g Pre-Roll Sticky Lemon (Sativa) 1ct" at bounding box center [65, 102] width 69 height 5
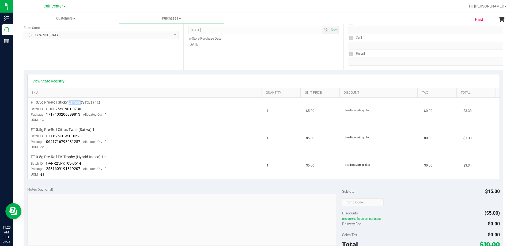
click at [69, 103] on span "FT 0.5g Pre-Roll Sticky Lemon (Sativa) 1ct" at bounding box center [65, 102] width 69 height 5
click at [169, 115] on td "FT 0.5g Pre-Roll Sticky Lemon (Sativa) 1ct Batch ID 1-JUL25YON01-0730 Package 1…" at bounding box center [146, 111] width 236 height 27
click at [59, 130] on span "FT 0.5g Pre-Roll Citrus Twist (Sativa) 1ct" at bounding box center [64, 129] width 67 height 5
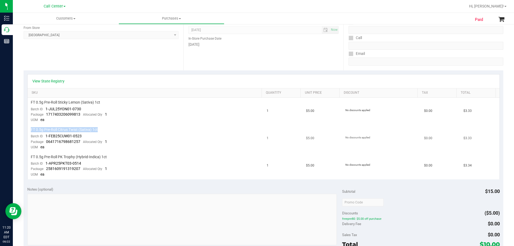
click at [59, 130] on span "FT 0.5g Pre-Roll Citrus Twist (Sativa) 1ct" at bounding box center [64, 129] width 67 height 5
click at [170, 128] on div "FT 0.5g Pre-Roll Citrus Twist (Sativa) 1ct" at bounding box center [146, 129] width 230 height 5
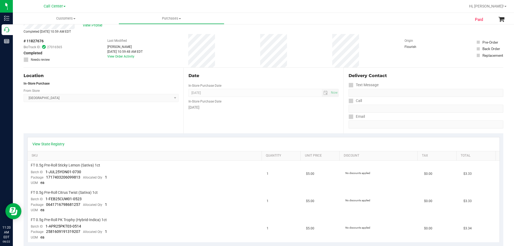
scroll to position [0, 0]
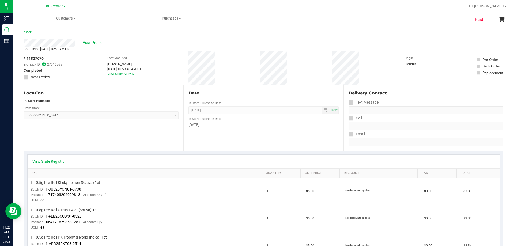
click at [37, 58] on span "# 11827676" at bounding box center [34, 59] width 20 height 6
copy span "11827676"
click at [92, 39] on div "View Profile" at bounding box center [264, 43] width 480 height 8
click at [91, 41] on span "View Profile" at bounding box center [93, 43] width 21 height 6
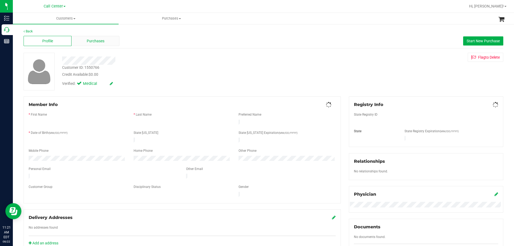
click at [92, 40] on span "Purchases" at bounding box center [96, 41] width 18 height 6
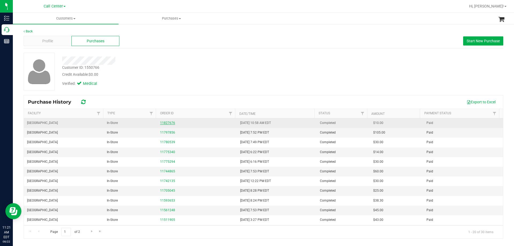
click at [171, 122] on link "11827676" at bounding box center [167, 123] width 15 height 4
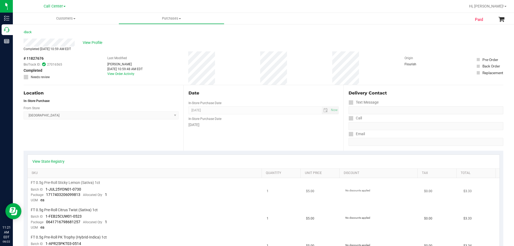
scroll to position [54, 0]
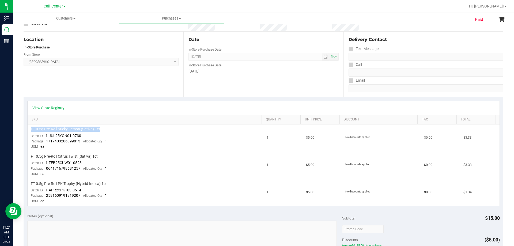
drag, startPoint x: 30, startPoint y: 130, endPoint x: 117, endPoint y: 128, distance: 86.6
click at [117, 128] on td "FT 0.5g Pre-Roll Sticky Lemon (Sativa) 1ct Batch ID 1-JUL25YON01-0730 Package 1…" at bounding box center [146, 138] width 236 height 27
copy span "FT 0.5g Pre-Roll Sticky Lemon (Sativa) 1ct"
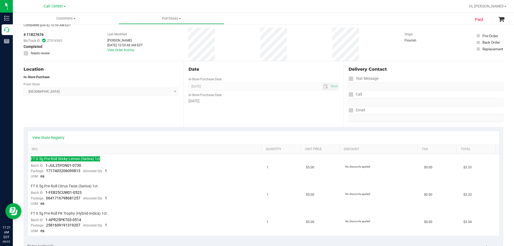
scroll to position [0, 0]
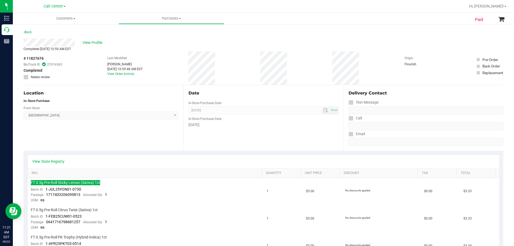
click at [37, 57] on span "# 11827676" at bounding box center [34, 59] width 20 height 6
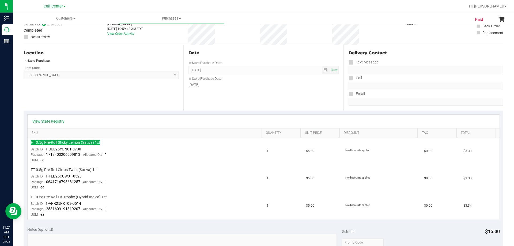
scroll to position [27, 0]
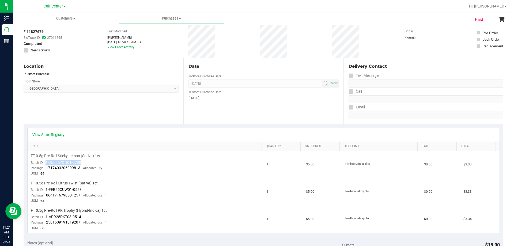
drag, startPoint x: 45, startPoint y: 162, endPoint x: 96, endPoint y: 159, distance: 51.2
click at [96, 159] on td "FT 0.5g Pre-Roll Sticky Lemon (Sativa) 1ct Batch ID 1-JUL25YON01-0730 Package 1…" at bounding box center [146, 164] width 236 height 27
drag, startPoint x: 54, startPoint y: 169, endPoint x: 41, endPoint y: 168, distance: 13.4
click at [54, 169] on span "1717403206099813" at bounding box center [63, 168] width 34 height 4
drag, startPoint x: 46, startPoint y: 167, endPoint x: 80, endPoint y: 170, distance: 33.6
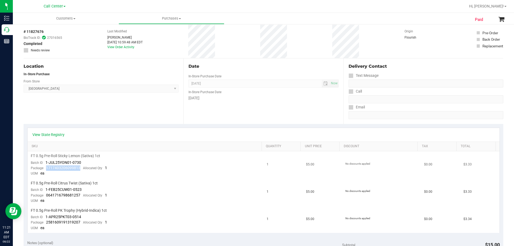
click at [80, 170] on div "Package 1717403206099813 Allocated Qty 1" at bounding box center [69, 168] width 76 height 5
click at [96, 101] on div "Location In-Store Purchase From Store Deerfield Beach WC Select Store Bonita Sp…" at bounding box center [104, 91] width 160 height 66
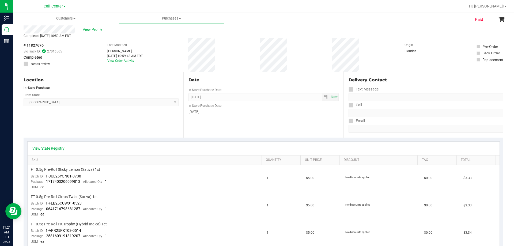
scroll to position [0, 0]
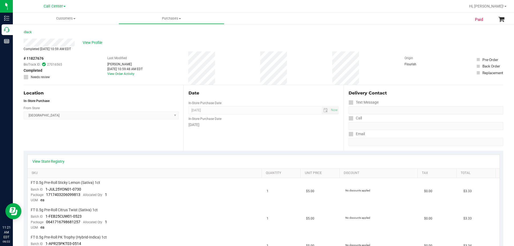
click at [35, 58] on span "# 11827676" at bounding box center [34, 59] width 20 height 6
click at [99, 80] on div "# 11827676 BioTrack ID: 27016565 Completed Needs review Last Modified Christoph…" at bounding box center [264, 67] width 480 height 33
drag, startPoint x: 103, startPoint y: 68, endPoint x: 125, endPoint y: 68, distance: 22.0
click at [125, 68] on div "# 11827676 BioTrack ID: 27016565 Completed Needs review Last Modified Christoph…" at bounding box center [264, 67] width 480 height 33
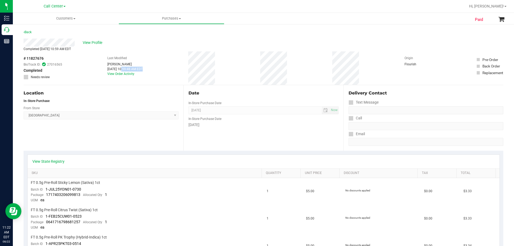
click at [88, 139] on div "Location In-Store Purchase From Store Deerfield Beach WC Select Store Bonita Sp…" at bounding box center [104, 118] width 160 height 66
drag, startPoint x: 27, startPoint y: 115, endPoint x: 83, endPoint y: 116, distance: 55.8
click at [83, 116] on span "Deerfield Beach WC Select Store Bonita Springs WC Boynton Beach WC Bradenton WC…" at bounding box center [101, 115] width 155 height 8
click at [89, 43] on span "View Profile" at bounding box center [93, 43] width 21 height 6
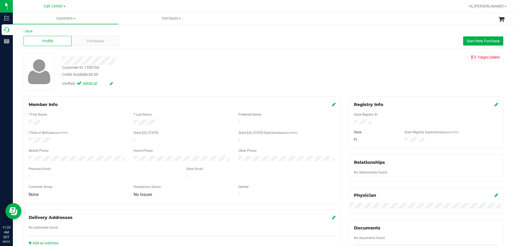
click at [92, 66] on div "Customer ID: 1550766" at bounding box center [80, 68] width 37 height 6
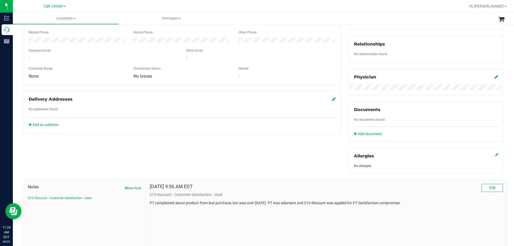
scroll to position [134, 0]
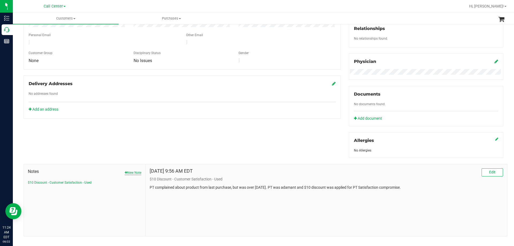
click at [125, 173] on icon "button" at bounding box center [126, 172] width 2 height 3
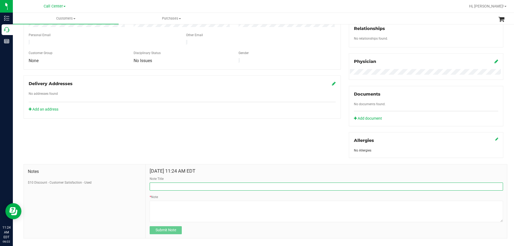
click at [162, 187] on input "Note Title" at bounding box center [327, 187] width 354 height 8
type input "Complaint: Product - POSSIBLE EXCHANGE"
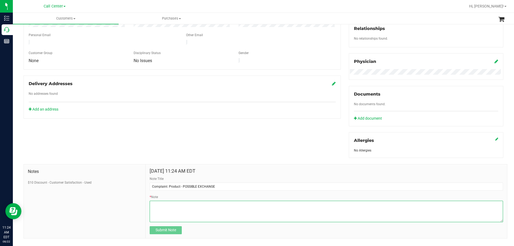
click at [189, 208] on textarea "* Note" at bounding box center [327, 211] width 354 height 21
paste textarea "Order Number: 11827676 Product Name: FT 0.5g Pre-Roll Sticky Lemon (Sativa) 1ct…"
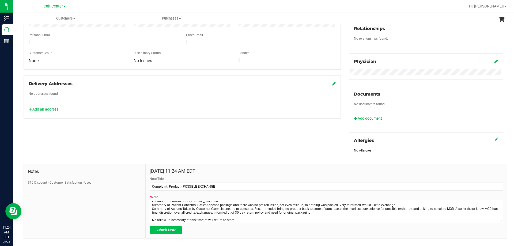
type textarea "Order Number: 11827676 Product Name: FT 0.5g Pre-Roll Sticky Lemon (Sativa) 1ct…"
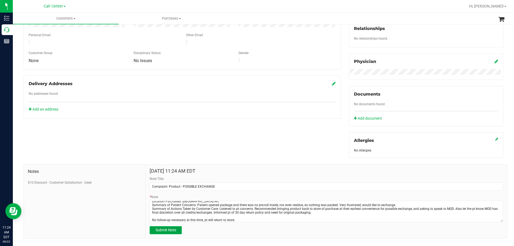
click at [176, 230] on button "Submit Note" at bounding box center [166, 230] width 32 height 8
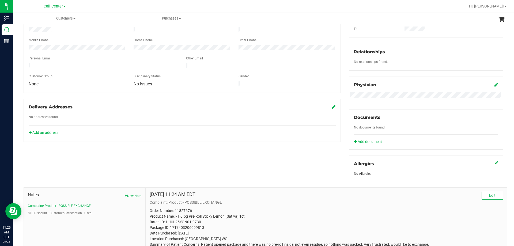
scroll to position [0, 0]
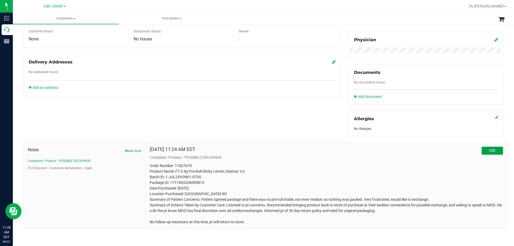
click at [482, 149] on button "Edit" at bounding box center [492, 151] width 21 height 8
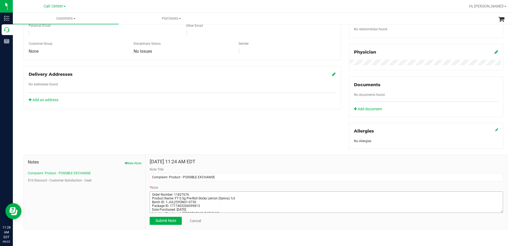
scroll to position [23, 0]
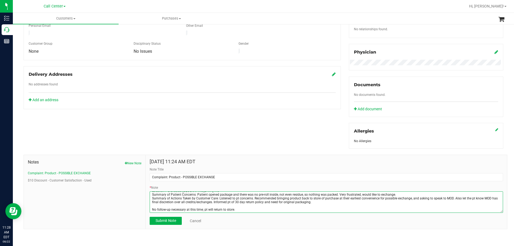
click at [338, 201] on textarea "* Note" at bounding box center [327, 202] width 354 height 21
paste textarea "Also added 50 loyalty points as an apology since the pt was very frusrtated and…"
type textarea "Order Number: 11827676 Product Name: FT 0.5g Pre-Roll Sticky Lemon (Sativa) 1ct…"
click at [174, 220] on span "Submit Note" at bounding box center [166, 221] width 21 height 4
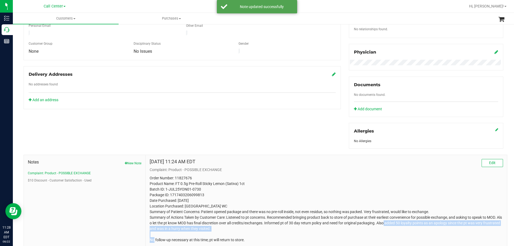
drag, startPoint x: 383, startPoint y: 221, endPoint x: 385, endPoint y: 226, distance: 5.2
click at [385, 226] on p "Order Number: 11827676 Product Name: FT 0.5g Pre-Roll Sticky Lemon (Sativa) 1ct…" at bounding box center [327, 210] width 354 height 68
click at [201, 207] on p "Order Number: 11827676 Product Name: FT 0.5g Pre-Roll Sticky Lemon (Sativa) 1ct…" at bounding box center [327, 210] width 354 height 68
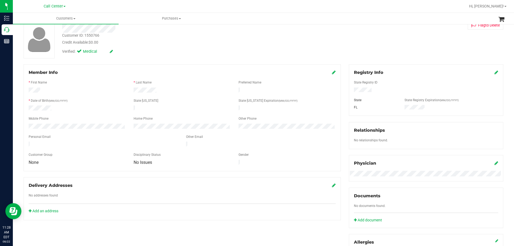
scroll to position [1, 0]
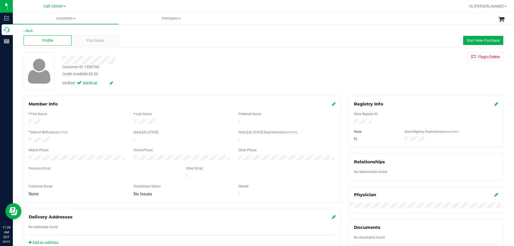
click at [165, 72] on div "Credit Available: $0.00" at bounding box center [180, 74] width 236 height 6
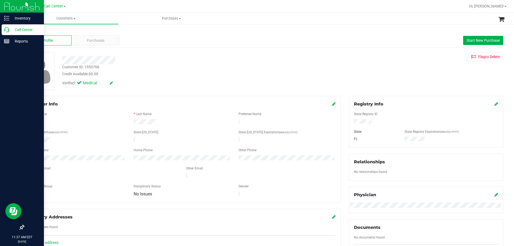
click at [21, 30] on p "Call Center" at bounding box center [25, 30] width 32 height 6
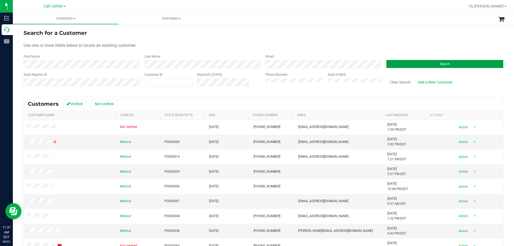
click at [388, 65] on button "Search" at bounding box center [445, 64] width 117 height 8
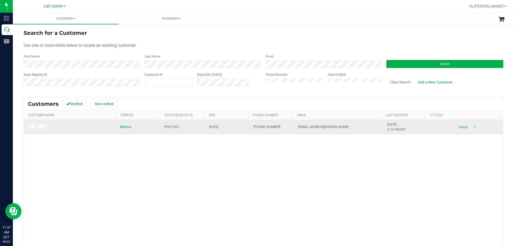
click at [170, 126] on span "P0017021" at bounding box center [172, 127] width 15 height 5
click at [209, 127] on span "12/23/1946" at bounding box center [213, 127] width 9 height 5
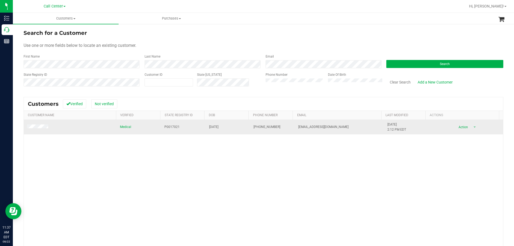
click at [172, 129] on span "P0017021" at bounding box center [172, 127] width 15 height 5
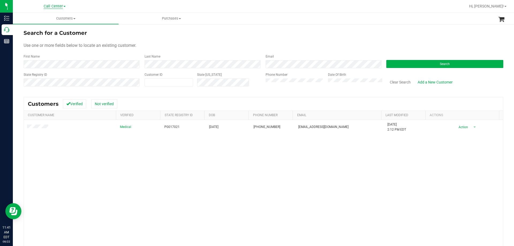
click at [52, 7] on span "Call Center" at bounding box center [53, 6] width 19 height 5
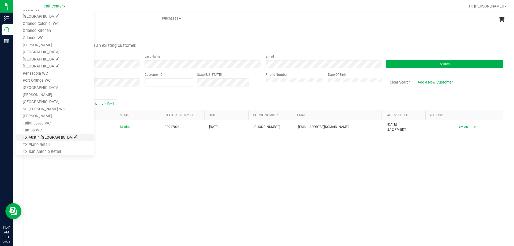
scroll to position [235, 0]
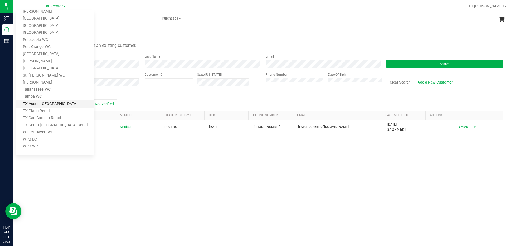
click at [44, 104] on link "TX Austin [GEOGRAPHIC_DATA]" at bounding box center [55, 103] width 78 height 7
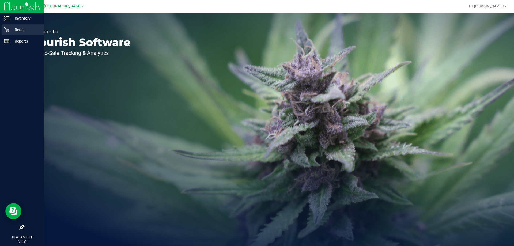
click at [20, 28] on p "Retail" at bounding box center [25, 30] width 32 height 6
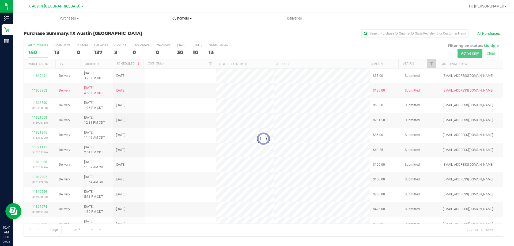
click at [184, 19] on span "Customers" at bounding box center [182, 18] width 112 height 5
click at [165, 32] on li "All customers" at bounding box center [182, 32] width 113 height 6
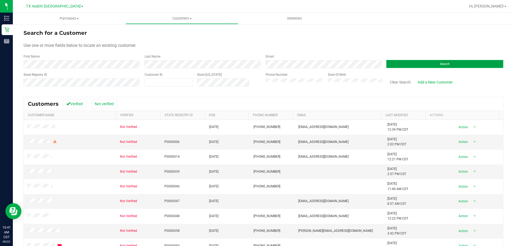
click at [398, 65] on button "Search" at bounding box center [445, 64] width 117 height 8
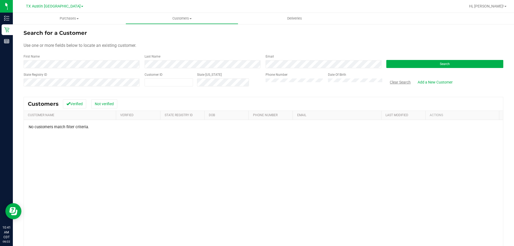
click at [396, 81] on button "Clear Search" at bounding box center [401, 82] width 28 height 9
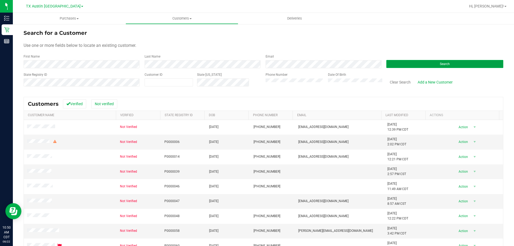
click at [406, 65] on button "Search" at bounding box center [445, 64] width 117 height 8
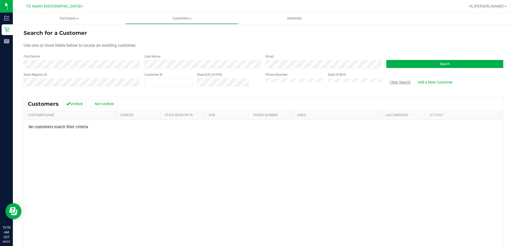
click at [396, 83] on button "Clear Search" at bounding box center [401, 82] width 28 height 9
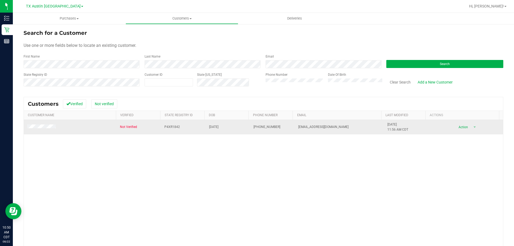
click at [171, 129] on span "P4XR1842" at bounding box center [173, 127] width 16 height 5
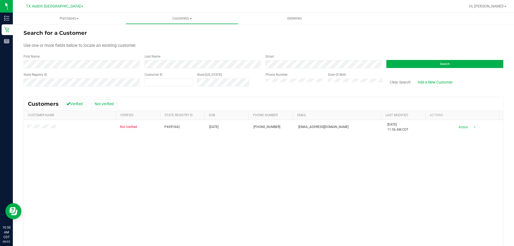
click at [56, 3] on link "TX Austin [GEOGRAPHIC_DATA]" at bounding box center [54, 5] width 57 height 5
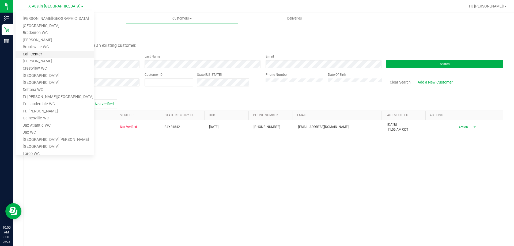
click at [41, 53] on link "Call Center" at bounding box center [55, 54] width 78 height 7
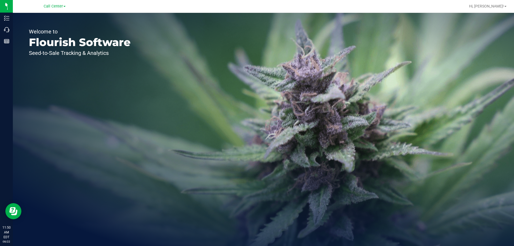
click at [14, 29] on div "Welcome to Flourish Software Seed-to-Sale Tracking & Analytics" at bounding box center [80, 129] width 134 height 233
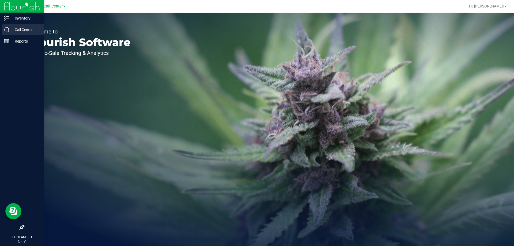
click at [9, 30] on p "Call Center" at bounding box center [25, 30] width 32 height 6
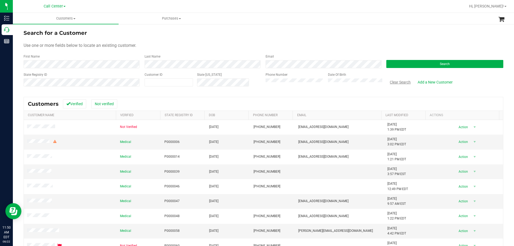
click at [390, 85] on button "Clear Search" at bounding box center [401, 82] width 28 height 9
click at [404, 65] on button "Search" at bounding box center [445, 64] width 117 height 8
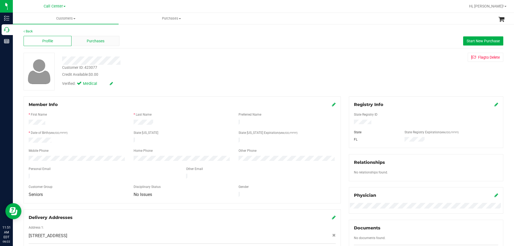
click at [100, 37] on div "Purchases" at bounding box center [96, 41] width 48 height 10
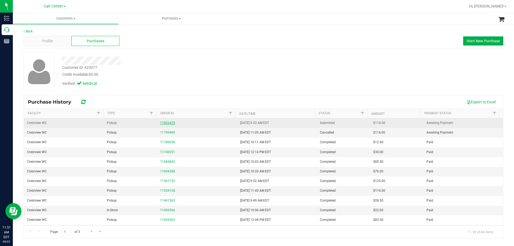
click at [169, 122] on link "11826425" at bounding box center [167, 123] width 15 height 4
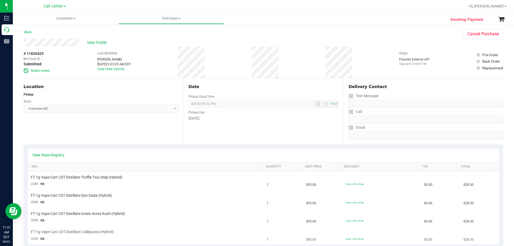
scroll to position [80, 0]
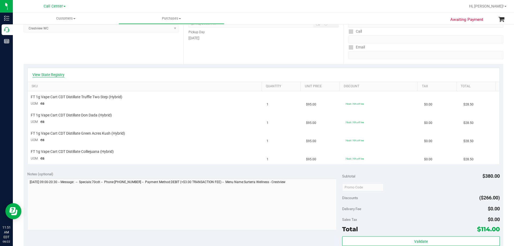
click at [51, 73] on link "View State Registry" at bounding box center [48, 74] width 32 height 5
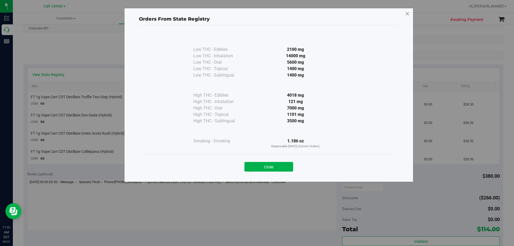
click at [409, 15] on icon at bounding box center [407, 14] width 5 height 9
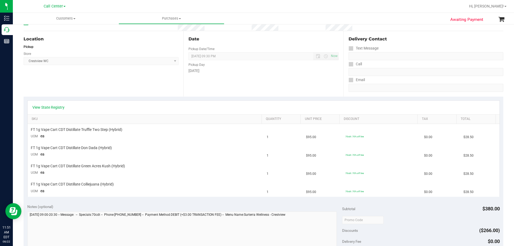
scroll to position [0, 0]
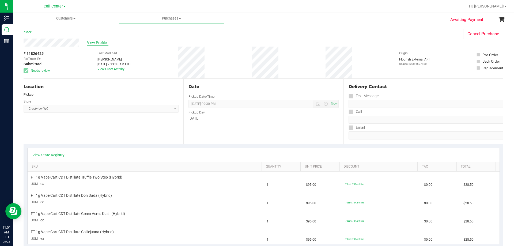
click at [102, 42] on span "View Profile" at bounding box center [97, 43] width 21 height 6
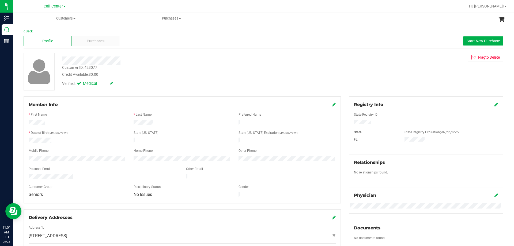
click at [96, 67] on div "Customer ID: 423077" at bounding box center [79, 68] width 35 height 6
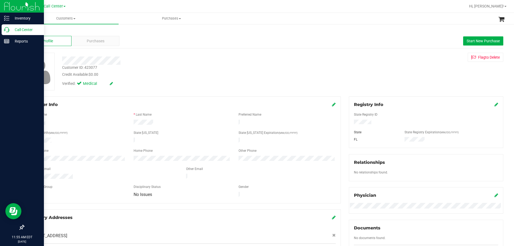
click at [13, 29] on p "Call Center" at bounding box center [25, 30] width 32 height 6
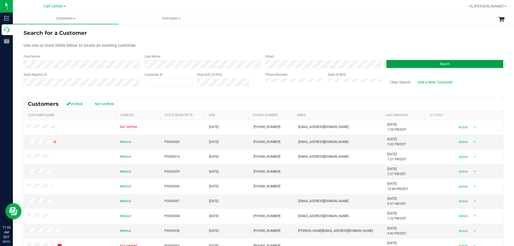
click at [401, 61] on button "Search" at bounding box center [445, 64] width 117 height 8
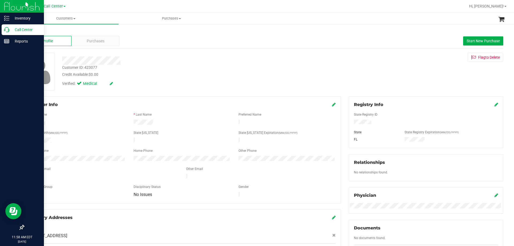
click at [21, 28] on p "Call Center" at bounding box center [25, 30] width 32 height 6
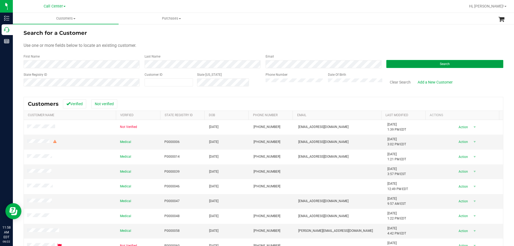
click at [399, 61] on button "Search" at bounding box center [445, 64] width 117 height 8
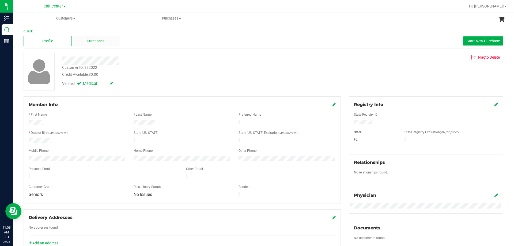
click at [106, 39] on div "Purchases" at bounding box center [96, 41] width 48 height 10
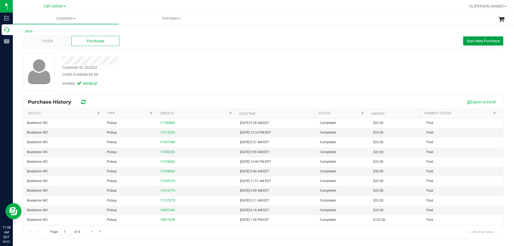
click at [468, 41] on span "Start New Purchase" at bounding box center [483, 41] width 33 height 4
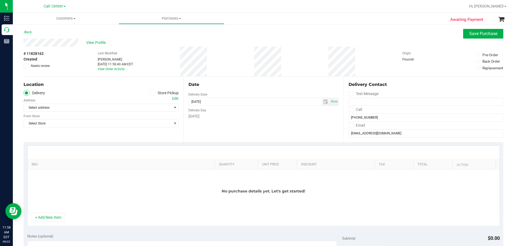
click at [153, 94] on span at bounding box center [153, 93] width 6 height 6
click at [0, 0] on input "Store Pickup" at bounding box center [0, 0] width 0 height 0
click at [99, 108] on span "Select Store" at bounding box center [98, 108] width 148 height 8
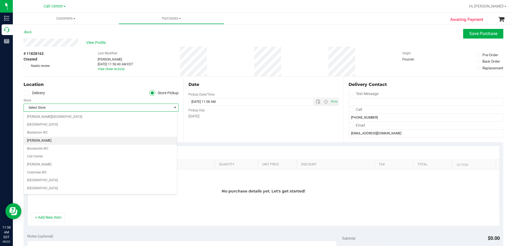
click at [65, 143] on li "[PERSON_NAME]" at bounding box center [100, 141] width 153 height 8
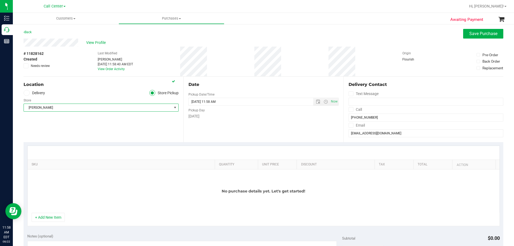
click at [69, 109] on span "[PERSON_NAME]" at bounding box center [98, 108] width 148 height 8
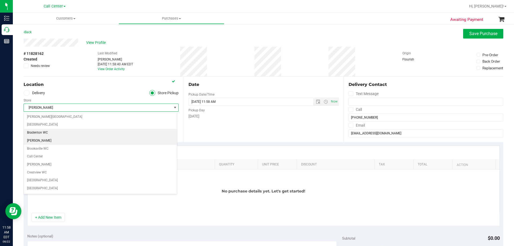
click at [52, 135] on li "Bradenton WC" at bounding box center [100, 133] width 153 height 8
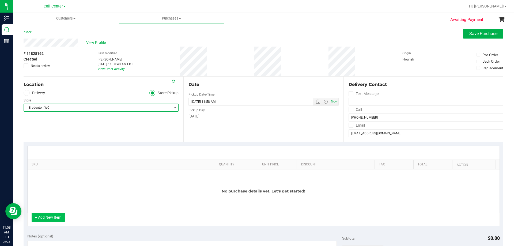
click at [58, 214] on button "+ Add New Item" at bounding box center [48, 217] width 33 height 9
click at [47, 218] on button "+ Add New Item" at bounding box center [48, 217] width 33 height 9
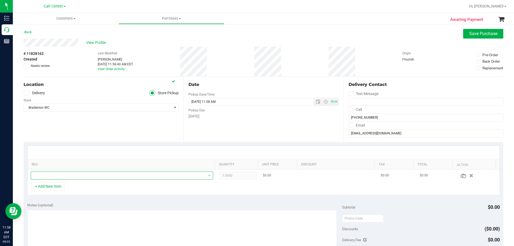
click at [75, 176] on span "NO DATA FOUND" at bounding box center [118, 176] width 175 height 8
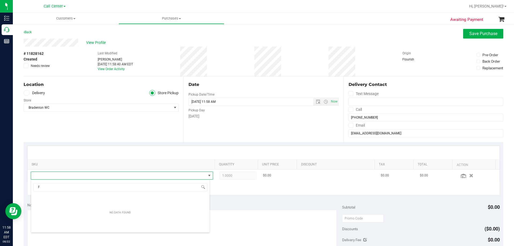
scroll to position [8, 178]
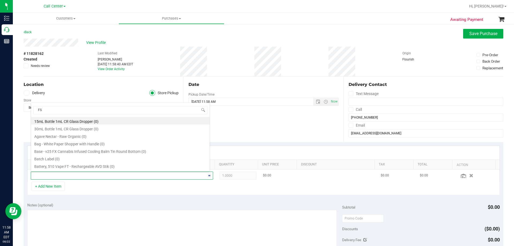
type input "FSO"
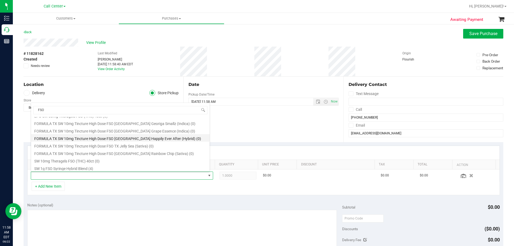
scroll to position [107, 0]
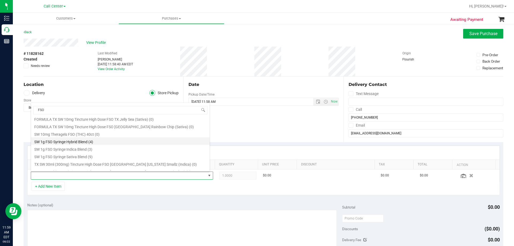
click at [112, 141] on li "SW 1g FSO Syringe Hybrid Blend (4)" at bounding box center [120, 141] width 179 height 8
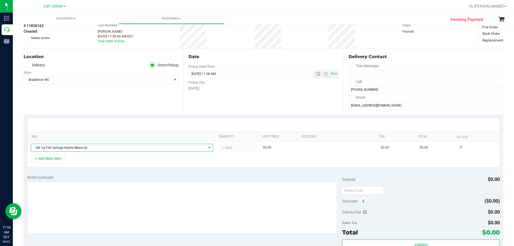
scroll to position [54, 0]
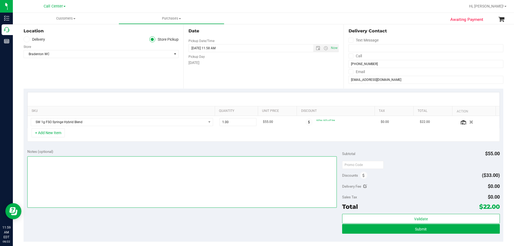
click at [96, 185] on textarea at bounding box center [182, 181] width 310 height 51
paste textarea "Order Submitted by Customer Care - CC TNE 08/22/2025"
type textarea "Order Submitted by Customer Care - CC TNE 08/22/2025"
click at [152, 215] on div "Notes (optional) Subtotal $55.00 Discounts ($33.00) Delivery Fee $0.00 Sales Ta…" at bounding box center [264, 193] width 480 height 96
click at [145, 225] on div "Notes (optional) Subtotal $55.00 Discounts ($33.00) Delivery Fee $0.00 Sales Ta…" at bounding box center [264, 193] width 480 height 96
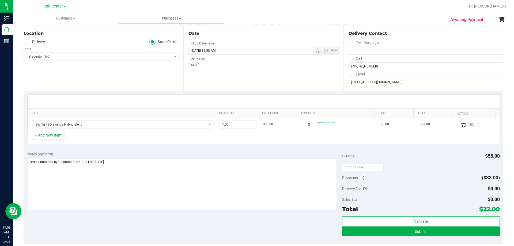
scroll to position [107, 0]
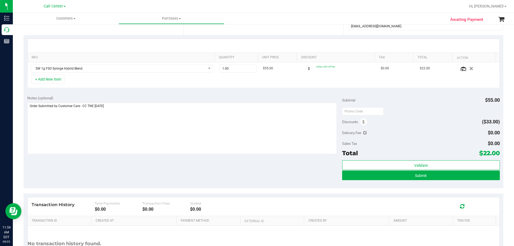
click at [193, 175] on div "Notes (optional) Subtotal $55.00 Discounts ($33.00) Delivery Fee $0.00 Sales Ta…" at bounding box center [264, 140] width 480 height 96
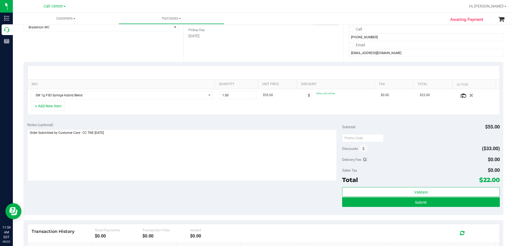
click at [170, 109] on div "+ Add New Item" at bounding box center [263, 108] width 473 height 13
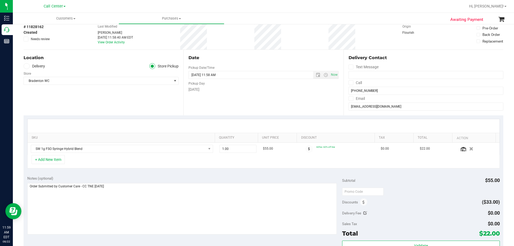
click at [110, 110] on div "Location Delivery Store Pickup Store Bradenton WC Select Store Bonita Springs W…" at bounding box center [104, 83] width 160 height 66
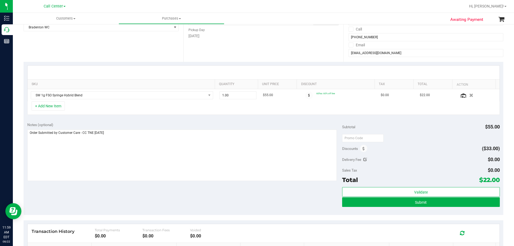
click at [82, 202] on div "Notes (optional) Subtotal $55.00 Discounts ($33.00) Delivery Fee $0.00 Sales Ta…" at bounding box center [264, 167] width 480 height 96
click at [140, 139] on textarea at bounding box center [182, 155] width 310 height 51
click at [116, 192] on div "Notes (optional) Subtotal $55.00 Discounts ($33.00) Delivery Fee $0.00 Sales Ta…" at bounding box center [264, 167] width 480 height 96
click at [142, 140] on textarea at bounding box center [182, 155] width 310 height 51
click at [123, 190] on div "Notes (optional) Subtotal $55.00 Discounts ($33.00) Delivery Fee $0.00 Sales Ta…" at bounding box center [264, 167] width 480 height 96
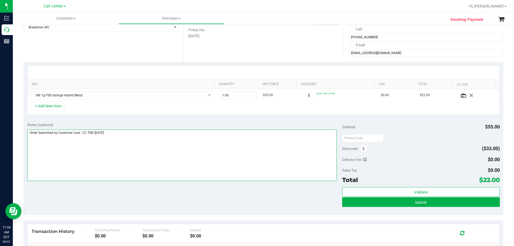
click at [144, 133] on textarea at bounding box center [182, 155] width 310 height 51
click at [126, 195] on div "Notes (optional) Subtotal $55.00 Discounts ($33.00) Delivery Fee $0.00 Sales Ta…" at bounding box center [264, 167] width 480 height 96
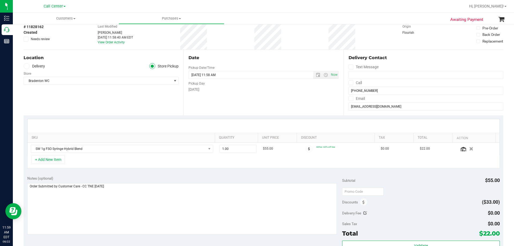
scroll to position [134, 0]
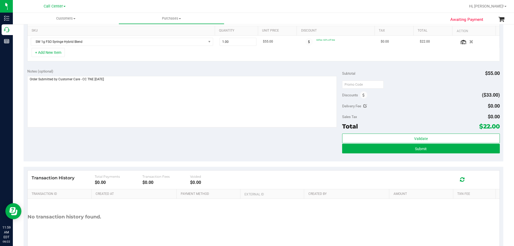
click at [132, 136] on div "Notes (optional) Subtotal $55.00 Discounts ($33.00) Delivery Fee $0.00 Sales Ta…" at bounding box center [264, 113] width 480 height 96
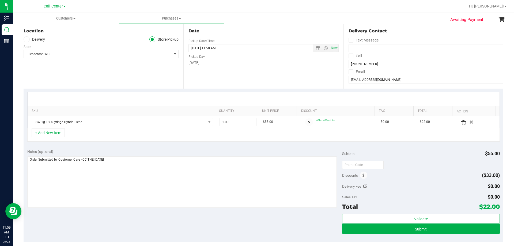
click at [148, 146] on div "Notes (optional) Subtotal $55.00 Discounts ($33.00) Delivery Fee $0.00 Sales Ta…" at bounding box center [264, 193] width 480 height 96
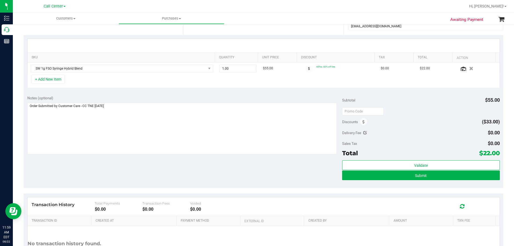
click at [132, 166] on div "Notes (optional) Subtotal $55.00 Discounts ($33.00) Delivery Fee $0.00 Sales Ta…" at bounding box center [264, 140] width 480 height 96
click at [126, 169] on div "Notes (optional) Subtotal $55.00 Discounts ($33.00) Delivery Fee $0.00 Sales Ta…" at bounding box center [264, 140] width 480 height 96
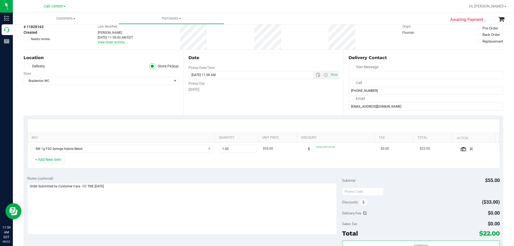
scroll to position [80, 0]
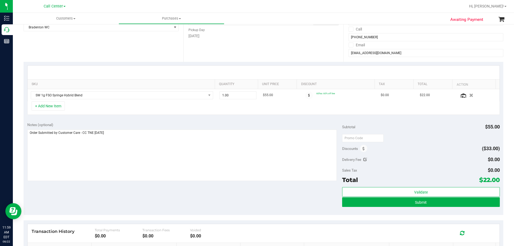
click at [125, 193] on div "Notes (optional) Subtotal $55.00 Discounts ($33.00) Delivery Fee $0.00 Sales Ta…" at bounding box center [264, 167] width 480 height 96
click at [161, 148] on textarea at bounding box center [182, 155] width 310 height 51
click at [150, 197] on div "Notes (optional) Subtotal $55.00 Discounts ($33.00) Delivery Fee $0.00 Sales Ta…" at bounding box center [264, 167] width 480 height 96
click at [165, 154] on textarea at bounding box center [182, 155] width 310 height 51
click at [152, 197] on div "Notes (optional) Subtotal $55.00 Discounts ($33.00) Delivery Fee $0.00 Sales Ta…" at bounding box center [264, 167] width 480 height 96
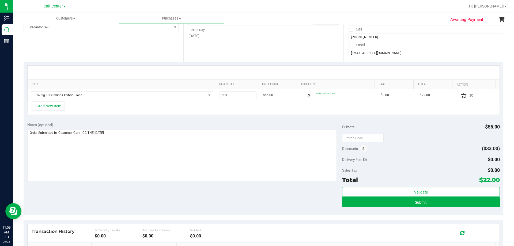
click at [173, 192] on div "Notes (optional) Subtotal $55.00 Discounts ($33.00) Delivery Fee $0.00 Sales Ta…" at bounding box center [264, 167] width 480 height 96
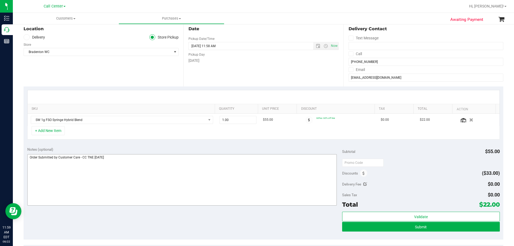
scroll to position [107, 0]
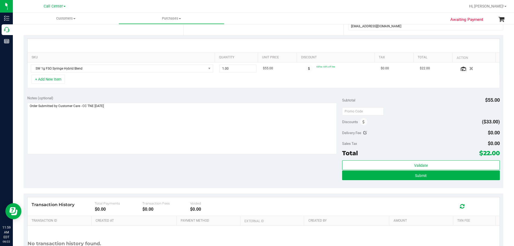
click at [172, 166] on div "Notes (optional) Subtotal $55.00 Discounts ($33.00) Delivery Fee $0.00 Sales Ta…" at bounding box center [264, 140] width 480 height 96
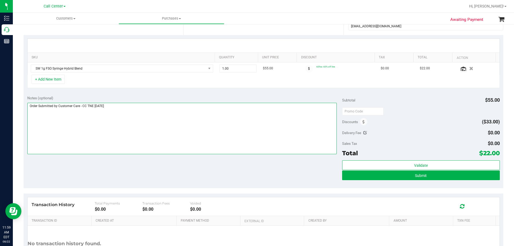
click at [204, 133] on textarea at bounding box center [182, 128] width 310 height 51
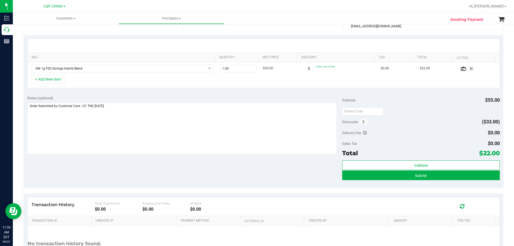
click at [185, 167] on div "Notes (optional) Subtotal $55.00 Discounts ($33.00) Delivery Fee $0.00 Sales Ta…" at bounding box center [264, 140] width 480 height 96
click at [178, 164] on div "Notes (optional) Subtotal $55.00 Discounts ($33.00) Delivery Fee $0.00 Sales Ta…" at bounding box center [264, 140] width 480 height 96
click at [213, 173] on div "Notes (optional) Subtotal $55.00 Discounts ($33.00) Delivery Fee $0.00 Sales Ta…" at bounding box center [264, 140] width 480 height 96
click at [420, 176] on span "Submit" at bounding box center [421, 176] width 12 height 4
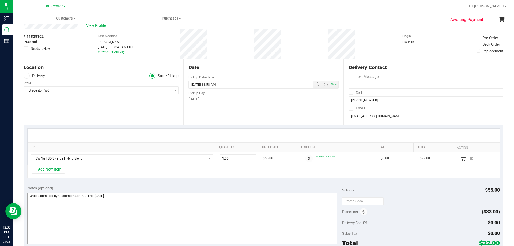
scroll to position [0, 0]
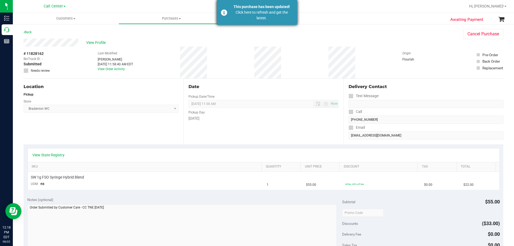
click at [250, 14] on div "Click here to refresh and get the latest." at bounding box center [261, 15] width 63 height 11
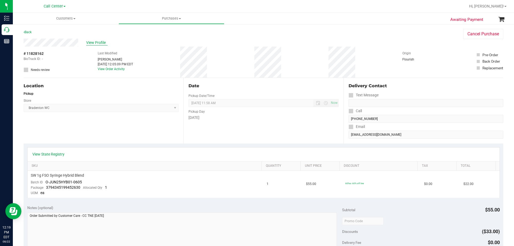
click at [99, 40] on span "View Profile" at bounding box center [96, 43] width 21 height 6
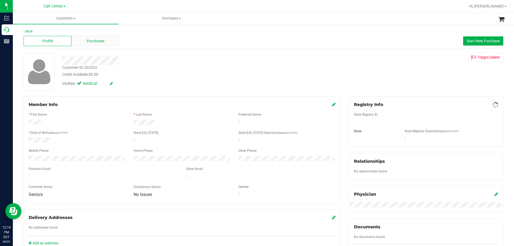
click at [99, 43] on span "Purchases" at bounding box center [96, 41] width 18 height 6
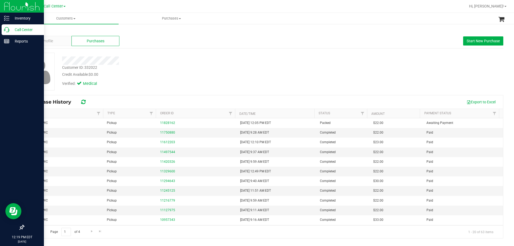
click at [14, 26] on div "Call Center" at bounding box center [23, 29] width 42 height 11
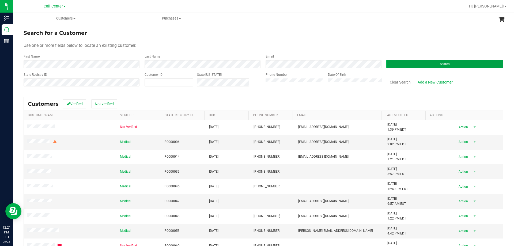
click at [416, 63] on button "Search" at bounding box center [445, 64] width 117 height 8
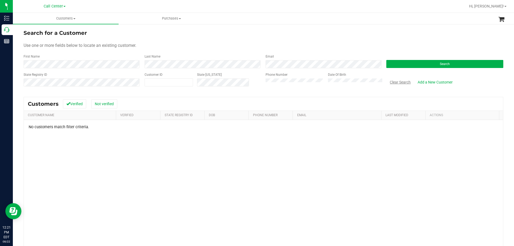
click at [397, 83] on button "Clear Search" at bounding box center [401, 82] width 28 height 9
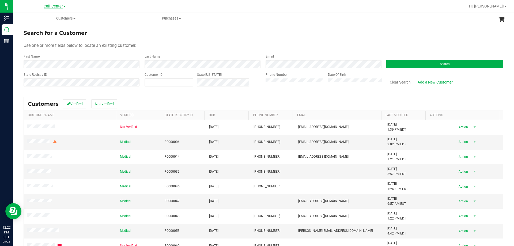
click at [56, 4] on span "Call Center" at bounding box center [53, 6] width 19 height 5
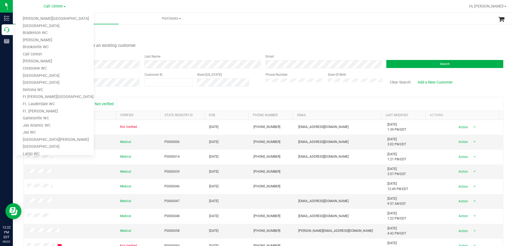
click at [231, 40] on form "Search for a Customer Use one or more fields below to locate an existing custom…" at bounding box center [264, 60] width 480 height 62
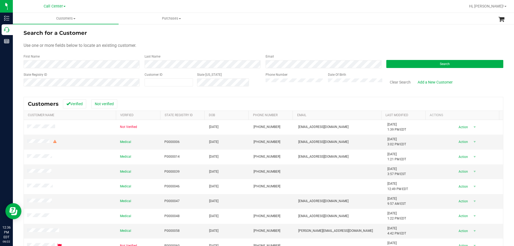
click at [404, 70] on form "Search for a Customer Use one or more fields below to locate an existing custom…" at bounding box center [264, 60] width 480 height 62
click at [402, 64] on button "Search" at bounding box center [445, 64] width 117 height 8
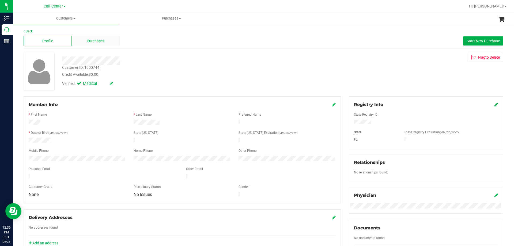
click at [94, 41] on span "Purchases" at bounding box center [96, 41] width 18 height 6
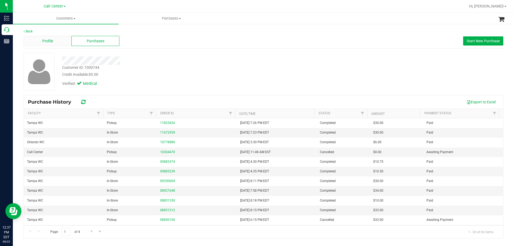
click at [64, 40] on div "Profile" at bounding box center [48, 41] width 48 height 10
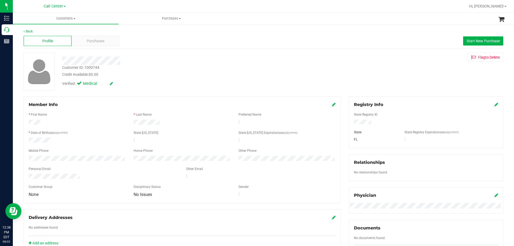
click at [174, 83] on div "Verified: Medical" at bounding box center [180, 83] width 244 height 12
click at [87, 37] on div "Purchases" at bounding box center [96, 41] width 48 height 10
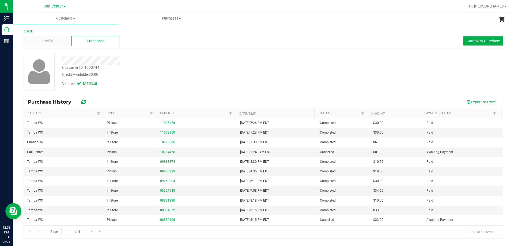
click at [58, 41] on div "Profile" at bounding box center [48, 41] width 48 height 10
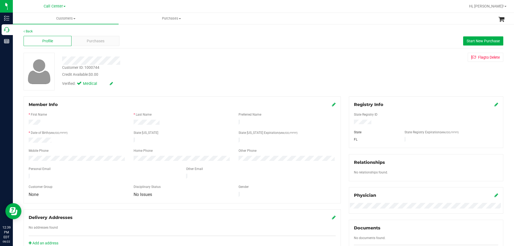
click at [169, 65] on div "Customer ID: 1000744 Credit Available: $0.00" at bounding box center [180, 71] width 244 height 13
click at [170, 61] on div at bounding box center [180, 61] width 244 height 8
click at [150, 61] on div at bounding box center [180, 61] width 244 height 8
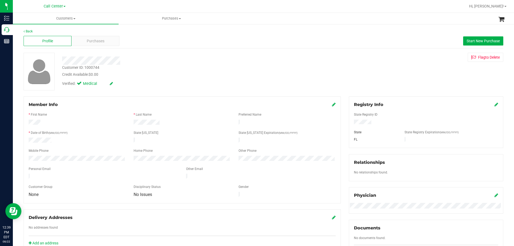
click at [148, 65] on div "Customer ID: 1000744 Credit Available: $0.00" at bounding box center [180, 71] width 244 height 13
click at [164, 62] on div at bounding box center [180, 61] width 244 height 8
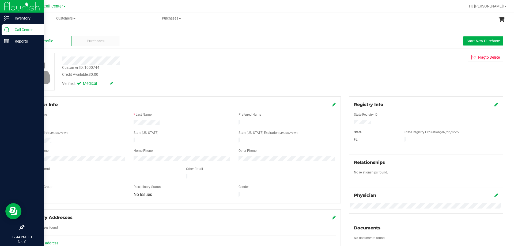
click at [22, 32] on p "Call Center" at bounding box center [25, 30] width 32 height 6
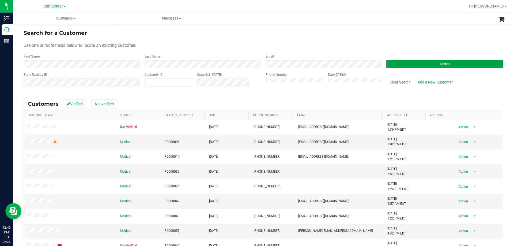
click at [413, 62] on button "Search" at bounding box center [445, 64] width 117 height 8
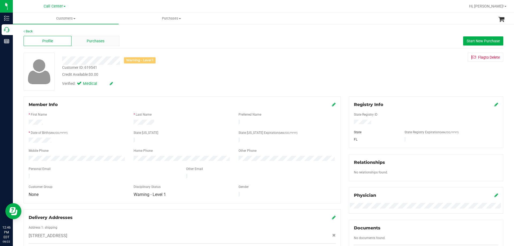
click at [101, 42] on span "Purchases" at bounding box center [96, 41] width 18 height 6
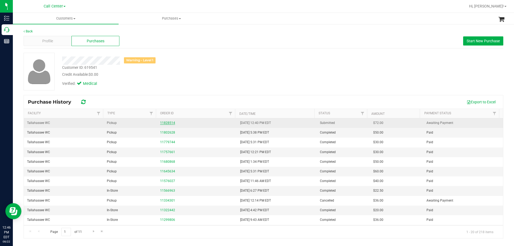
click at [166, 123] on link "11828514" at bounding box center [167, 123] width 15 height 4
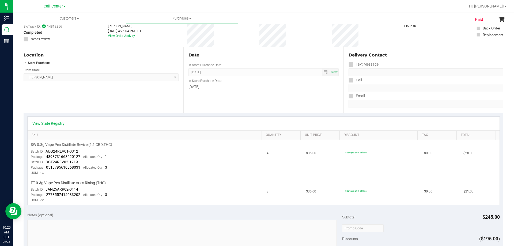
scroll to position [80, 0]
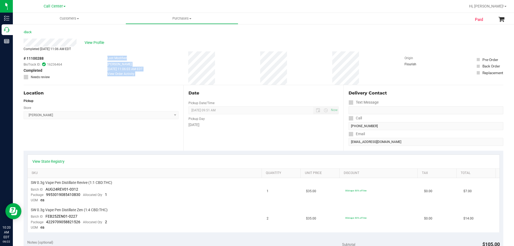
drag, startPoint x: 101, startPoint y: 58, endPoint x: 220, endPoint y: 68, distance: 119.1
click at [220, 68] on div "# 11100288 BioTrack ID: 16236464 Completed Needs review Last Modified Skye Mill…" at bounding box center [264, 67] width 480 height 33
click at [221, 67] on div "# 11100288 BioTrack ID: 16236464 Completed Needs review Last Modified Skye Mill…" at bounding box center [264, 67] width 480 height 33
click at [171, 56] on div "# 11100288 BioTrack ID: 16236464 Completed Needs review Last Modified Skye Mill…" at bounding box center [264, 67] width 480 height 33
drag, startPoint x: 104, startPoint y: 57, endPoint x: 294, endPoint y: 67, distance: 191.1
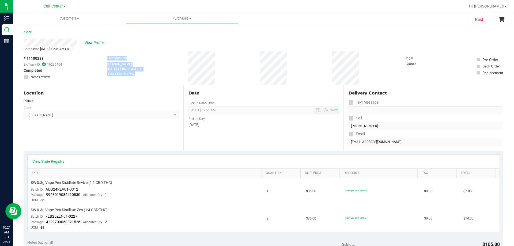
click at [294, 67] on div "# 11100288 BioTrack ID: 16236464 Completed Needs review Last Modified Skye Mill…" at bounding box center [264, 67] width 480 height 33
click at [294, 68] on div "# 11100288 BioTrack ID: 16236464 Completed Needs review Last Modified Skye Mill…" at bounding box center [264, 67] width 480 height 33
click at [288, 72] on div "# 11100288 BioTrack ID: 16236464 Completed Needs review Last Modified Skye Mill…" at bounding box center [264, 67] width 480 height 33
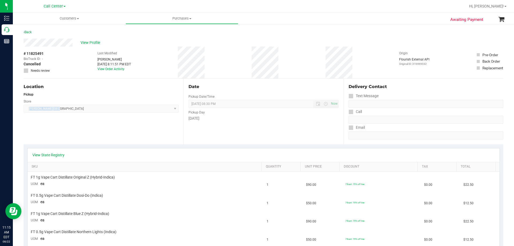
drag, startPoint x: 27, startPoint y: 111, endPoint x: 89, endPoint y: 133, distance: 65.5
click at [75, 111] on span "[PERSON_NAME][GEOGRAPHIC_DATA] WC Select Store [PERSON_NAME][GEOGRAPHIC_DATA] […" at bounding box center [101, 109] width 155 height 8
click at [88, 134] on div "Location Pickup Store [PERSON_NAME][GEOGRAPHIC_DATA] WC Select Store [PERSON_NA…" at bounding box center [104, 112] width 160 height 66
drag, startPoint x: 28, startPoint y: 110, endPoint x: 94, endPoint y: 110, distance: 65.6
click at [94, 110] on span "[PERSON_NAME][GEOGRAPHIC_DATA] WC Select Store [PERSON_NAME][GEOGRAPHIC_DATA] […" at bounding box center [101, 109] width 155 height 8
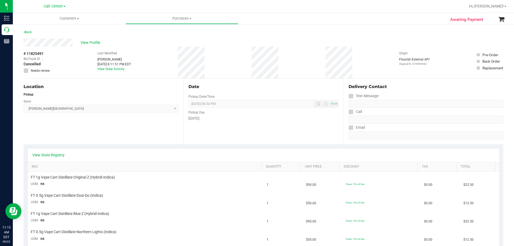
click at [88, 133] on div "Location Pickup Store [PERSON_NAME][GEOGRAPHIC_DATA] WC Select Store [PERSON_NA…" at bounding box center [104, 112] width 160 height 66
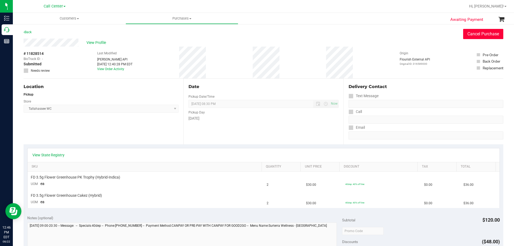
click at [475, 32] on button "Cancel Purchase" at bounding box center [484, 34] width 40 height 10
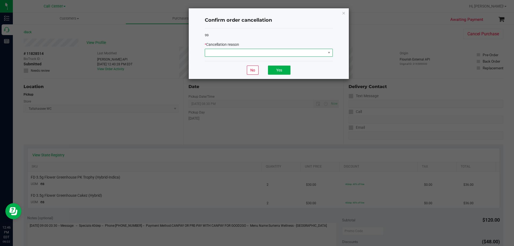
click at [269, 50] on span at bounding box center [265, 53] width 121 height 8
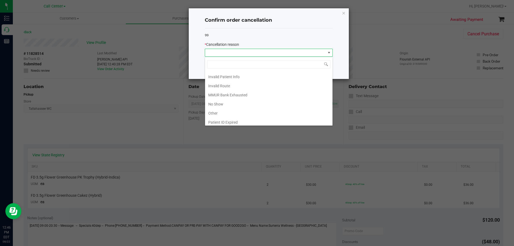
scroll to position [28, 0]
click at [220, 101] on li "Other" at bounding box center [269, 102] width 128 height 9
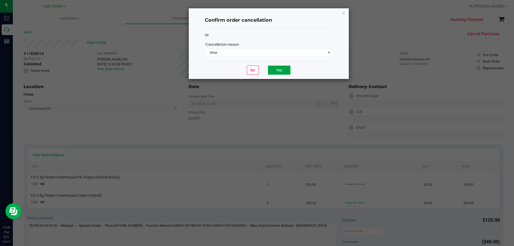
click at [284, 69] on button "Yes" at bounding box center [279, 70] width 23 height 9
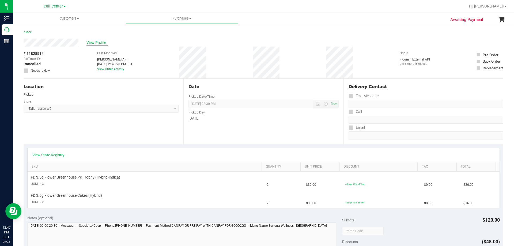
click at [91, 44] on span "View Profile" at bounding box center [97, 43] width 21 height 6
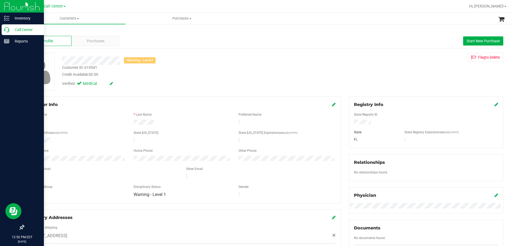
click at [22, 27] on p "Call Center" at bounding box center [25, 30] width 32 height 6
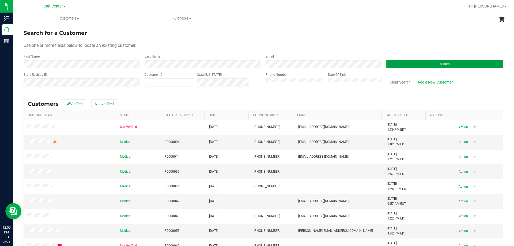
click at [431, 62] on button "Search" at bounding box center [445, 64] width 117 height 8
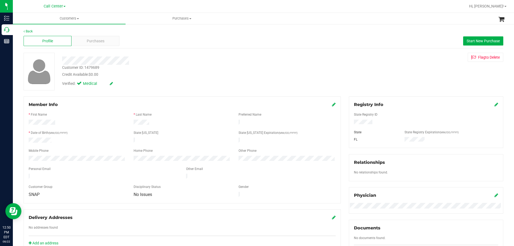
click at [153, 89] on div "Customer ID: 1479689 Credit Available: $0.00 Verified: Medical Flag to Delete" at bounding box center [264, 72] width 488 height 38
click at [170, 120] on div at bounding box center [182, 123] width 315 height 6
click at [170, 120] on div at bounding box center [182, 123] width 105 height 6
click at [340, 86] on div "Customer ID: 1479689 Credit Available: $0.00 Verified: Medical Flag to Delete" at bounding box center [264, 72] width 488 height 38
click at [179, 89] on div "Verified: Medical" at bounding box center [180, 83] width 244 height 12
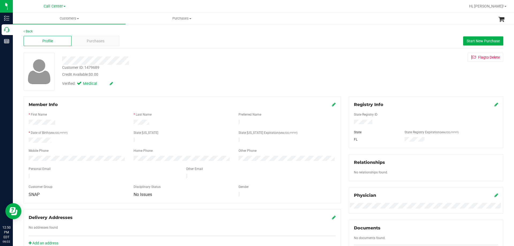
click at [169, 58] on div at bounding box center [180, 61] width 244 height 8
click at [155, 61] on div at bounding box center [180, 61] width 244 height 8
click at [155, 62] on div at bounding box center [180, 61] width 244 height 8
drag, startPoint x: 62, startPoint y: 60, endPoint x: 154, endPoint y: 58, distance: 92.2
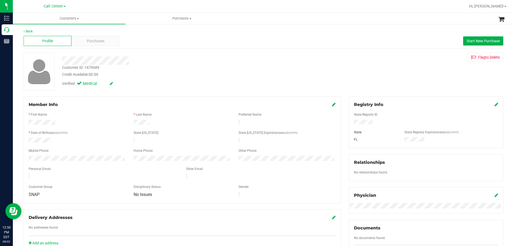
click at [154, 58] on div at bounding box center [180, 61] width 244 height 8
click at [99, 42] on span "Purchases" at bounding box center [96, 41] width 18 height 6
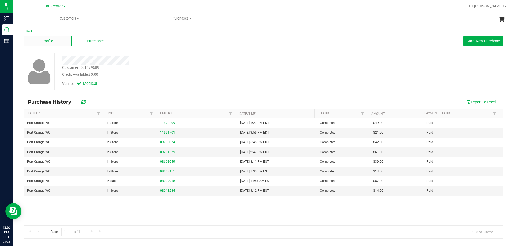
click at [55, 41] on div "Profile" at bounding box center [48, 41] width 48 height 10
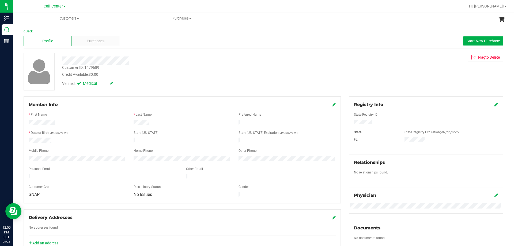
click at [238, 79] on div "Verified: Medical" at bounding box center [180, 83] width 244 height 12
click at [167, 73] on div "Credit Available: $0.00" at bounding box center [180, 75] width 236 height 6
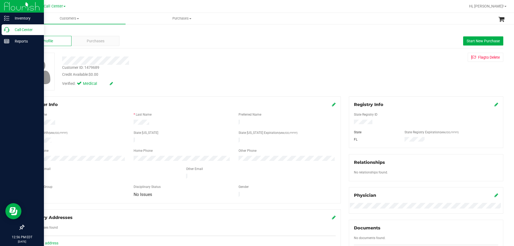
click at [28, 30] on p "Call Center" at bounding box center [25, 30] width 32 height 6
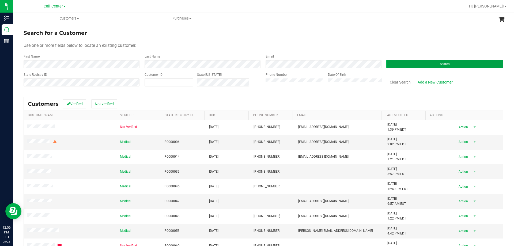
click at [425, 62] on button "Search" at bounding box center [445, 64] width 117 height 8
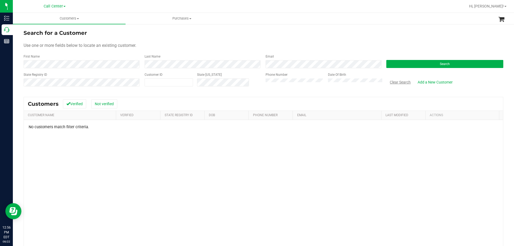
click at [406, 81] on button "Clear Search" at bounding box center [401, 82] width 28 height 9
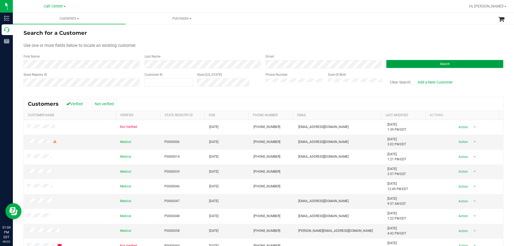
click at [394, 62] on button "Search" at bounding box center [445, 64] width 117 height 8
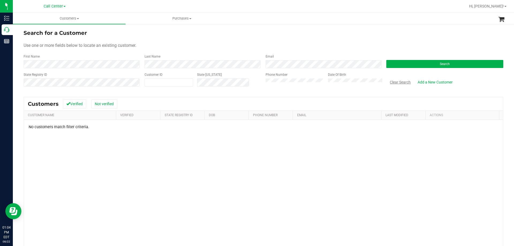
click at [397, 83] on button "Clear Search" at bounding box center [401, 82] width 28 height 9
click at [397, 84] on button "Clear Search" at bounding box center [401, 82] width 28 height 9
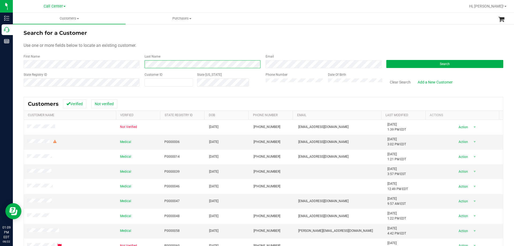
click at [127, 65] on div "First Name Last Name Email Search" at bounding box center [264, 61] width 480 height 14
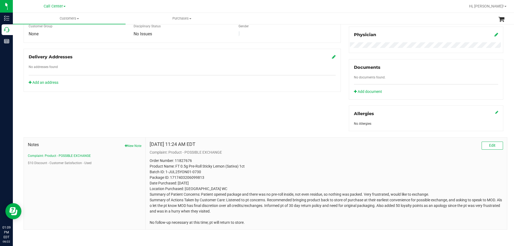
scroll to position [161, 0]
click at [490, 144] on span "Edit" at bounding box center [493, 145] width 6 height 4
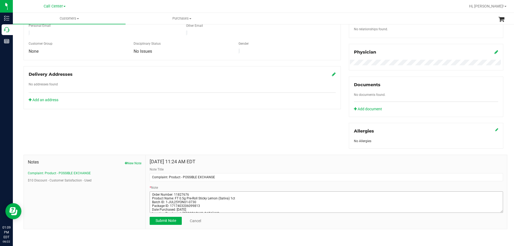
scroll to position [23, 0]
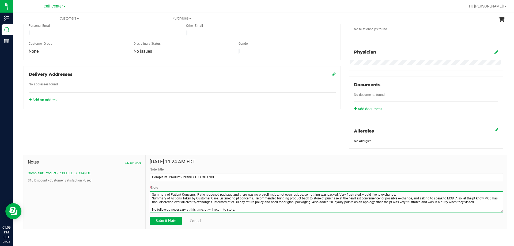
click at [245, 211] on textarea "* Note" at bounding box center [327, 202] width 354 height 21
click at [158, 207] on textarea "* Note" at bounding box center [327, 202] width 354 height 21
paste textarea "Your Initials and Date of Conversation: CC Agent "Tracy" aka Terese - CC TNE 08…"
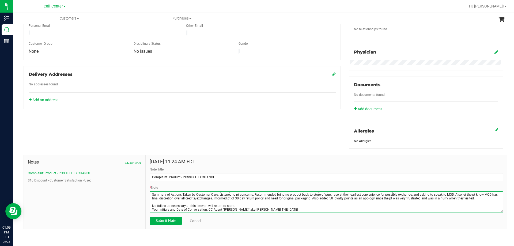
click at [243, 201] on textarea "* Note" at bounding box center [327, 202] width 354 height 21
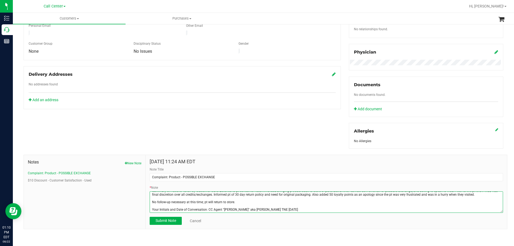
scroll to position [34, 0]
click at [166, 208] on textarea "* Note" at bounding box center [327, 202] width 354 height 21
type textarea "Order Number: 11827676 Product Name: FT 0.5g Pre-Roll Sticky Lemon (Sativa) 1ct…"
click at [160, 220] on span "Submit Note" at bounding box center [166, 221] width 21 height 4
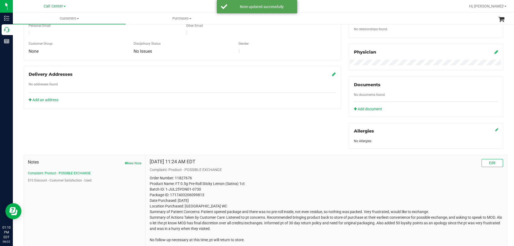
scroll to position [173, 0]
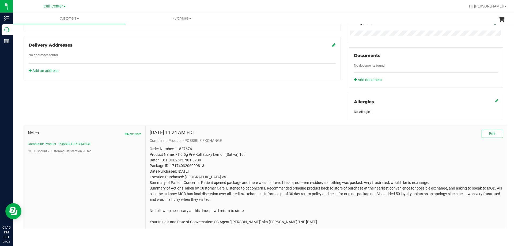
click at [182, 171] on p "Order Number: 11827676 Product Name: FT 0.5g Pre-Roll Sticky Lemon (Sativa) 1ct…" at bounding box center [327, 185] width 354 height 79
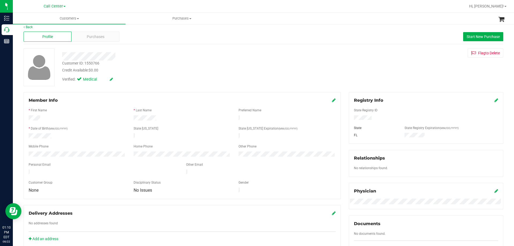
scroll to position [0, 0]
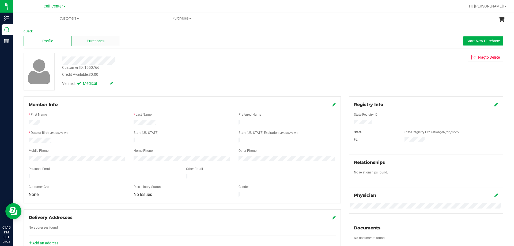
click at [91, 37] on div "Purchases" at bounding box center [96, 41] width 48 height 10
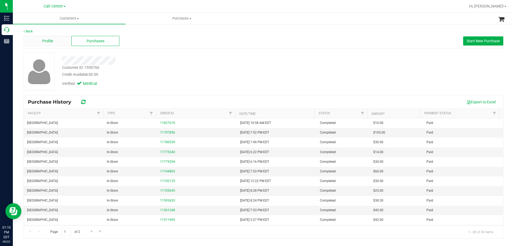
click at [50, 42] on span "Profile" at bounding box center [47, 41] width 11 height 6
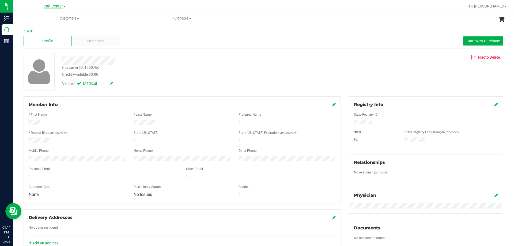
click at [59, 8] on span "Call Center" at bounding box center [53, 6] width 19 height 5
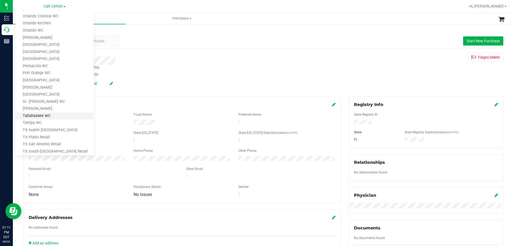
scroll to position [235, 0]
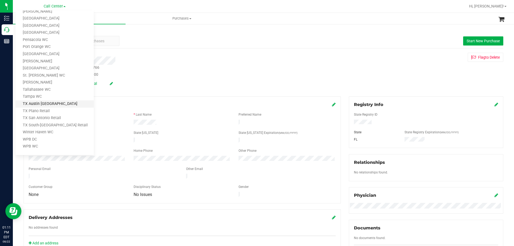
click at [38, 104] on link "TX Austin [GEOGRAPHIC_DATA]" at bounding box center [55, 103] width 78 height 7
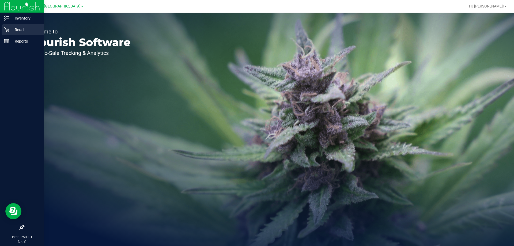
click at [15, 28] on p "Retail" at bounding box center [25, 30] width 32 height 6
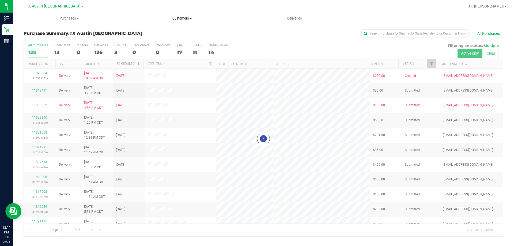
click at [187, 18] on span "Customers" at bounding box center [182, 18] width 112 height 5
click at [161, 32] on span "All customers" at bounding box center [145, 32] width 39 height 5
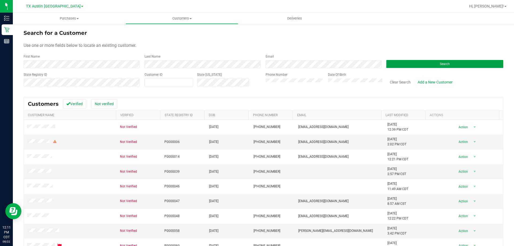
click at [434, 64] on button "Search" at bounding box center [445, 64] width 117 height 8
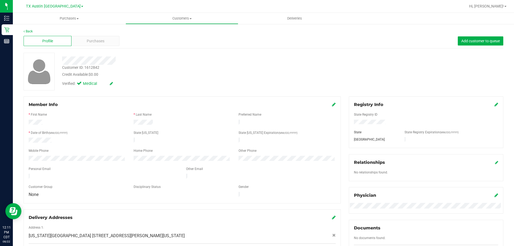
click at [179, 76] on div "Credit Available: $0.00" at bounding box center [180, 75] width 236 height 6
click at [100, 43] on span "Purchases" at bounding box center [96, 41] width 18 height 6
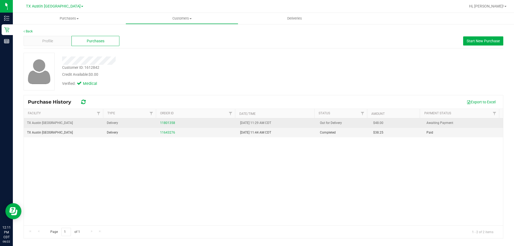
click at [174, 123] on div "11801358" at bounding box center [196, 123] width 73 height 5
click at [171, 123] on link "11801358" at bounding box center [167, 123] width 15 height 4
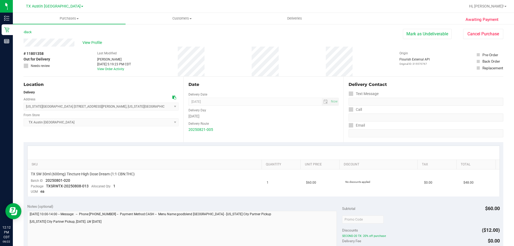
click at [197, 41] on div "View Profile" at bounding box center [214, 43] width 380 height 8
drag, startPoint x: 95, startPoint y: 55, endPoint x: 222, endPoint y: 68, distance: 127.6
click at [222, 68] on div "# 11801358 Out for Delivery Needs review Last Modified Lindsey Sherman Aug 21, …" at bounding box center [264, 62] width 480 height 30
drag, startPoint x: 89, startPoint y: 51, endPoint x: 244, endPoint y: 65, distance: 154.7
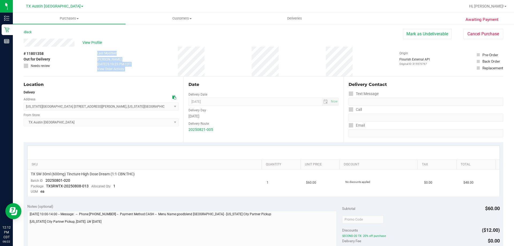
click at [244, 65] on div "# 11801358 Out for Delivery Needs review Last Modified Lindsey Sherman Aug 21, …" at bounding box center [264, 62] width 480 height 30
click at [219, 59] on div "# 11801358 Out for Delivery Needs review Last Modified Lindsey Sherman Aug 21, …" at bounding box center [264, 62] width 480 height 30
click at [150, 30] on div "Back Mark as Undeliverable Cancel Purchase" at bounding box center [264, 34] width 480 height 10
click at [145, 59] on div "# 11801358 Out for Delivery Needs review Last Modified Lindsey Sherman Aug 21, …" at bounding box center [264, 62] width 480 height 30
click at [88, 43] on span "View Profile" at bounding box center [93, 43] width 21 height 6
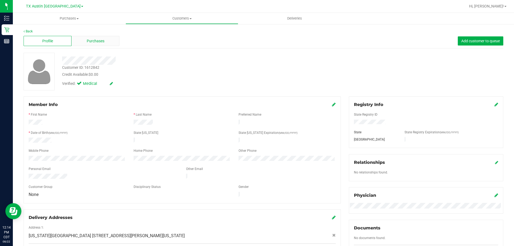
click at [106, 40] on div "Purchases" at bounding box center [96, 41] width 48 height 10
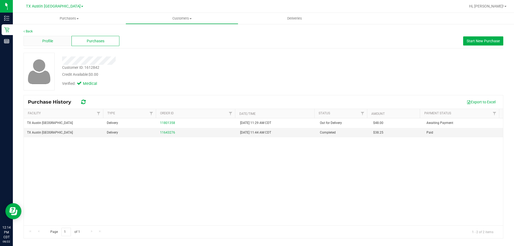
click at [51, 39] on span "Profile" at bounding box center [47, 41] width 11 height 6
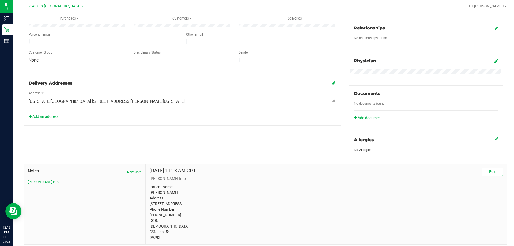
scroll to position [156, 0]
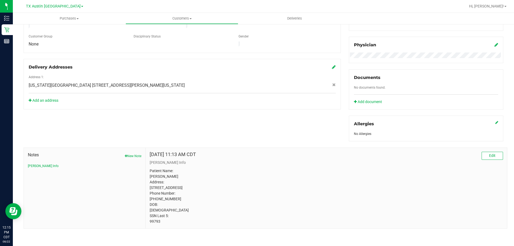
click at [153, 222] on p "Patient Name: LORETTA MOREHEAD Address: 29202 CAYMAN CANYON WAY KATY, TX, 77494…" at bounding box center [327, 196] width 354 height 56
copy p "99793"
drag, startPoint x: 150, startPoint y: 209, endPoint x: 193, endPoint y: 211, distance: 43.4
click at [193, 211] on p "Patient Name: LORETTA MOREHEAD Address: 29202 CAYMAN CANYON WAY KATY, TX, 77494…" at bounding box center [327, 196] width 354 height 56
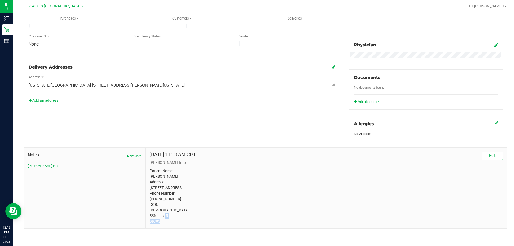
click at [176, 211] on p "Patient Name: LORETTA MOREHEAD Address: 29202 CAYMAN CANYON WAY KATY, TX, 77494…" at bounding box center [327, 196] width 354 height 56
click at [154, 211] on p "Patient Name: LORETTA MOREHEAD Address: 29202 CAYMAN CANYON WAY KATY, TX, 77494…" at bounding box center [327, 196] width 354 height 56
copy p "11/25/1958"
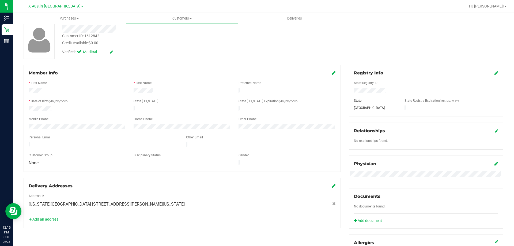
scroll to position [0, 0]
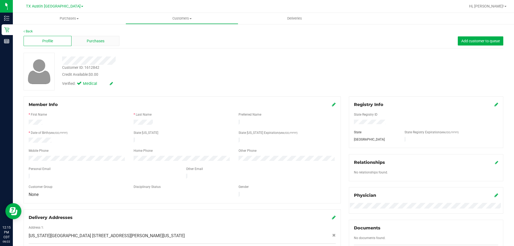
click at [112, 41] on div "Purchases" at bounding box center [96, 41] width 48 height 10
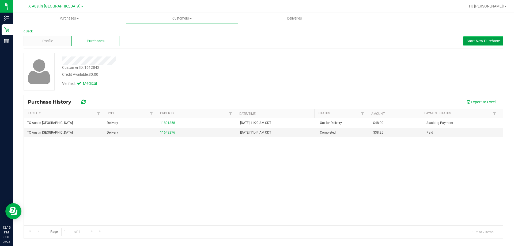
click at [475, 41] on span "Start New Purchase" at bounding box center [483, 41] width 33 height 4
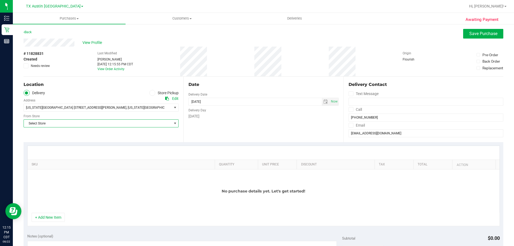
click at [68, 121] on span "Select Store" at bounding box center [98, 124] width 148 height 8
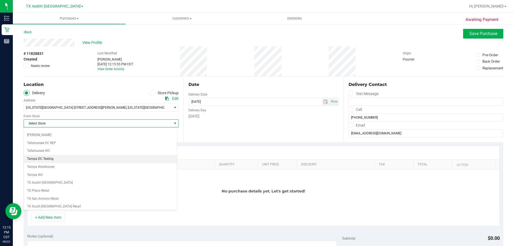
scroll to position [389, 0]
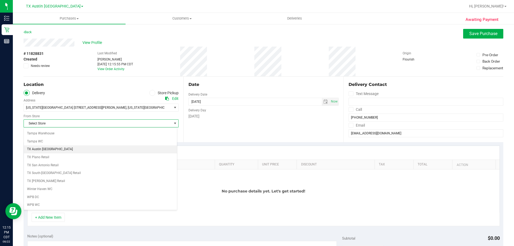
click at [50, 150] on li "TX Austin [GEOGRAPHIC_DATA]" at bounding box center [100, 149] width 153 height 8
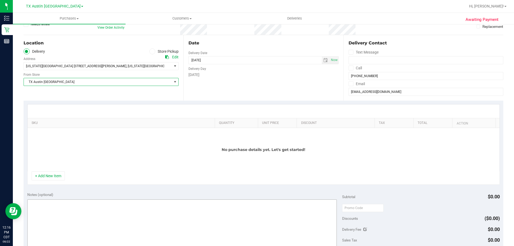
scroll to position [80, 0]
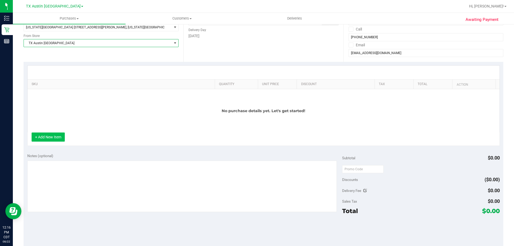
click at [54, 137] on button "+ Add New Item" at bounding box center [48, 137] width 33 height 9
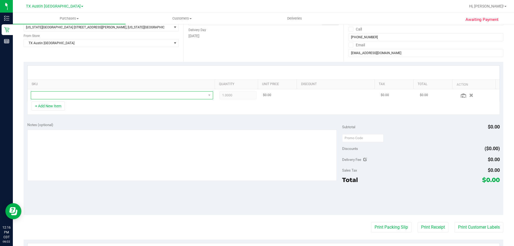
click at [92, 97] on span "NO DATA FOUND" at bounding box center [118, 96] width 175 height 8
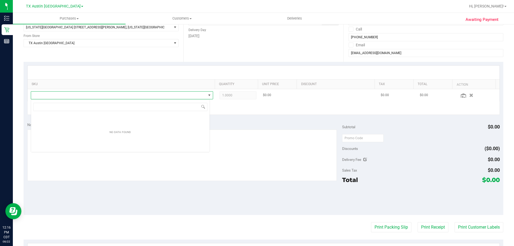
scroll to position [8, 179]
type input "TX SW 30ml (600mg) Tincture High Dose Dream (1:1 CBN:THC)"
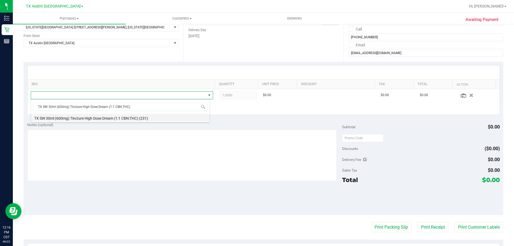
click at [132, 119] on li "TX SW 30ml (600mg) Tincture High Dose Dream (1:1 CBN:THC) (231)" at bounding box center [120, 118] width 179 height 8
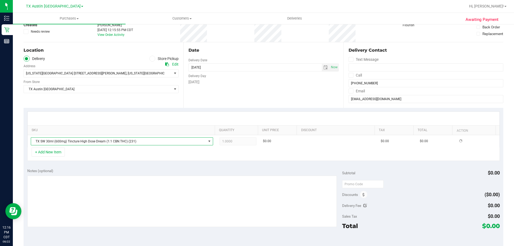
scroll to position [0, 0]
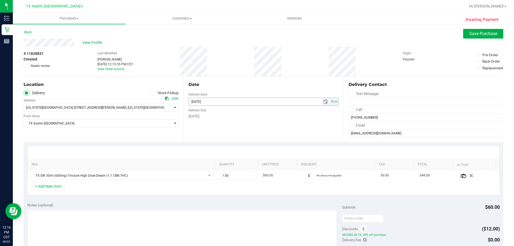
click at [324, 102] on span "select" at bounding box center [326, 102] width 4 height 4
click at [232, 165] on link "29" at bounding box center [231, 164] width 8 height 8
type input "08/29/2025"
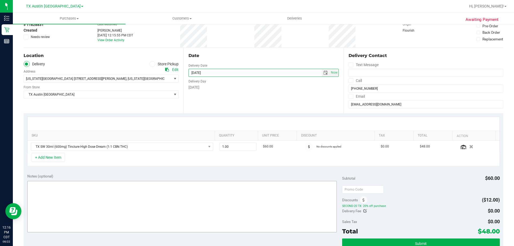
scroll to position [54, 0]
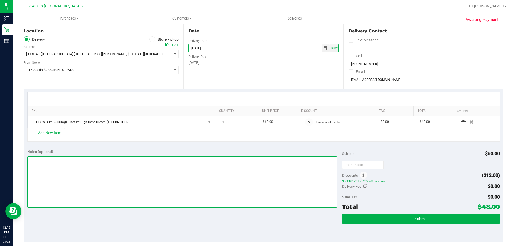
click at [85, 183] on textarea at bounding box center [182, 181] width 310 height 51
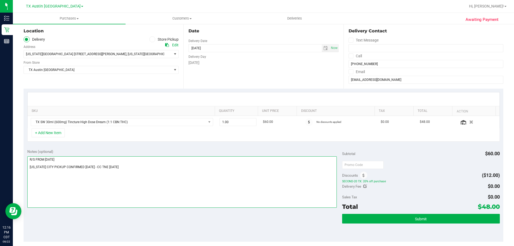
type textarea "R/S FROM 8/22/25 MISSOURI CITY PICKUP CONFIRMED 8/29/2025 - CC TNE 08/22/2025"
drag, startPoint x: 479, startPoint y: 206, endPoint x: 496, endPoint y: 206, distance: 17.1
click at [496, 206] on span "$48.00" at bounding box center [489, 207] width 22 height 8
copy span "48.00"
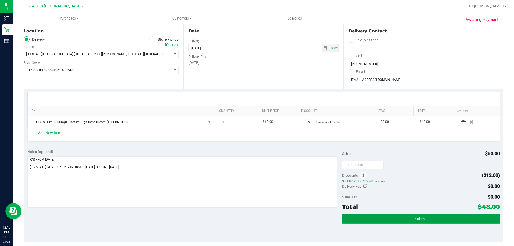
click at [393, 219] on button "Submit" at bounding box center [421, 219] width 158 height 10
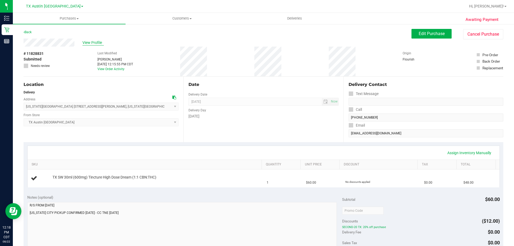
click at [94, 41] on span "View Profile" at bounding box center [93, 43] width 21 height 6
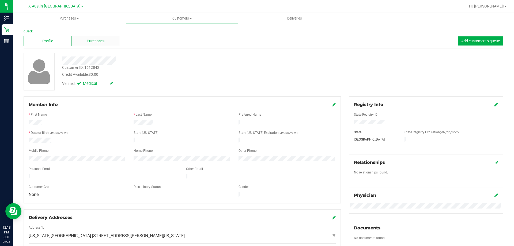
click at [95, 38] on span "Purchases" at bounding box center [96, 41] width 18 height 6
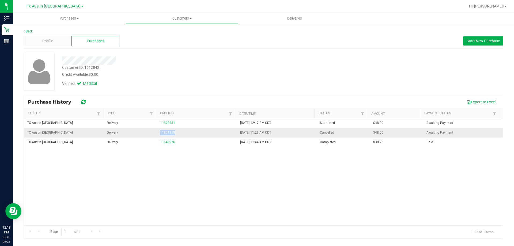
drag, startPoint x: 153, startPoint y: 132, endPoint x: 180, endPoint y: 131, distance: 27.1
click at [180, 131] on tr "TX Austin DC Delivery 11801358 8/21/2025 11:29 AM CDT Cancelled $48.00 Awaiting…" at bounding box center [264, 133] width 480 height 10
copy tr "11801358"
click at [215, 189] on div "TX Austin DC Delivery 11828831 8/22/2025 12:17 PM CDT Submitted $48.00 Awaiting…" at bounding box center [264, 171] width 480 height 107
drag, startPoint x: 182, startPoint y: 208, endPoint x: 185, endPoint y: 208, distance: 3.5
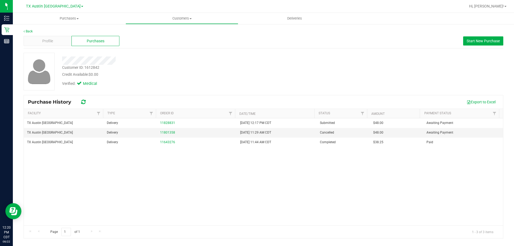
click at [182, 208] on div "TX Austin DC Delivery 11828831 8/22/2025 12:17 PM CDT Submitted $48.00 Awaiting…" at bounding box center [264, 171] width 480 height 107
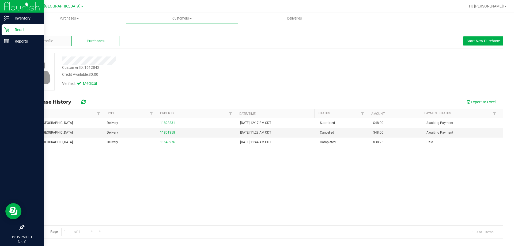
click at [15, 28] on p "Retail" at bounding box center [25, 30] width 32 height 6
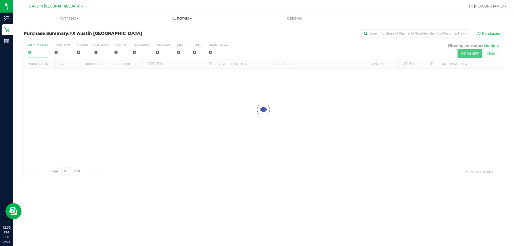
click at [184, 17] on span "Customers" at bounding box center [182, 18] width 112 height 5
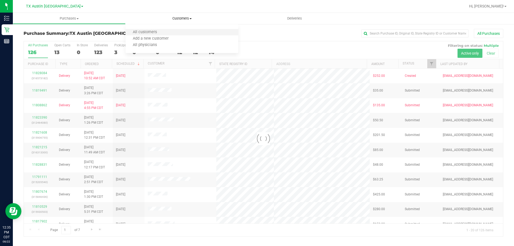
click at [171, 32] on li "All customers" at bounding box center [182, 32] width 113 height 6
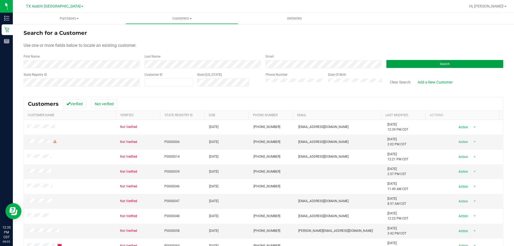
click at [403, 64] on button "Search" at bounding box center [445, 64] width 117 height 8
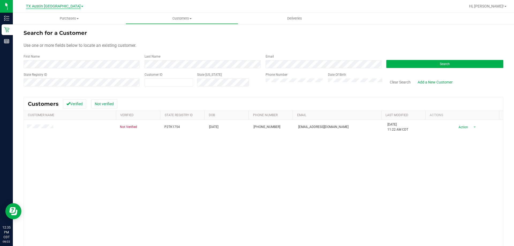
click at [55, 8] on span "TX Austin [GEOGRAPHIC_DATA]" at bounding box center [53, 6] width 55 height 5
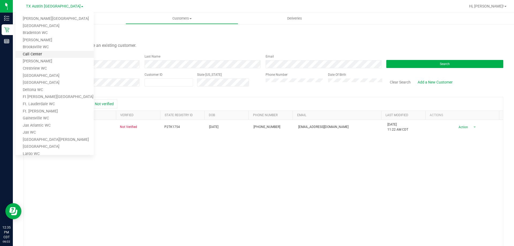
click at [39, 54] on link "Call Center" at bounding box center [55, 54] width 78 height 7
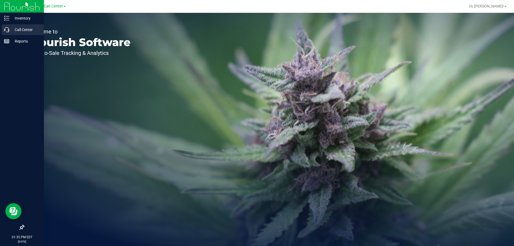
click at [8, 28] on icon at bounding box center [6, 29] width 5 height 5
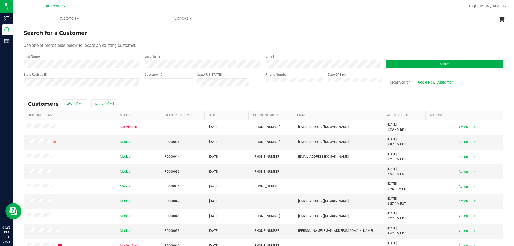
click at [425, 60] on div "Search" at bounding box center [443, 61] width 121 height 14
click at [424, 62] on button "Search" at bounding box center [445, 64] width 117 height 8
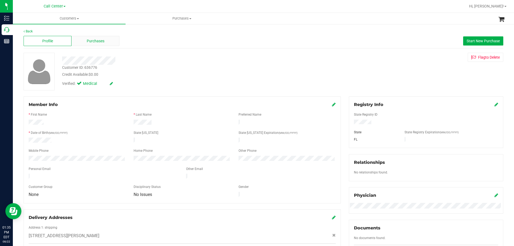
click at [97, 39] on span "Purchases" at bounding box center [96, 41] width 18 height 6
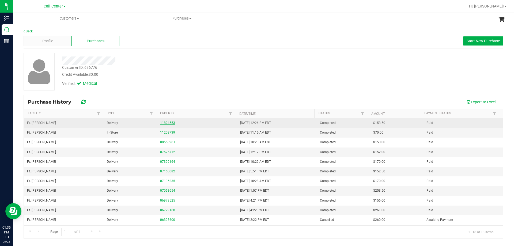
click at [169, 122] on link "11824553" at bounding box center [167, 123] width 15 height 4
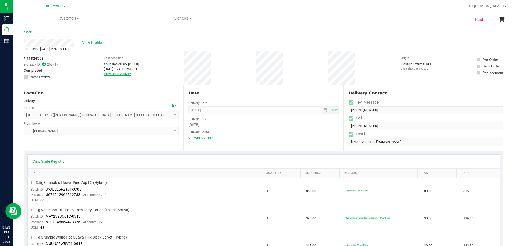
click at [109, 75] on link "View Order Activity" at bounding box center [117, 74] width 27 height 4
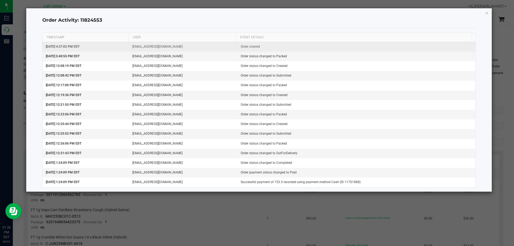
drag, startPoint x: 46, startPoint y: 47, endPoint x: 97, endPoint y: 46, distance: 50.4
click at [97, 46] on td "Aug 21, 2025 4:37:02 PM EDT" at bounding box center [86, 47] width 87 height 10
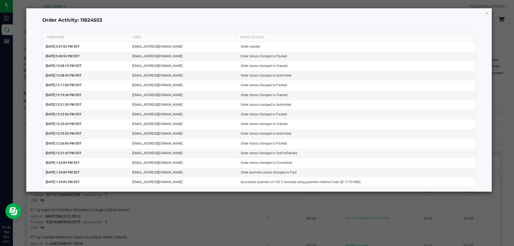
click at [169, 214] on ngb-modal-window "Order Activity: 11824553 TIMESTAMP USER EVENT DETAILS Aug 21, 2025 4:37:02 PM E…" at bounding box center [259, 123] width 518 height 246
click at [487, 12] on icon "button" at bounding box center [488, 13] width 4 height 6
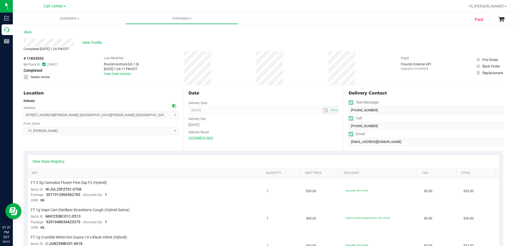
click at [92, 38] on div "Back" at bounding box center [264, 34] width 480 height 10
click at [92, 41] on span "View Profile" at bounding box center [92, 43] width 21 height 6
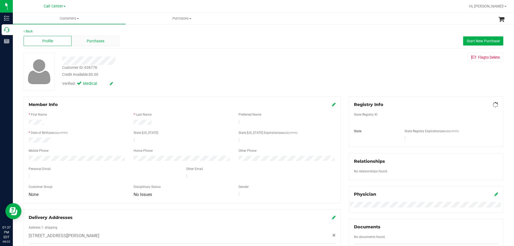
click at [96, 40] on span "Purchases" at bounding box center [96, 41] width 18 height 6
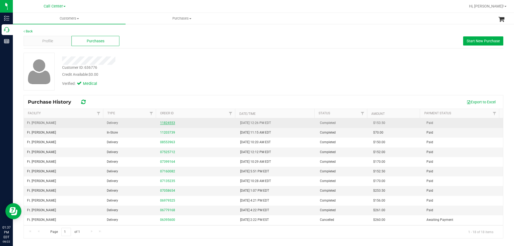
click at [169, 121] on link "11824553" at bounding box center [167, 123] width 15 height 4
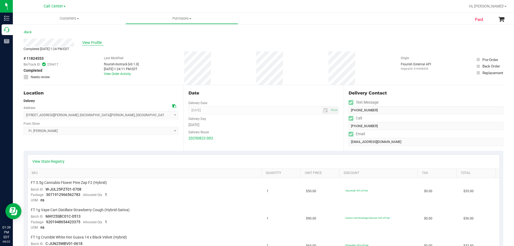
click at [92, 45] on span "View Profile" at bounding box center [92, 43] width 21 height 6
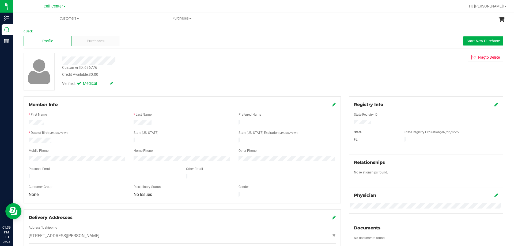
click at [92, 68] on div "Customer ID: 636776" at bounding box center [79, 68] width 35 height 6
copy div "636776"
click at [108, 40] on div "Purchases" at bounding box center [96, 41] width 48 height 10
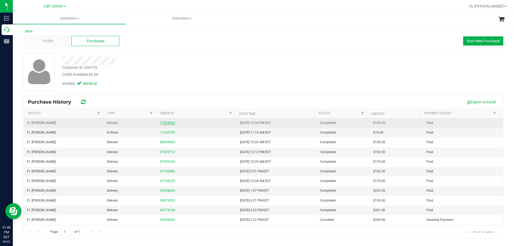
click at [169, 123] on link "11824553" at bounding box center [167, 123] width 15 height 4
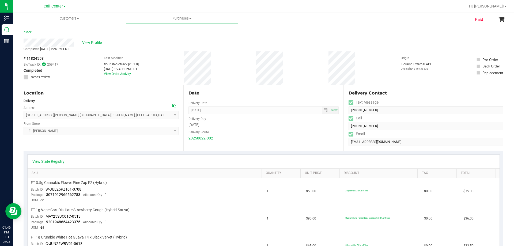
click at [41, 58] on span "# 11824553" at bounding box center [34, 59] width 20 height 6
copy span "11824553"
click at [87, 42] on span "View Profile" at bounding box center [92, 43] width 21 height 6
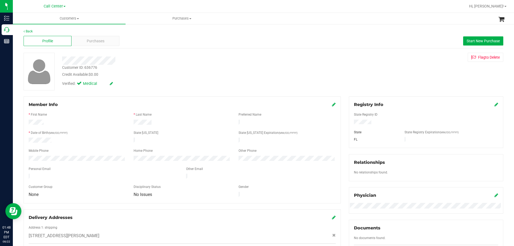
click at [91, 68] on div "Customer ID: 636776" at bounding box center [79, 68] width 35 height 6
copy div "Customer ID: 636776"
click at [93, 46] on div "Purchases" at bounding box center [96, 41] width 48 height 10
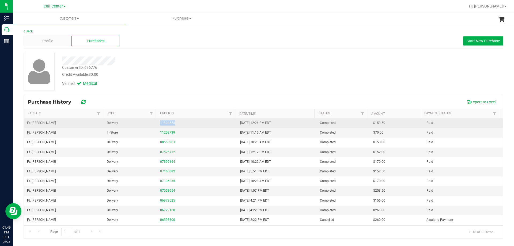
drag, startPoint x: 191, startPoint y: 124, endPoint x: 142, endPoint y: 123, distance: 48.8
click at [142, 123] on tr "Ft. Myers WC Delivery 11824553 8/22/2025 12:26 PM EDT Completed $153.50 Paid" at bounding box center [264, 123] width 480 height 10
copy tr "11824553"
click at [165, 124] on link "11824553" at bounding box center [167, 123] width 15 height 4
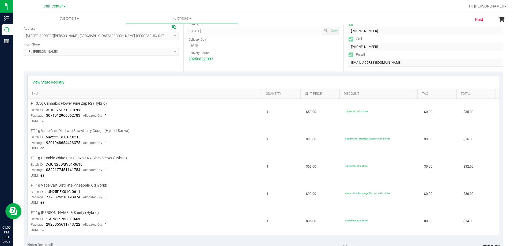
scroll to position [80, 0]
click at [85, 130] on span "FT 1g Vape Cart Distillate Strawberry Cough (Hybrid-Sativa)" at bounding box center [80, 129] width 99 height 5
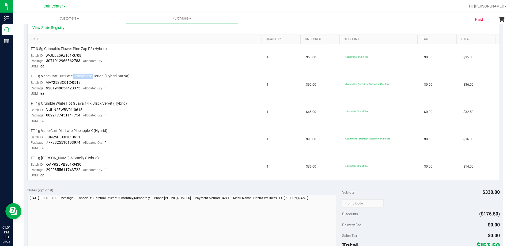
scroll to position [0, 0]
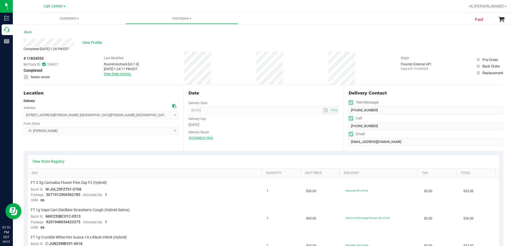
click at [124, 76] on link "View Order Activity" at bounding box center [117, 74] width 27 height 4
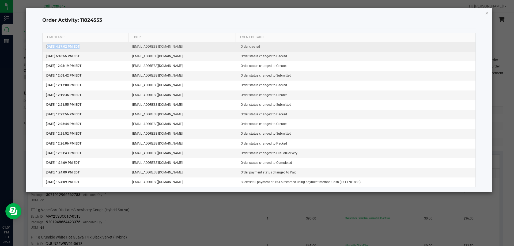
drag, startPoint x: 45, startPoint y: 46, endPoint x: 77, endPoint y: 46, distance: 31.4
click at [77, 46] on td "Aug 21, 2025 4:37:02 PM EDT" at bounding box center [86, 47] width 87 height 10
copy span "Aug 21, 2025 4:37:02"
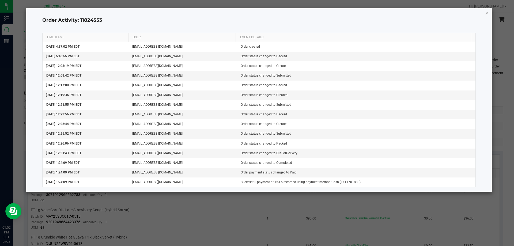
click at [267, 206] on ngb-modal-window "Order Activity: 11824553 TIMESTAMP USER EVENT DETAILS Aug 21, 2025 4:37:02 PM E…" at bounding box center [259, 123] width 518 height 246
click at [487, 12] on icon "button" at bounding box center [488, 13] width 4 height 6
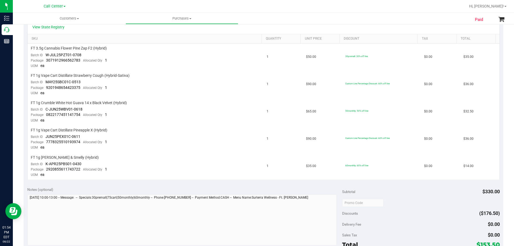
scroll to position [188, 0]
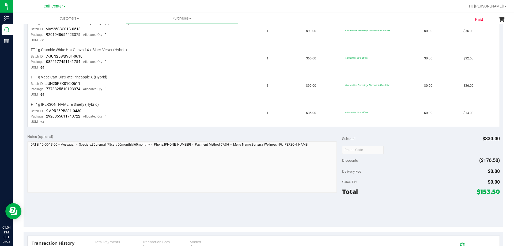
drag, startPoint x: 483, startPoint y: 191, endPoint x: 496, endPoint y: 191, distance: 12.3
click at [496, 191] on span "$153.50" at bounding box center [488, 192] width 23 height 8
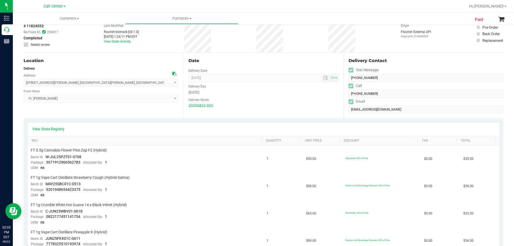
scroll to position [0, 0]
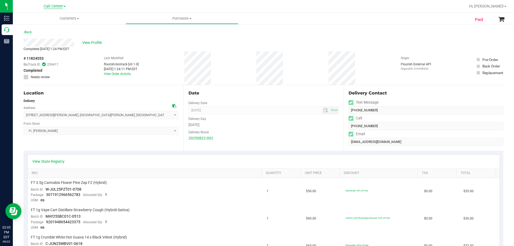
click at [55, 5] on span "Call Center" at bounding box center [53, 6] width 19 height 5
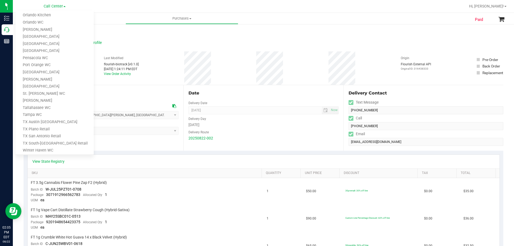
scroll to position [235, 0]
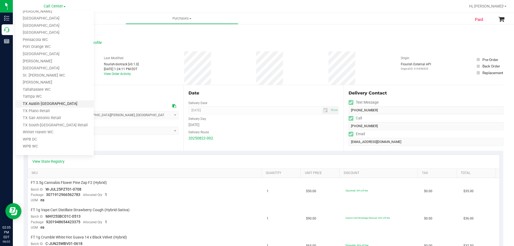
click at [44, 101] on link "TX Austin [GEOGRAPHIC_DATA]" at bounding box center [55, 103] width 78 height 7
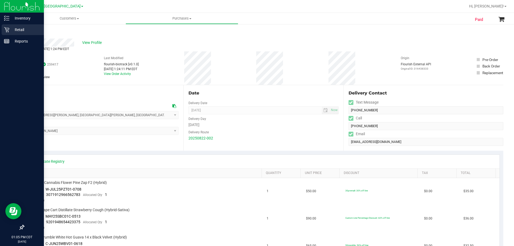
click at [23, 27] on p "Retail" at bounding box center [25, 30] width 32 height 6
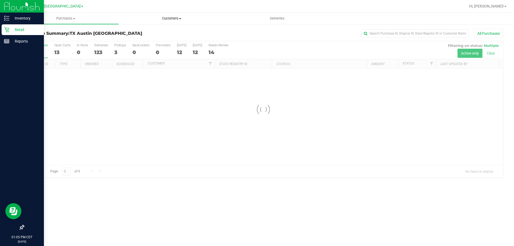
click at [166, 13] on uib-tab-heading "Customers All customers Add a new customer All physicians" at bounding box center [171, 18] width 105 height 11
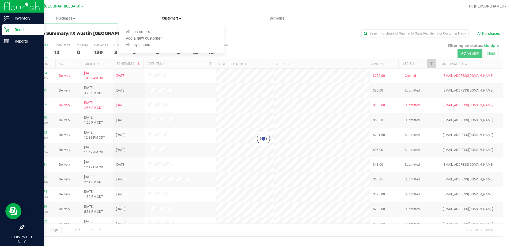
click at [168, 19] on span "Customers" at bounding box center [172, 18] width 106 height 5
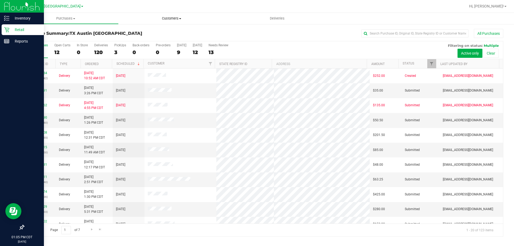
click at [165, 21] on span "Customers" at bounding box center [172, 18] width 106 height 5
click at [154, 32] on span "All customers" at bounding box center [138, 32] width 39 height 5
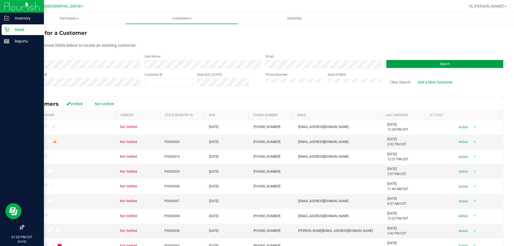
click at [402, 62] on button "Search" at bounding box center [445, 64] width 117 height 8
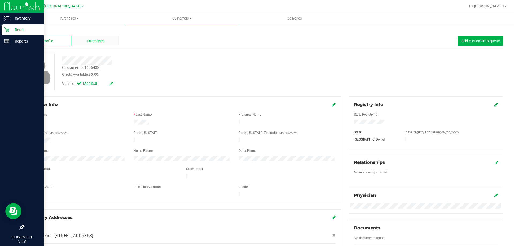
click at [103, 44] on div "Purchases" at bounding box center [96, 41] width 48 height 10
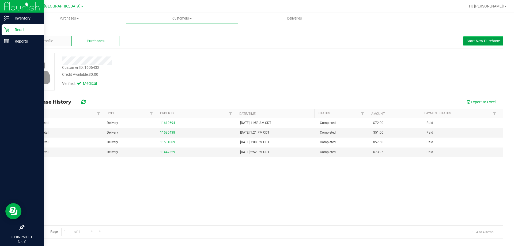
click at [477, 39] on span "Start New Purchase" at bounding box center [483, 41] width 33 height 4
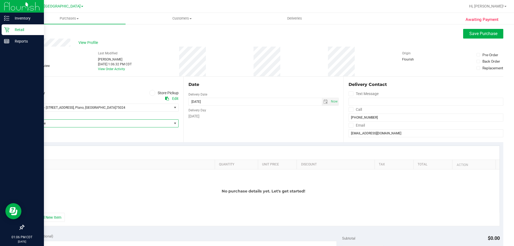
click at [114, 123] on span "Select Store" at bounding box center [98, 124] width 148 height 8
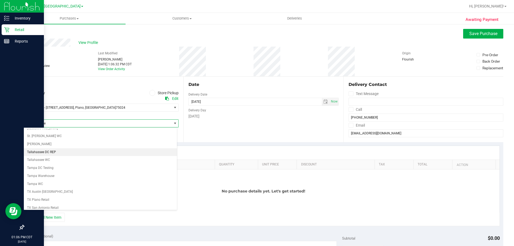
scroll to position [389, 0]
click at [54, 158] on li "TX Plano Retail" at bounding box center [100, 158] width 153 height 8
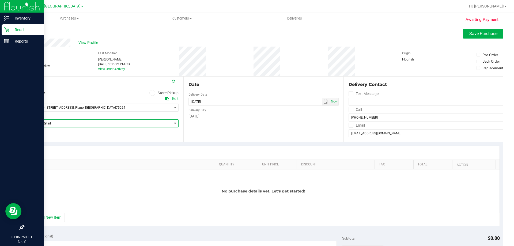
scroll to position [80, 0]
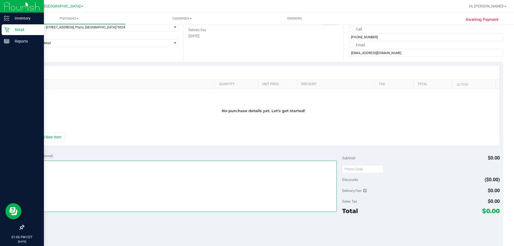
click at [110, 171] on textarea at bounding box center [182, 186] width 310 height 51
paste textarea "Order Submitted by Customer Care - CC TNE 08/22/2025"
click at [30, 162] on textarea at bounding box center [182, 186] width 310 height 51
drag, startPoint x: 85, startPoint y: 162, endPoint x: 139, endPoint y: 163, distance: 53.9
click at [139, 163] on textarea at bounding box center [182, 186] width 310 height 51
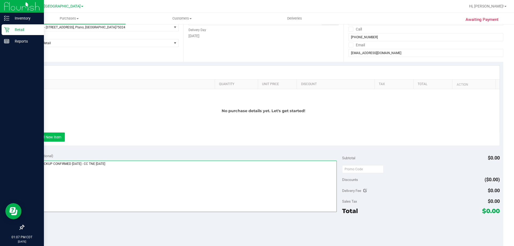
type textarea "PLANO PICKUP CONFIRMED 8/23/25 - CC TNE 08/22/2025"
click at [57, 137] on button "+ Add New Item" at bounding box center [48, 137] width 33 height 9
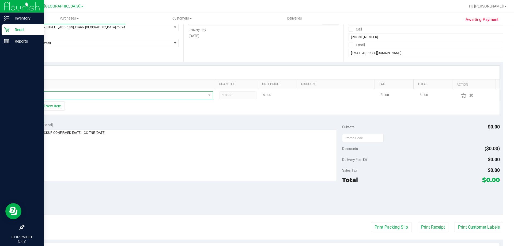
click at [109, 95] on span "NO DATA FOUND" at bounding box center [118, 96] width 175 height 8
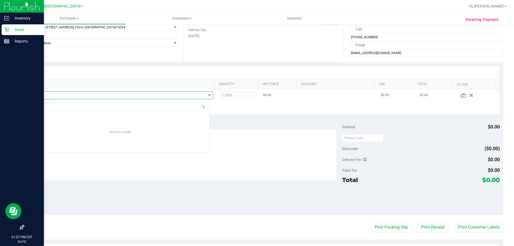
scroll to position [8, 179]
type input "balm"
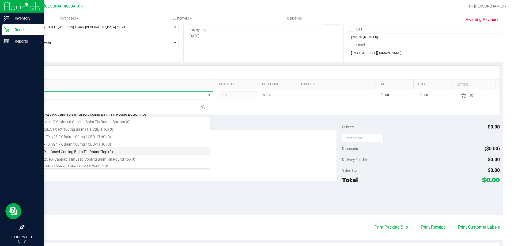
scroll to position [6, 0]
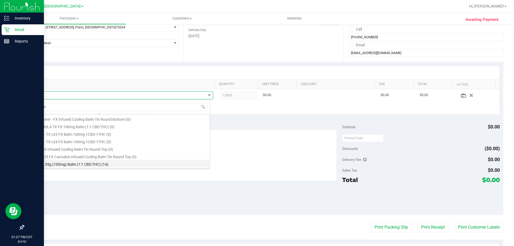
click at [99, 165] on li "TX FX 35g (100mg) Balm (1:1 CBD:THC) (14)" at bounding box center [120, 164] width 179 height 8
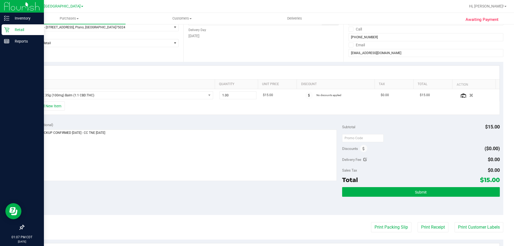
click at [152, 111] on div "+ Add New Item" at bounding box center [263, 108] width 473 height 13
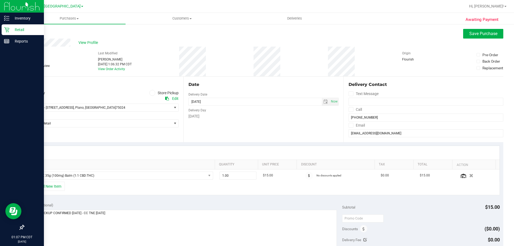
scroll to position [107, 0]
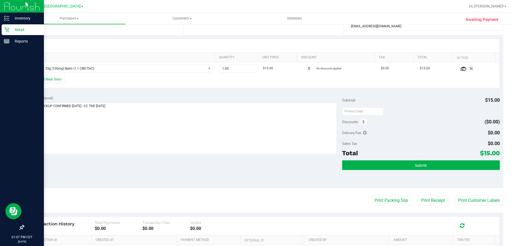
drag, startPoint x: 481, startPoint y: 153, endPoint x: 494, endPoint y: 154, distance: 13.4
click at [494, 154] on span "$15.00" at bounding box center [490, 154] width 20 height 8
click at [175, 172] on div "Notes (optional) Subtotal $15.00 Discounts ($0.00) Delivery Fee $0.00 Sales Tax…" at bounding box center [264, 140] width 480 height 96
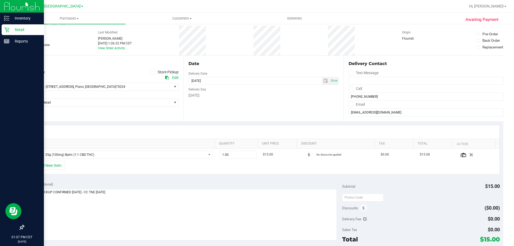
scroll to position [54, 0]
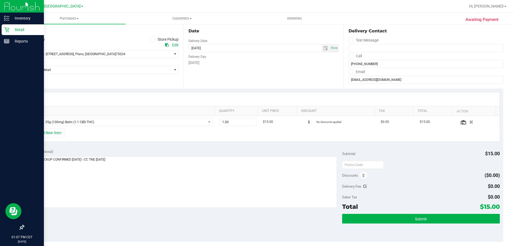
click at [198, 221] on div "Notes (optional) Subtotal $15.00 Discounts ($0.00) Delivery Fee $0.00 Sales Tax…" at bounding box center [264, 193] width 480 height 96
drag, startPoint x: 349, startPoint y: 79, endPoint x: 387, endPoint y: 81, distance: 38.1
click at [387, 81] on input "[EMAIL_ADDRESS][DOMAIN_NAME]" at bounding box center [426, 80] width 155 height 8
click at [396, 79] on input "[EMAIL_ADDRESS][DOMAIN_NAME]" at bounding box center [426, 80] width 155 height 8
click at [223, 185] on textarea at bounding box center [182, 181] width 310 height 51
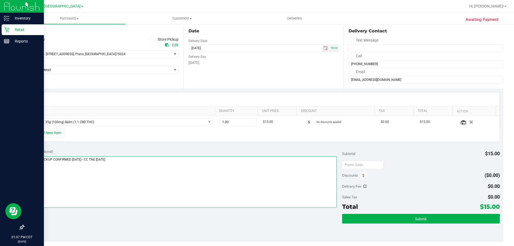
click at [203, 184] on textarea at bounding box center [182, 181] width 310 height 51
click at [228, 232] on div "Notes (optional) Subtotal $15.00 Discounts ($0.00) Delivery Fee $0.00 Sales Tax…" at bounding box center [264, 193] width 480 height 96
drag, startPoint x: 481, startPoint y: 206, endPoint x: 495, endPoint y: 207, distance: 14.5
click at [495, 207] on span "$15.00" at bounding box center [490, 207] width 20 height 8
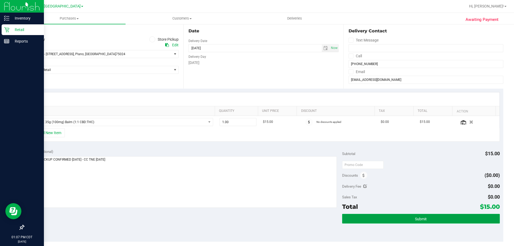
click at [407, 223] on button "Submit" at bounding box center [421, 219] width 158 height 10
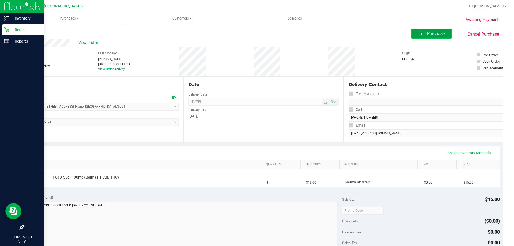
click at [434, 32] on span "Edit Purchase" at bounding box center [432, 33] width 26 height 5
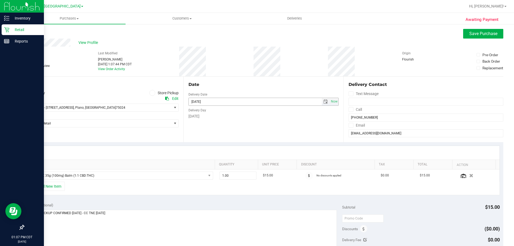
click at [324, 103] on span "select" at bounding box center [326, 102] width 4 height 4
click at [239, 156] on link "23" at bounding box center [239, 156] width 8 height 8
type input "08/23/2025"
click at [471, 36] on button "Save Purchase" at bounding box center [484, 34] width 40 height 10
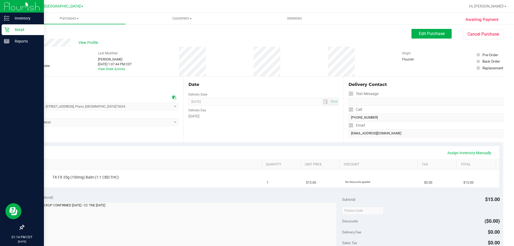
click at [16, 28] on p "Retail" at bounding box center [25, 30] width 32 height 6
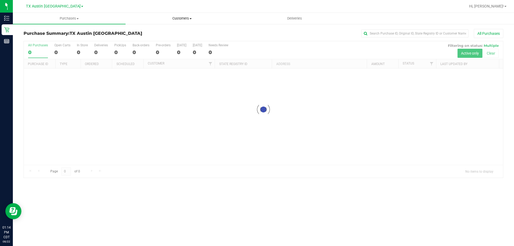
click at [183, 19] on span "Customers" at bounding box center [182, 18] width 112 height 5
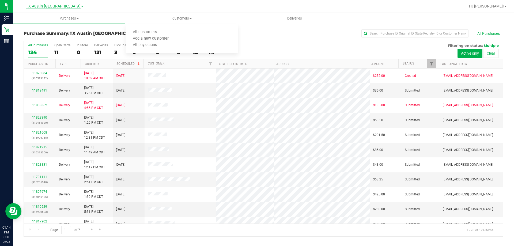
click at [45, 8] on span "TX Austin [GEOGRAPHIC_DATA]" at bounding box center [53, 6] width 55 height 5
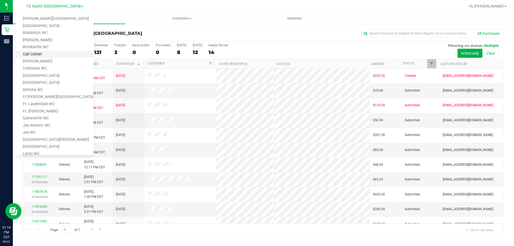
click at [41, 55] on link "Call Center" at bounding box center [55, 54] width 78 height 7
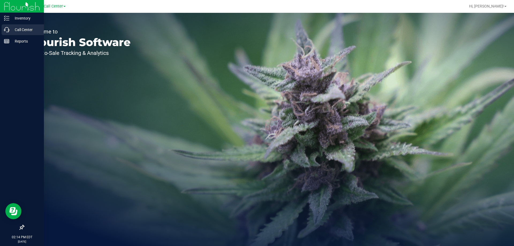
click at [20, 30] on p "Call Center" at bounding box center [25, 30] width 32 height 6
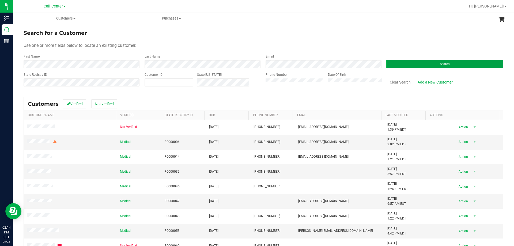
click at [393, 65] on button "Search" at bounding box center [445, 64] width 117 height 8
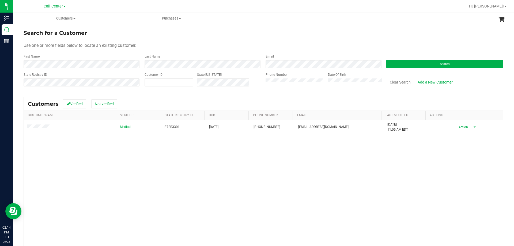
click at [406, 82] on button "Clear Search" at bounding box center [401, 82] width 28 height 9
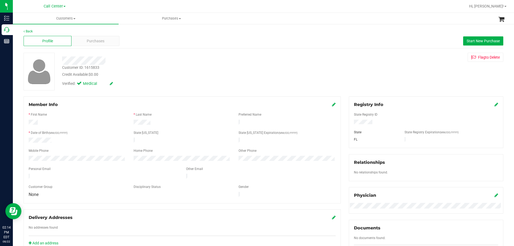
click at [159, 65] on div "Customer ID: 1615833 Credit Available: $0.00" at bounding box center [180, 71] width 244 height 13
click at [40, 137] on div at bounding box center [182, 137] width 307 height 1
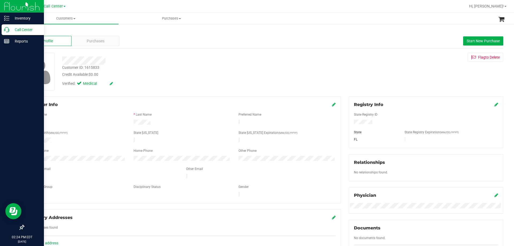
click at [15, 29] on p "Call Center" at bounding box center [25, 30] width 32 height 6
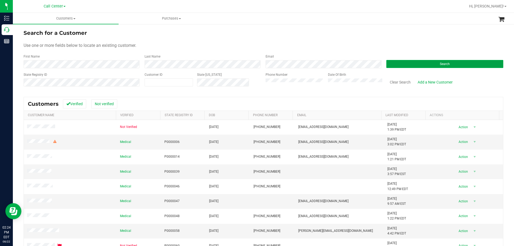
click at [403, 64] on button "Search" at bounding box center [445, 64] width 117 height 8
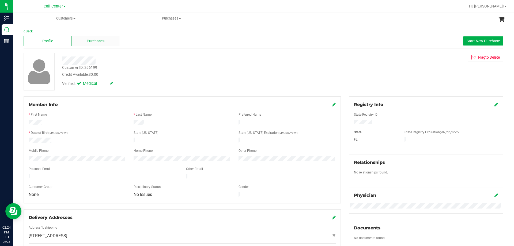
click at [92, 43] on span "Purchases" at bounding box center [96, 41] width 18 height 6
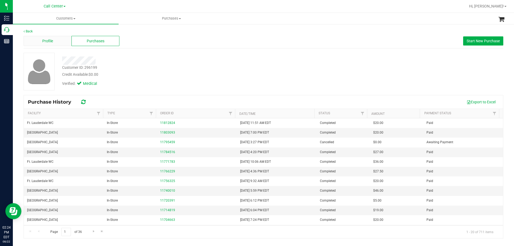
click at [55, 42] on div "Profile" at bounding box center [48, 41] width 48 height 10
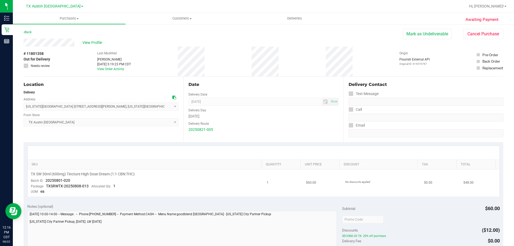
click at [87, 174] on span "TX SW 30ml (600mg) Tincture High Dose Dream (1:1 CBN:THC)" at bounding box center [83, 174] width 104 height 5
copy div "TX SW 30ml (600mg) Tincture High Dose Dream (1:1 CBN:THC)"
